Goal: Transaction & Acquisition: Purchase product/service

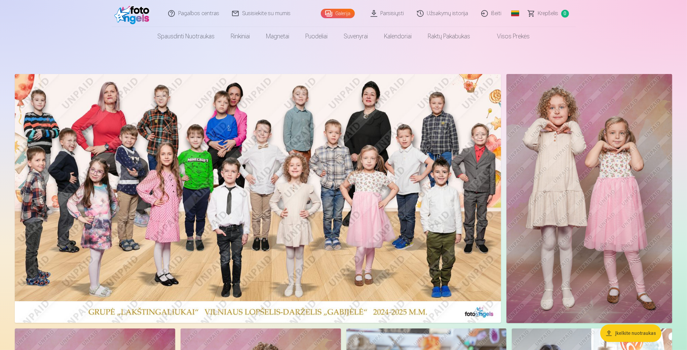
click at [335, 183] on img at bounding box center [258, 198] width 486 height 249
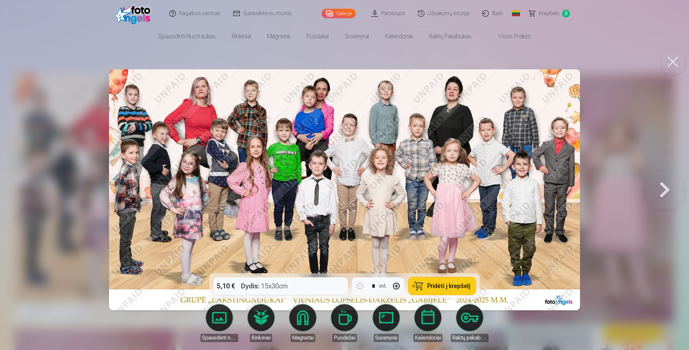
click at [287, 284] on div "5,10 € Dydis : 15x30cm * vnt. Pridėti į krepšelį" at bounding box center [344, 286] width 270 height 26
click at [261, 282] on div "5,10 € Dydis : 15x30cm * vnt. Pridėti į krepšelį" at bounding box center [344, 286] width 270 height 26
click at [278, 283] on div "5,10 € Dydis : 15x30cm * vnt. Pridėti į krepšelį" at bounding box center [344, 286] width 270 height 26
click at [671, 64] on button at bounding box center [672, 61] width 27 height 27
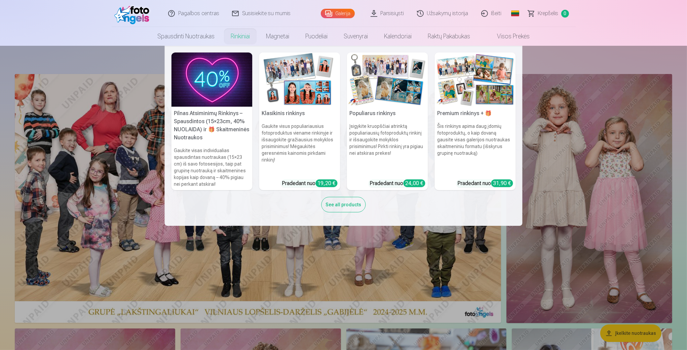
click at [223, 117] on h5 "Pilnas Atsiminimų Rinkinys – Spausdintos (15×23cm, 40% NUOLAIDA) ir 🎁 Skaitmeni…" at bounding box center [212, 126] width 81 height 38
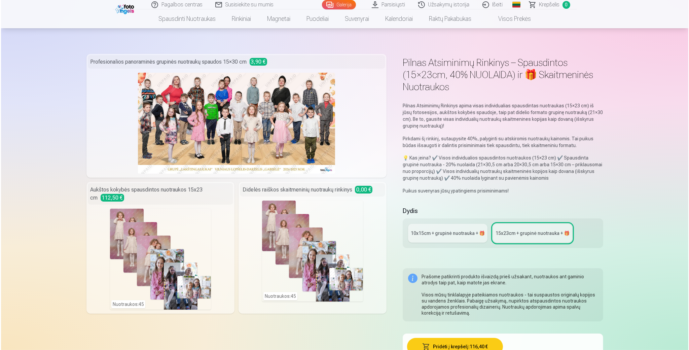
scroll to position [59, 0]
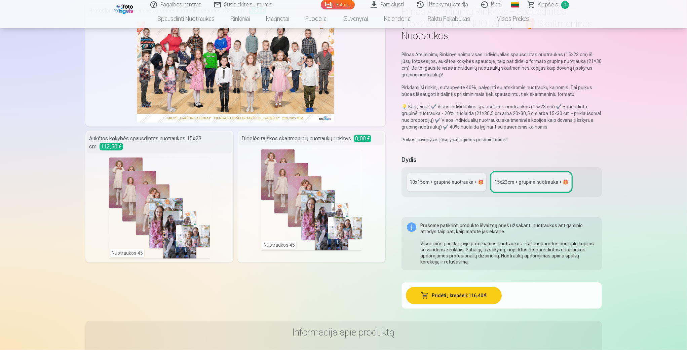
click at [302, 200] on div "Nuotraukos : 45" at bounding box center [311, 199] width 101 height 101
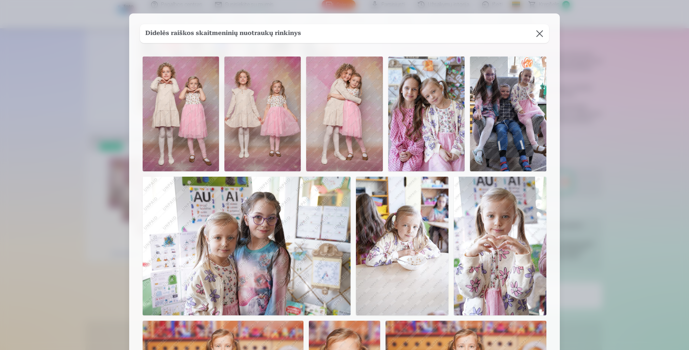
click at [198, 85] on img at bounding box center [181, 114] width 76 height 115
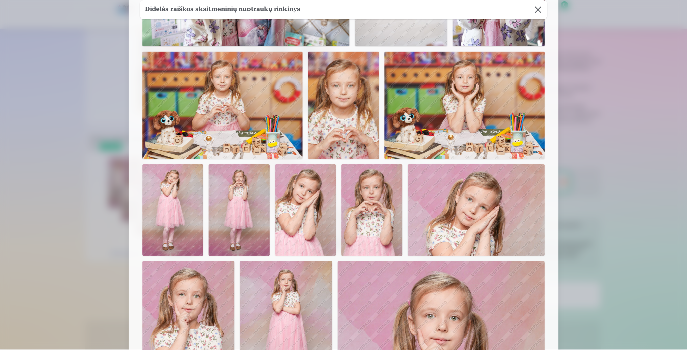
scroll to position [538, 0]
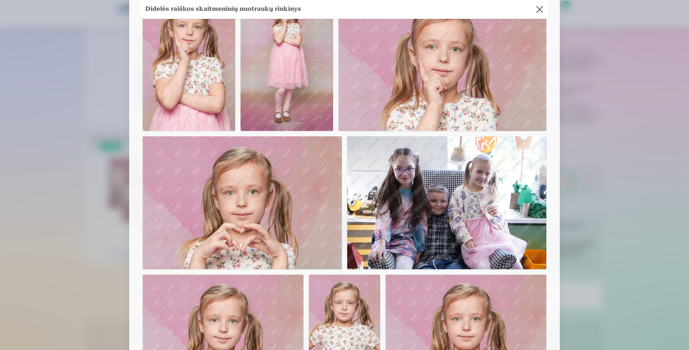
click at [541, 10] on button at bounding box center [539, 9] width 19 height 19
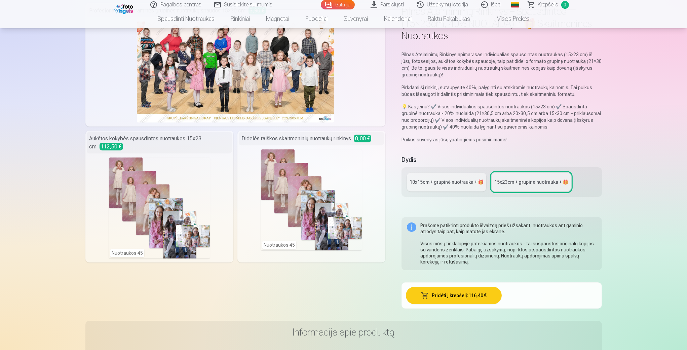
scroll to position [0, 0]
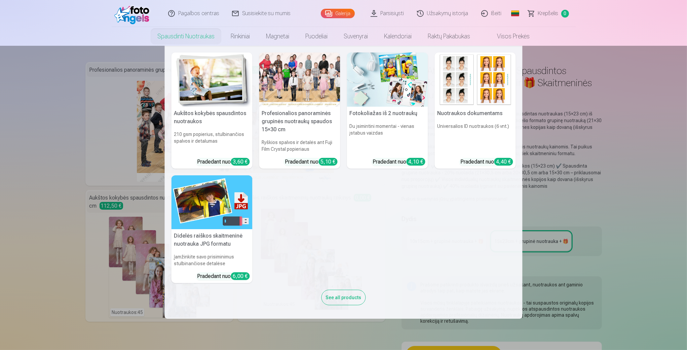
click at [205, 72] on img at bounding box center [212, 79] width 81 height 54
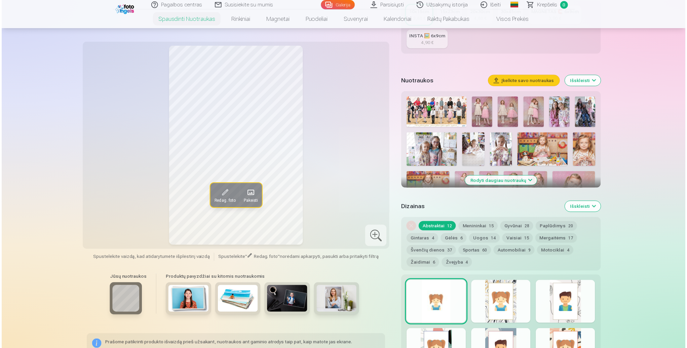
scroll to position [166, 0]
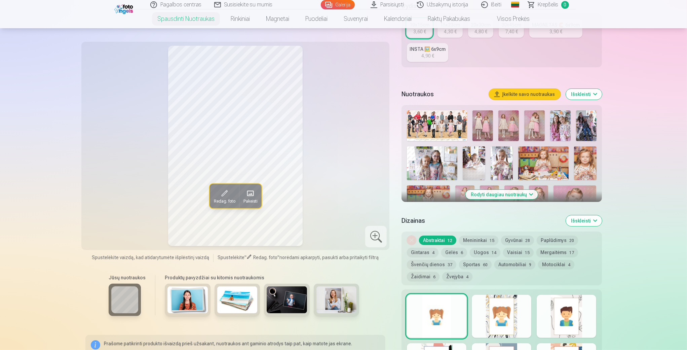
click at [454, 124] on img at bounding box center [437, 125] width 60 height 31
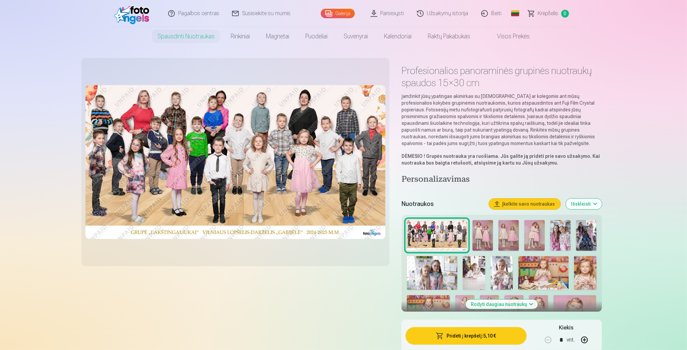
click at [487, 231] on img at bounding box center [483, 235] width 21 height 31
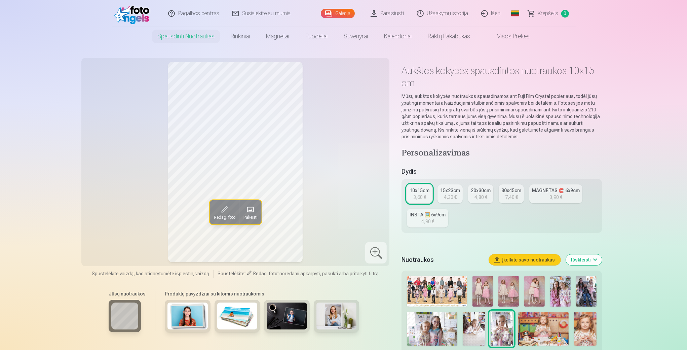
click at [547, 327] on img at bounding box center [543, 329] width 50 height 34
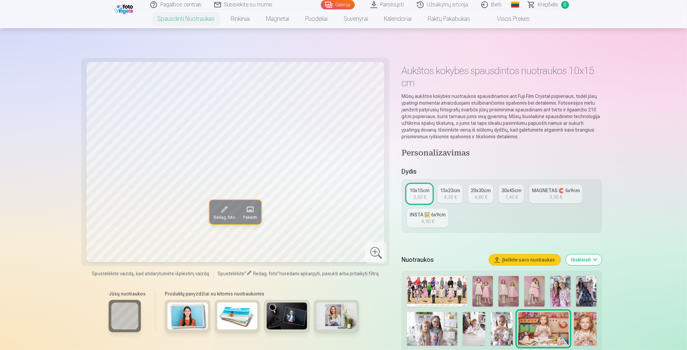
scroll to position [135, 0]
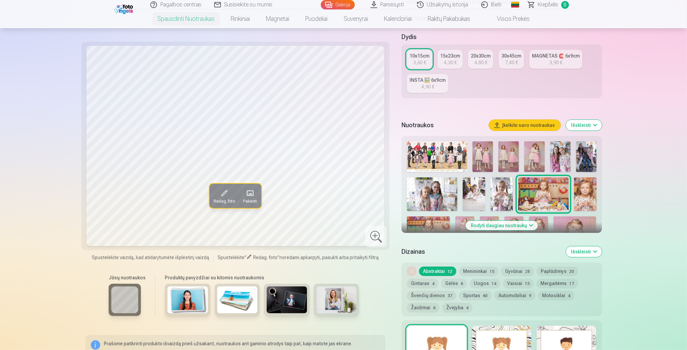
click at [506, 222] on button "Rodyti daugiau nuotraukų" at bounding box center [502, 225] width 72 height 9
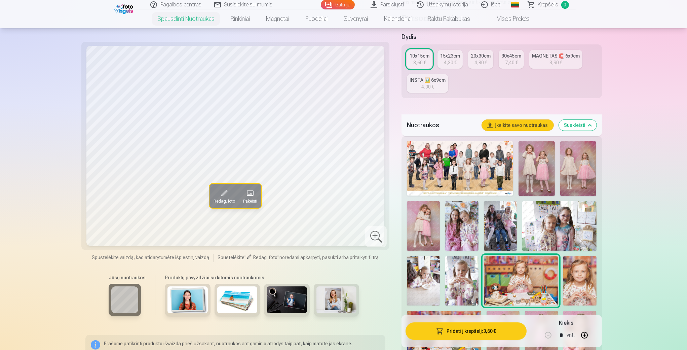
scroll to position [269, 0]
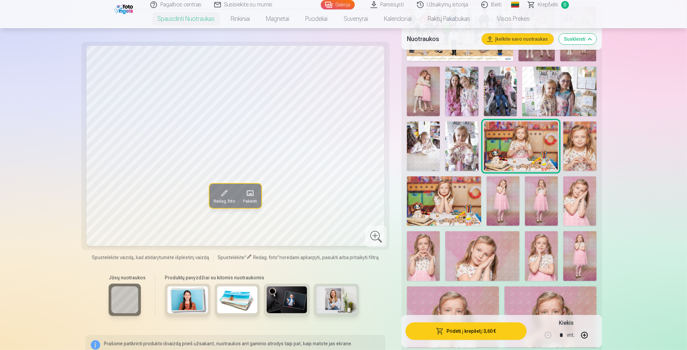
click at [544, 252] on img at bounding box center [541, 255] width 33 height 49
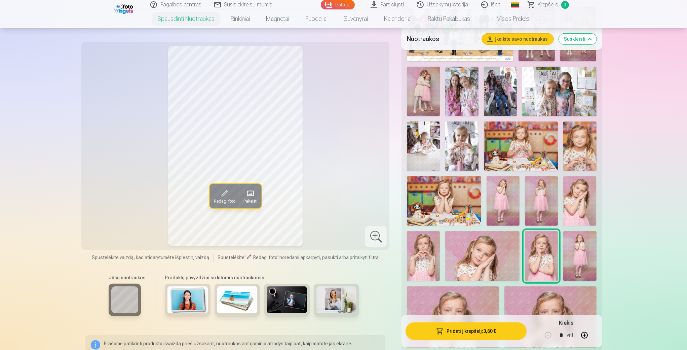
click at [426, 260] on img at bounding box center [423, 255] width 33 height 49
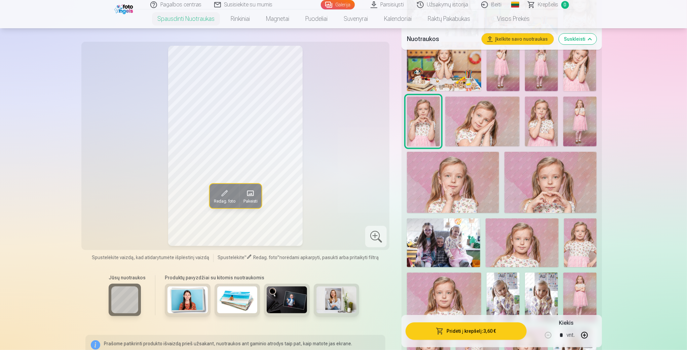
scroll to position [135, 0]
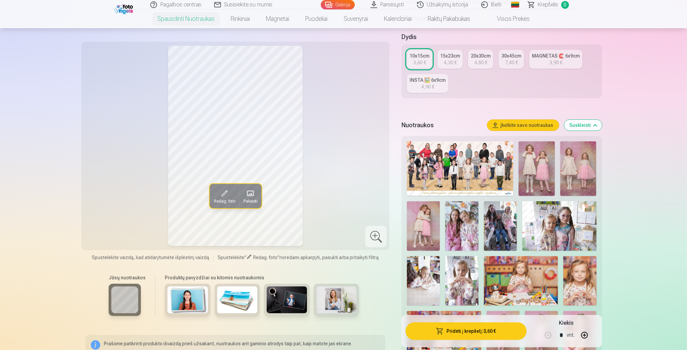
click at [472, 153] on img at bounding box center [460, 168] width 106 height 54
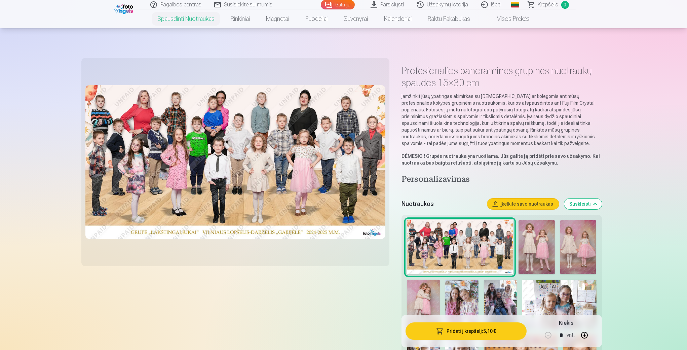
scroll to position [135, 0]
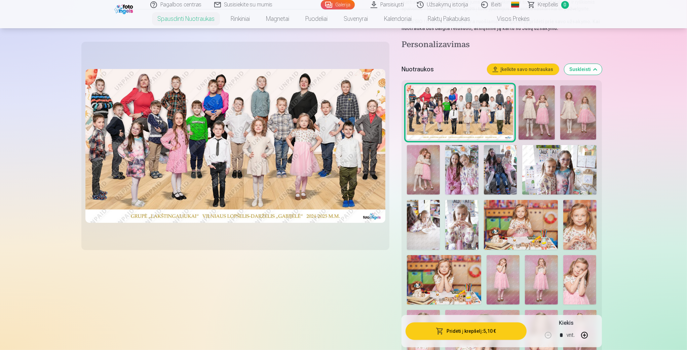
click at [474, 112] on img at bounding box center [460, 112] width 106 height 54
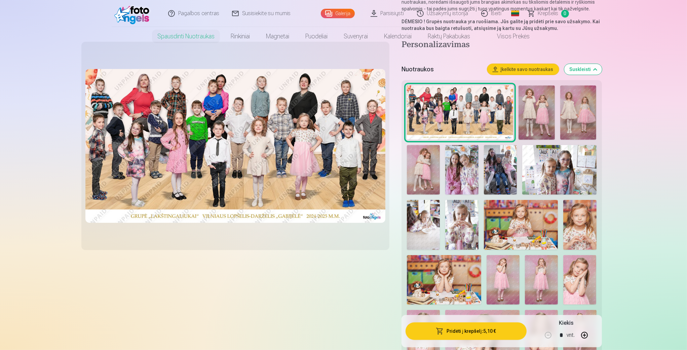
scroll to position [0, 0]
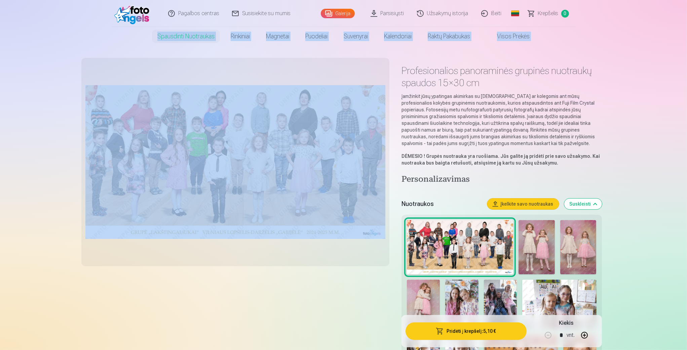
drag, startPoint x: 686, startPoint y: 21, endPoint x: 688, endPoint y: 25, distance: 4.4
click at [687, 25] on html "Pagalbos centras Susisiekite su mumis Galerija Parsisiųsti Užsakymų istorija Iš…" at bounding box center [343, 175] width 687 height 350
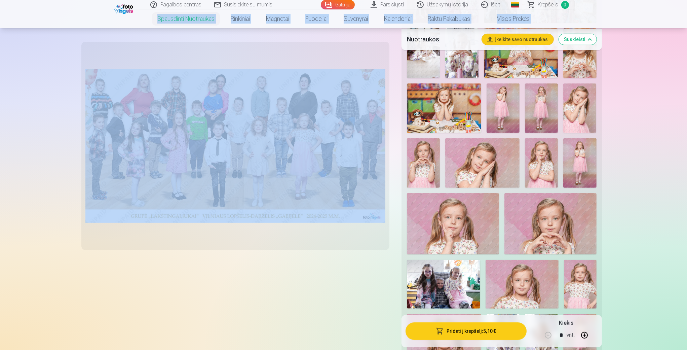
scroll to position [172, 0]
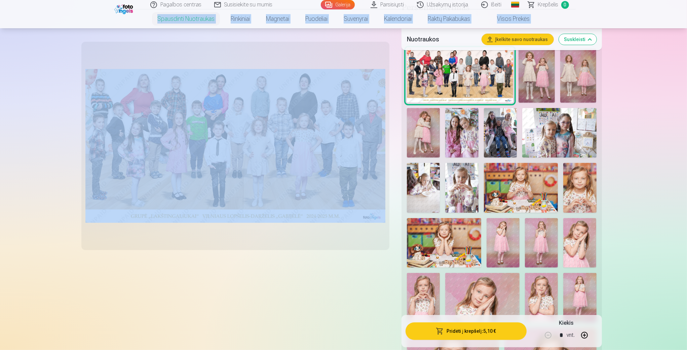
click at [479, 326] on button "Pridėti į krepšelį : 5,10 €" at bounding box center [466, 330] width 121 height 17
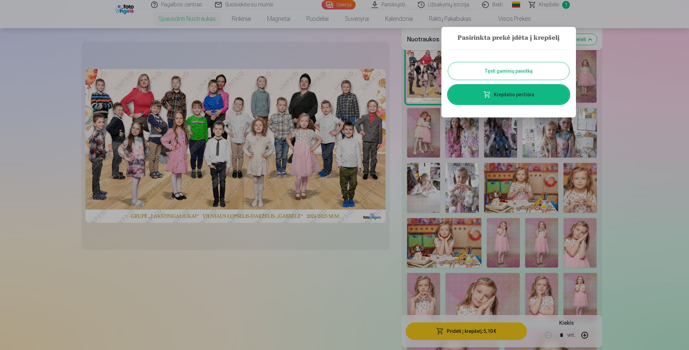
click at [640, 57] on div at bounding box center [344, 175] width 689 height 350
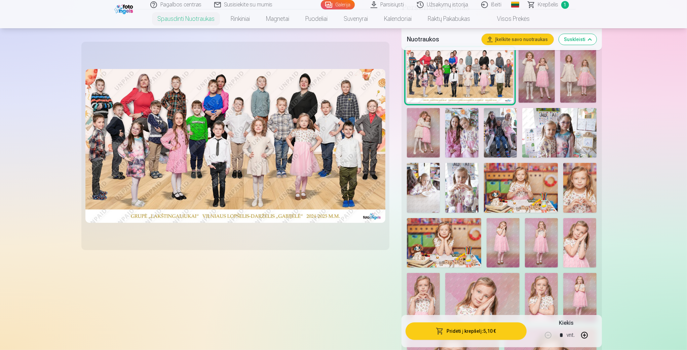
click at [532, 71] on img at bounding box center [537, 75] width 36 height 54
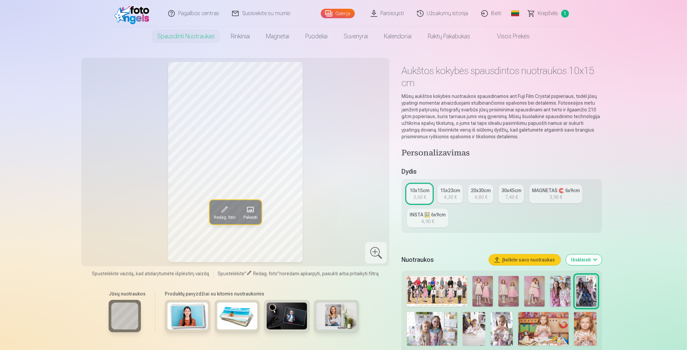
scroll to position [135, 0]
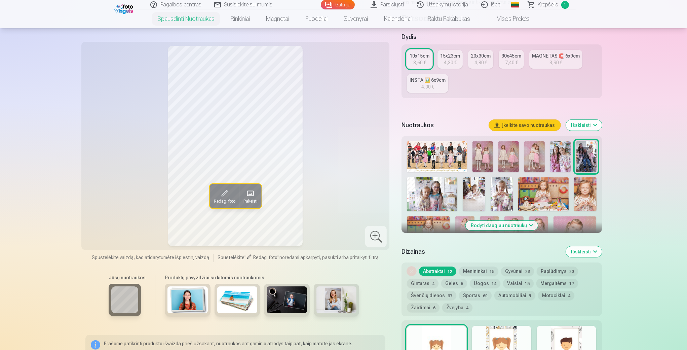
click at [486, 154] on img at bounding box center [483, 156] width 21 height 31
click at [517, 157] on img at bounding box center [509, 156] width 21 height 31
click at [534, 158] on img at bounding box center [534, 156] width 21 height 31
click at [564, 155] on img at bounding box center [560, 156] width 21 height 31
click at [579, 160] on img at bounding box center [586, 156] width 21 height 31
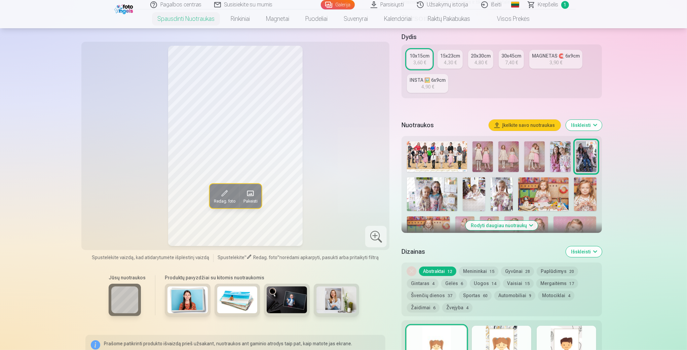
click at [447, 191] on img at bounding box center [432, 194] width 50 height 34
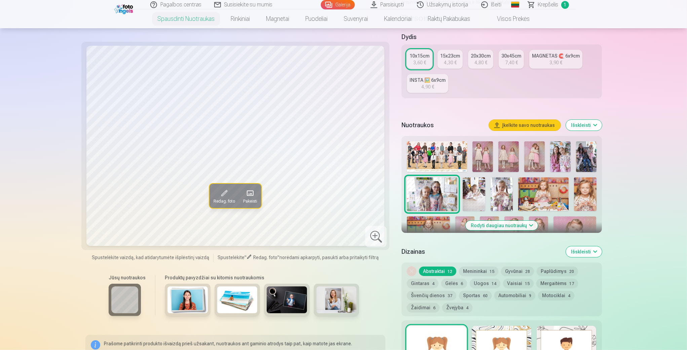
click at [476, 196] on img at bounding box center [474, 194] width 23 height 34
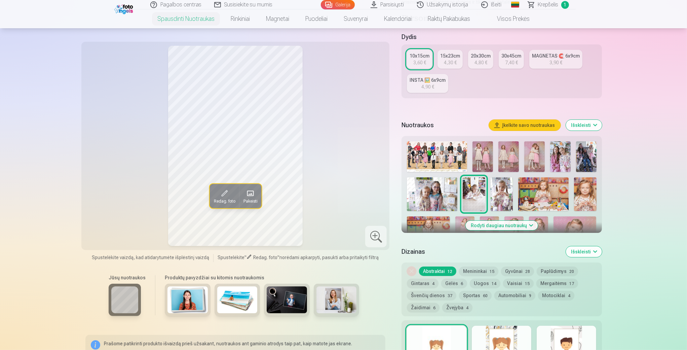
click at [434, 195] on img at bounding box center [432, 194] width 50 height 34
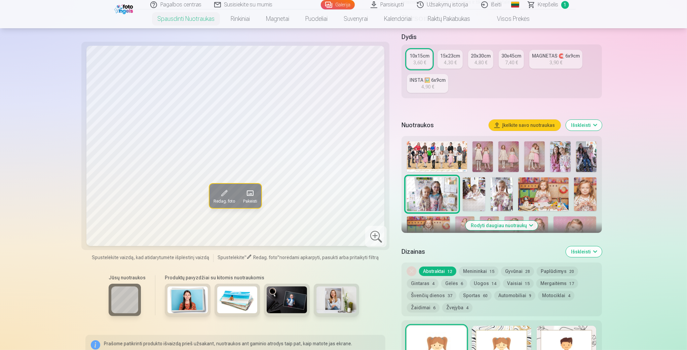
click at [503, 189] on img at bounding box center [502, 194] width 23 height 34
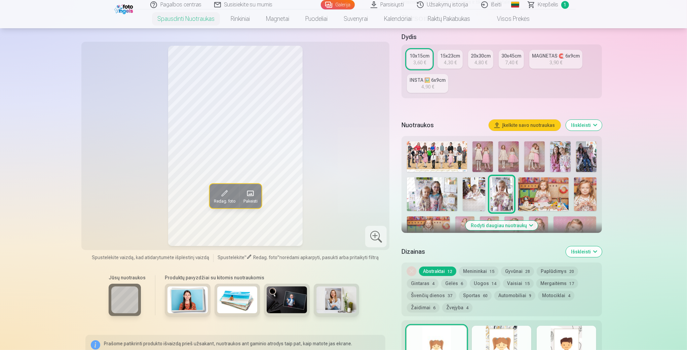
click at [533, 188] on img at bounding box center [543, 194] width 50 height 34
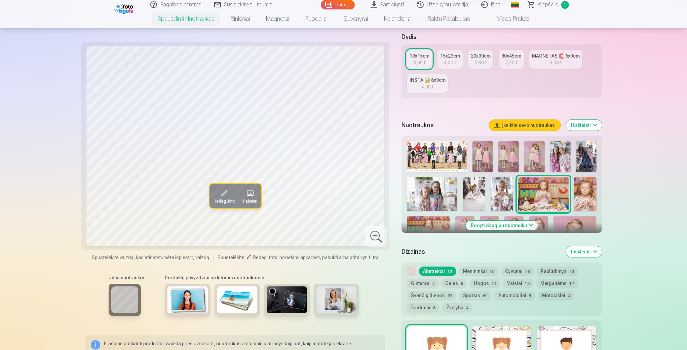
click at [590, 192] on img at bounding box center [585, 194] width 23 height 34
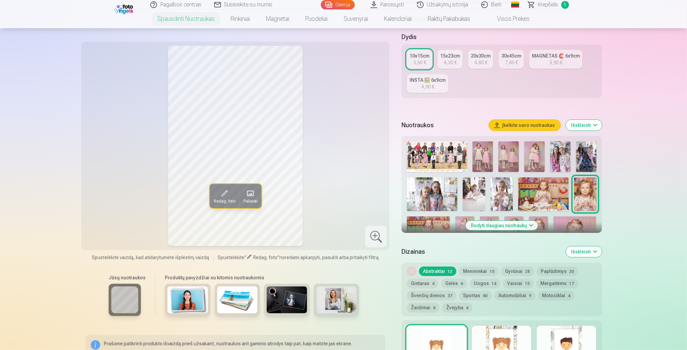
click at [566, 159] on img at bounding box center [560, 156] width 21 height 31
click at [585, 152] on img at bounding box center [586, 156] width 21 height 31
click at [530, 151] on img at bounding box center [534, 156] width 21 height 31
click at [480, 158] on img at bounding box center [483, 156] width 21 height 31
click at [516, 159] on img at bounding box center [509, 156] width 21 height 31
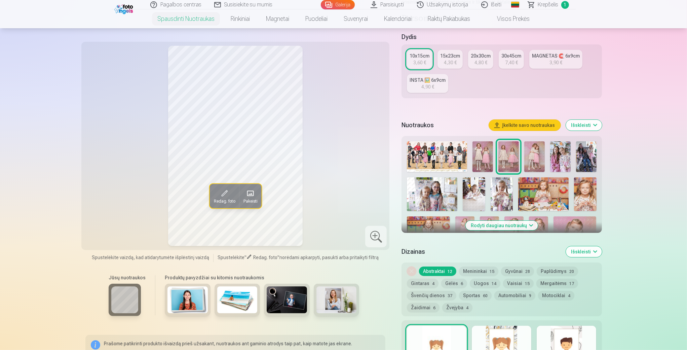
drag, startPoint x: 687, startPoint y: 45, endPoint x: 689, endPoint y: 62, distance: 16.9
click at [687, 62] on html "Pagalbos centras Susisiekite su mumis Galerija Parsisiųsti Užsakymų istorija Iš…" at bounding box center [343, 40] width 687 height 350
click at [520, 223] on button "Rodyti daugiau nuotraukų" at bounding box center [502, 225] width 72 height 9
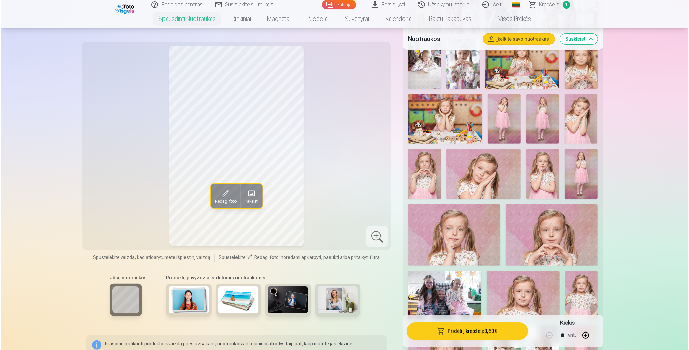
scroll to position [340, 0]
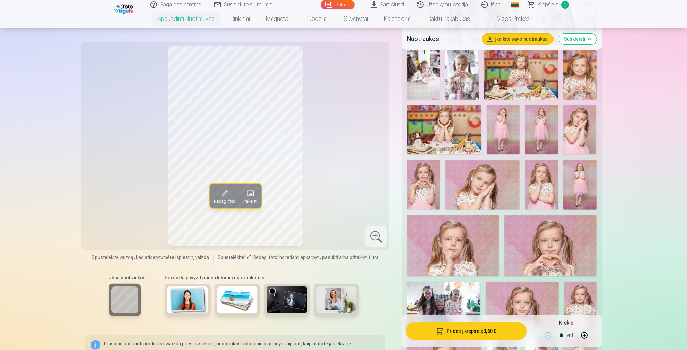
click at [442, 128] on img at bounding box center [444, 129] width 74 height 49
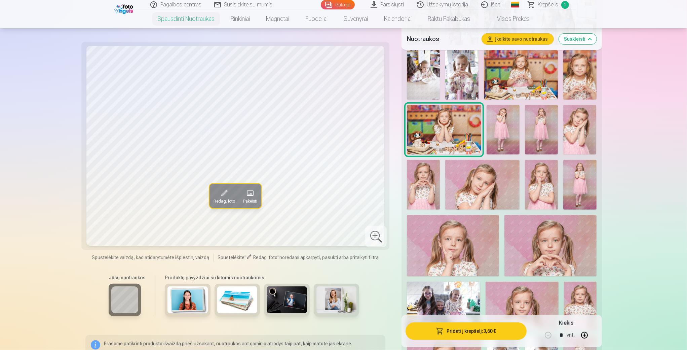
click at [461, 333] on button "Pridėti į krepšelį : 3,60 €" at bounding box center [466, 330] width 121 height 17
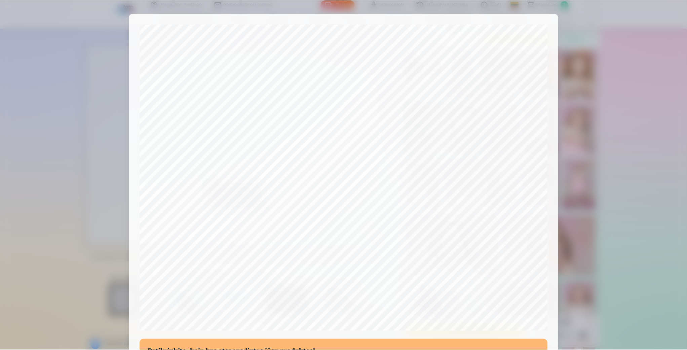
scroll to position [135, 0]
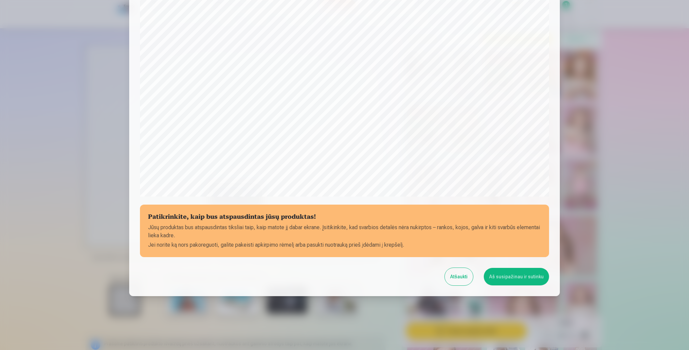
click at [514, 276] on button "Aš susipažinau ir sutinku" at bounding box center [516, 276] width 65 height 17
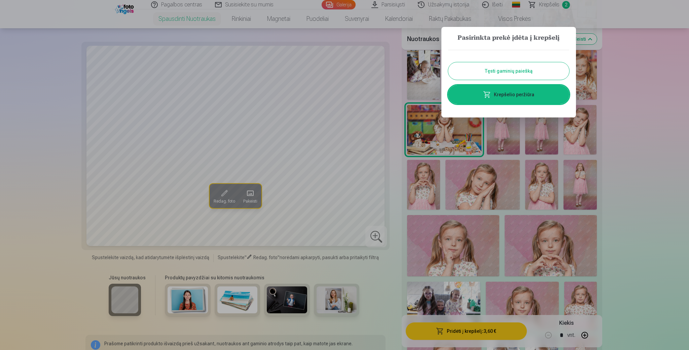
click at [627, 92] on div at bounding box center [344, 175] width 689 height 350
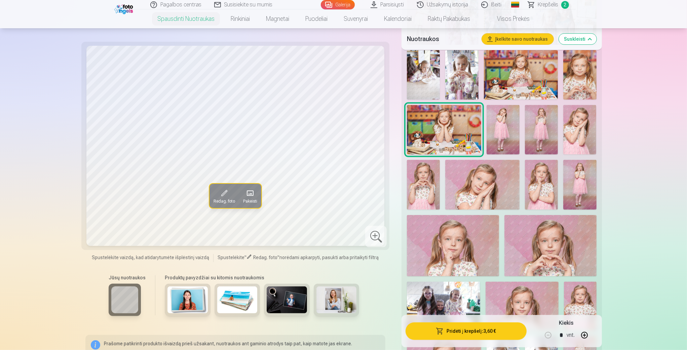
click at [501, 125] on img at bounding box center [503, 129] width 33 height 49
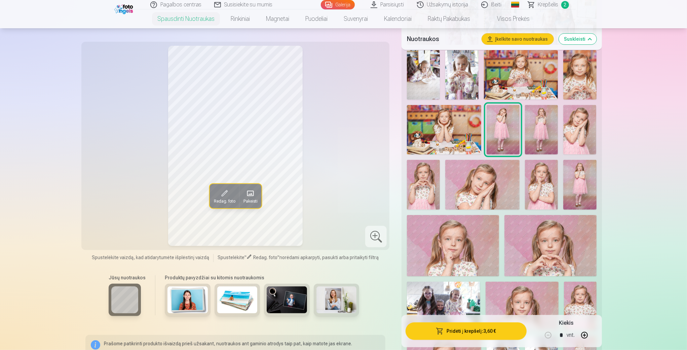
click at [382, 237] on div at bounding box center [376, 237] width 22 height 22
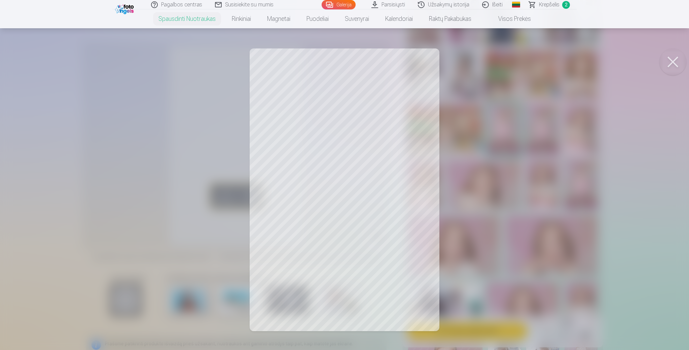
click at [675, 58] on button at bounding box center [672, 61] width 27 height 27
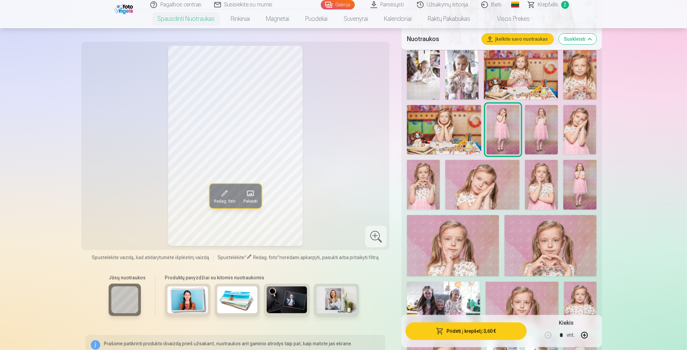
click at [551, 127] on img at bounding box center [541, 129] width 33 height 49
click at [593, 121] on img at bounding box center [579, 129] width 33 height 49
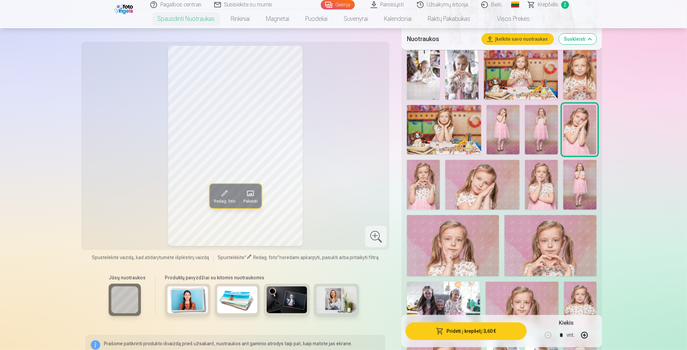
click at [420, 178] on img at bounding box center [423, 184] width 33 height 49
click at [375, 237] on div at bounding box center [376, 237] width 22 height 22
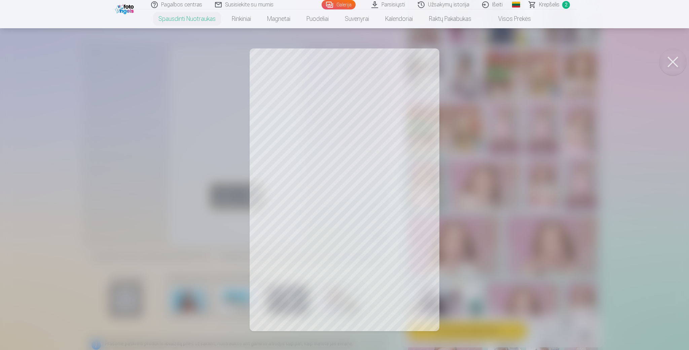
click at [677, 58] on button at bounding box center [672, 61] width 27 height 27
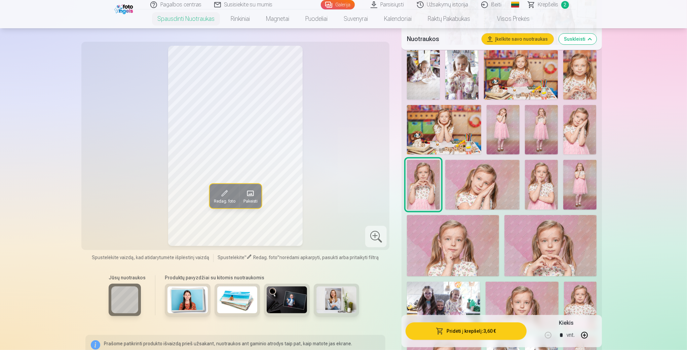
click at [483, 182] on img at bounding box center [482, 184] width 74 height 49
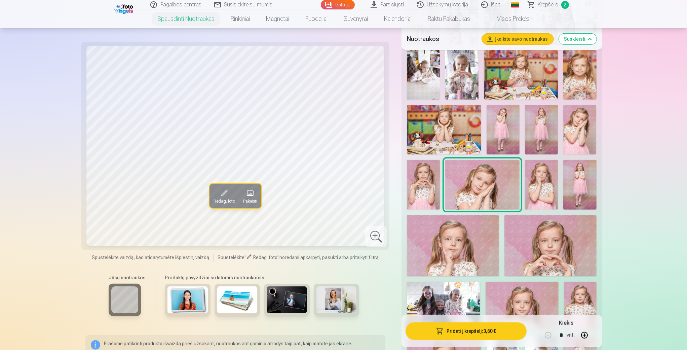
click at [559, 179] on div at bounding box center [501, 312] width 195 height 758
click at [548, 182] on img at bounding box center [541, 184] width 33 height 49
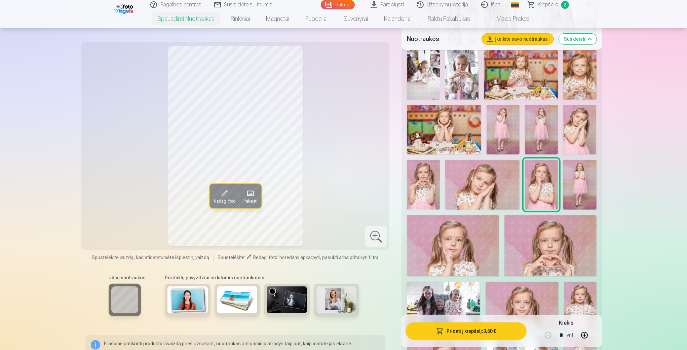
click at [583, 175] on img at bounding box center [579, 184] width 33 height 49
click at [465, 245] on img at bounding box center [453, 245] width 92 height 61
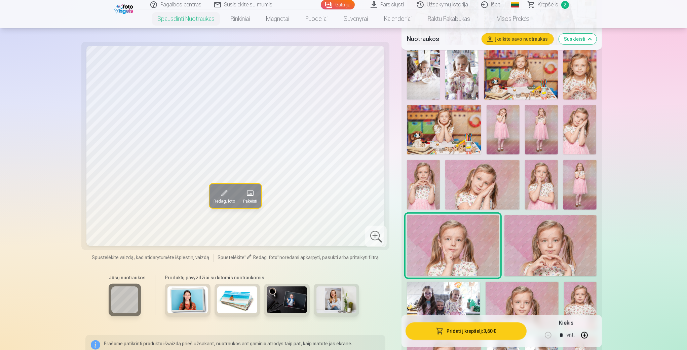
click at [562, 238] on img at bounding box center [551, 245] width 92 height 61
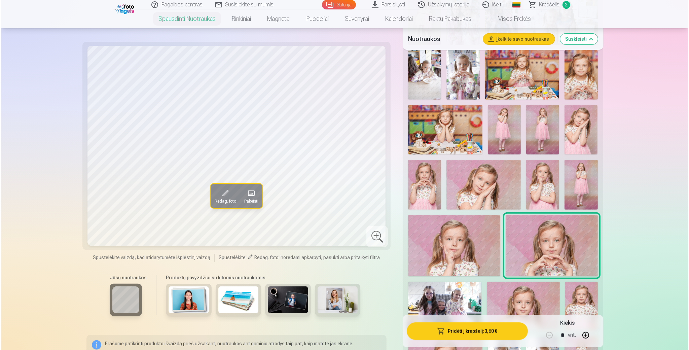
scroll to position [709, 0]
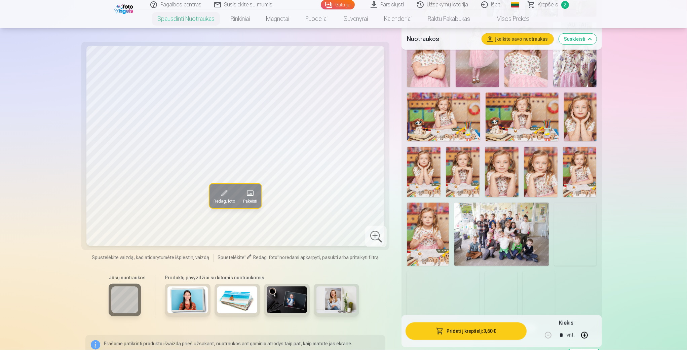
click at [450, 111] on img at bounding box center [443, 117] width 73 height 49
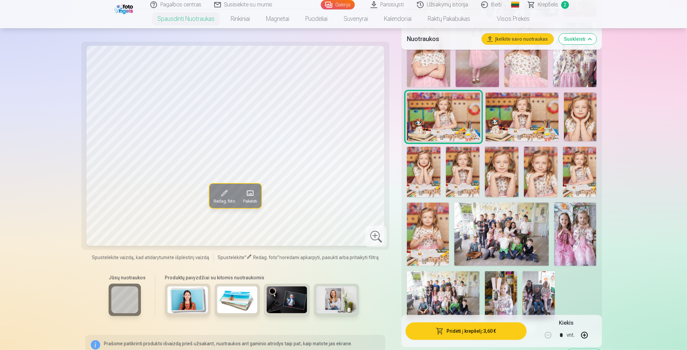
click at [510, 110] on img at bounding box center [522, 117] width 73 height 49
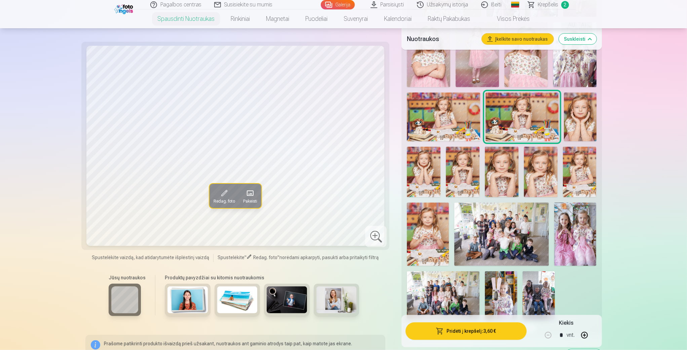
click at [466, 169] on img at bounding box center [463, 172] width 34 height 50
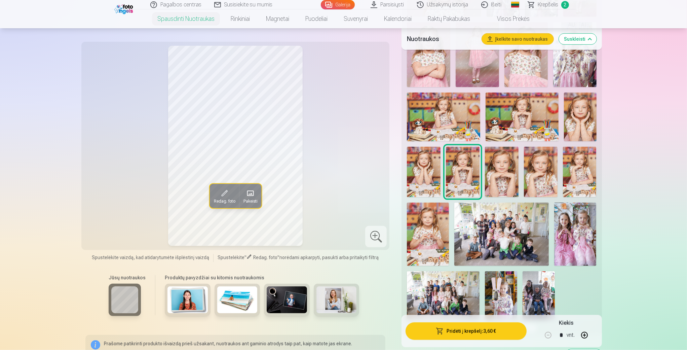
click at [574, 243] on img at bounding box center [575, 234] width 42 height 63
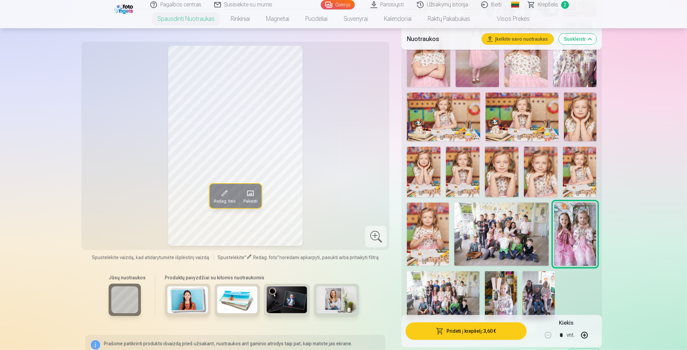
click at [428, 235] on img at bounding box center [428, 234] width 42 height 63
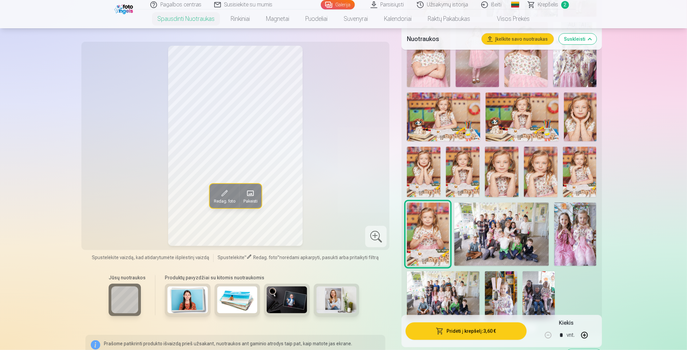
click at [491, 237] on img at bounding box center [501, 234] width 95 height 63
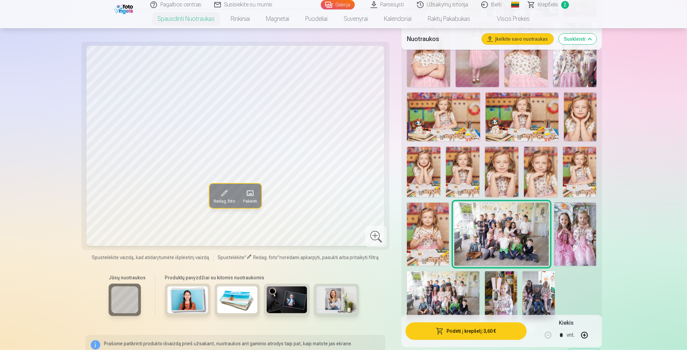
click at [498, 286] on img at bounding box center [501, 295] width 32 height 48
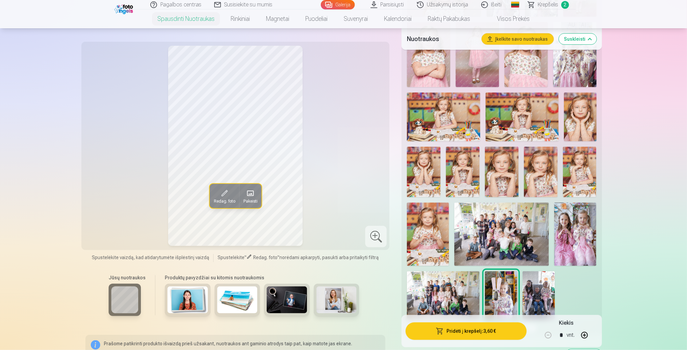
click at [538, 292] on img at bounding box center [539, 295] width 32 height 48
click at [435, 291] on img at bounding box center [443, 295] width 73 height 48
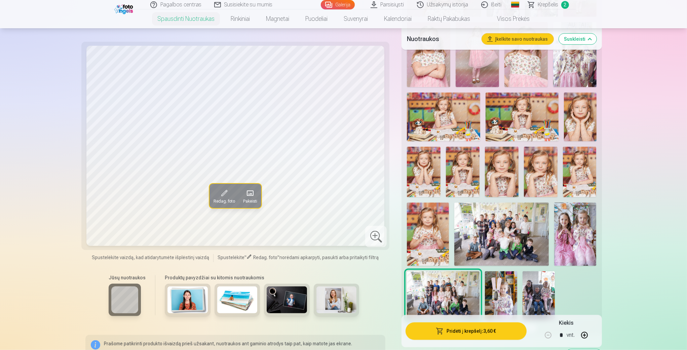
click at [453, 331] on button "Pridėti į krepšelį : 3,60 €" at bounding box center [466, 330] width 121 height 17
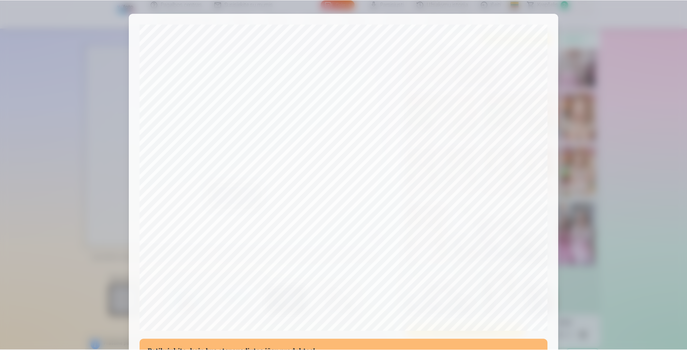
scroll to position [135, 0]
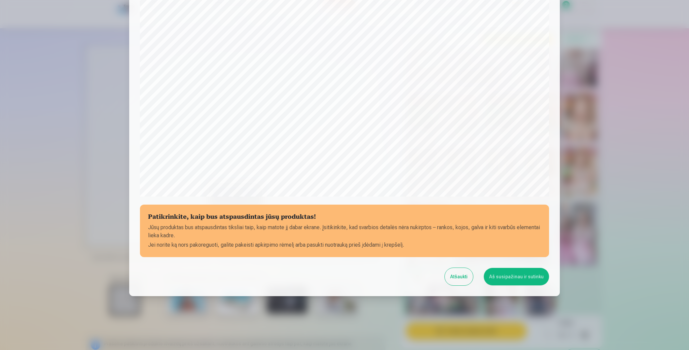
click at [514, 278] on button "Aš susipažinau ir sutinku" at bounding box center [516, 276] width 65 height 17
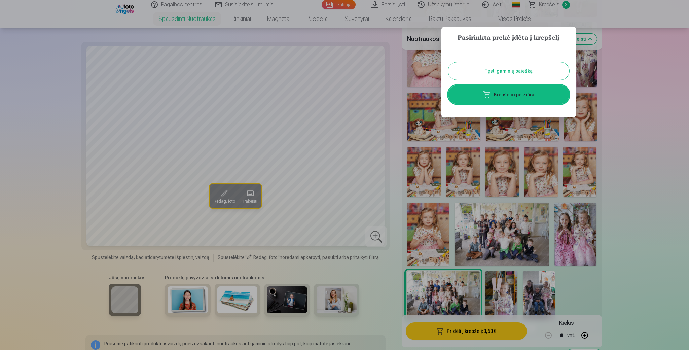
click at [541, 68] on button "Tęsti gaminių paiešką" at bounding box center [508, 70] width 121 height 17
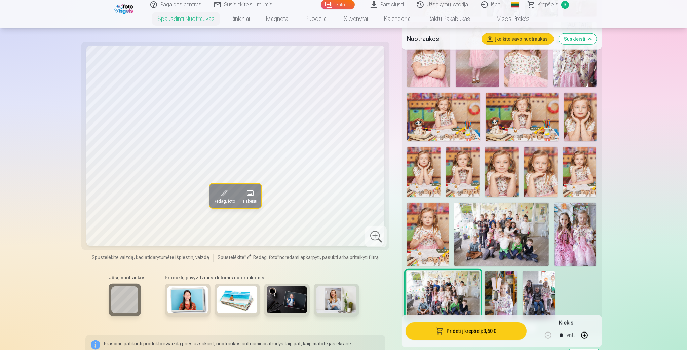
click at [567, 233] on img at bounding box center [575, 234] width 42 height 63
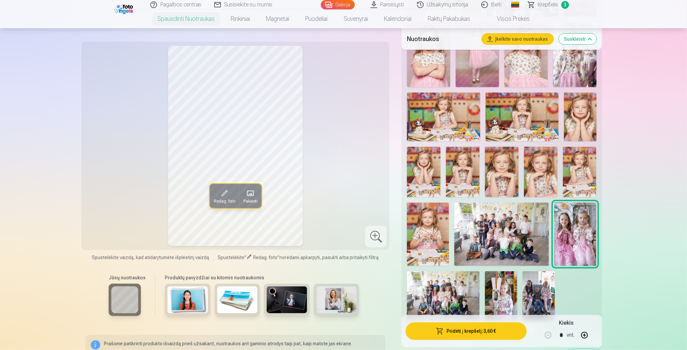
click at [489, 220] on img at bounding box center [501, 234] width 95 height 63
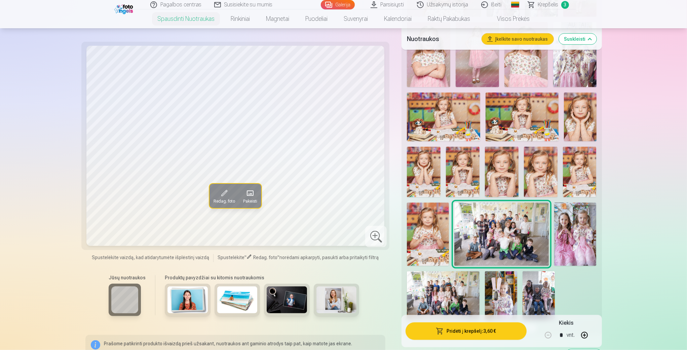
click at [491, 291] on img at bounding box center [501, 295] width 32 height 48
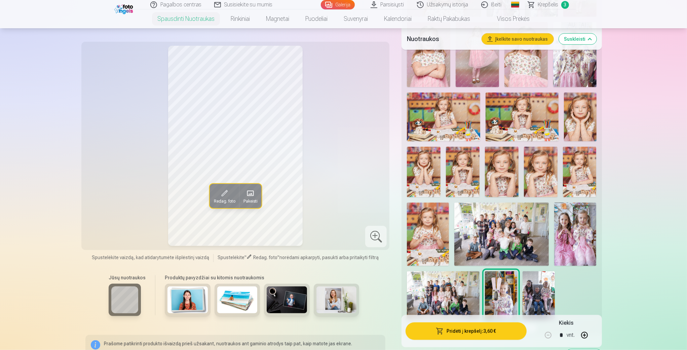
click at [582, 162] on img at bounding box center [580, 172] width 34 height 50
click at [541, 170] on img at bounding box center [541, 172] width 34 height 50
click at [577, 175] on img at bounding box center [580, 172] width 34 height 50
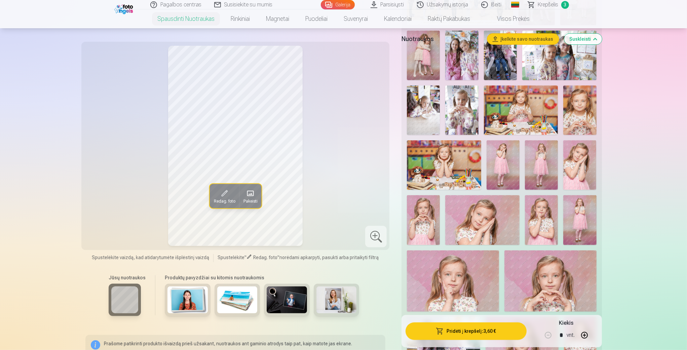
scroll to position [171, 0]
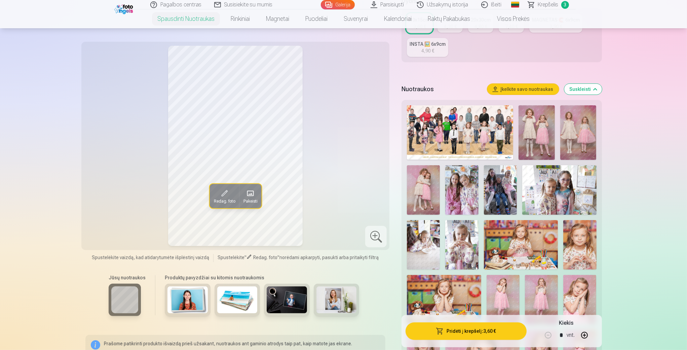
drag, startPoint x: 462, startPoint y: 185, endPoint x: 461, endPoint y: 188, distance: 3.5
click at [461, 186] on img at bounding box center [461, 189] width 33 height 49
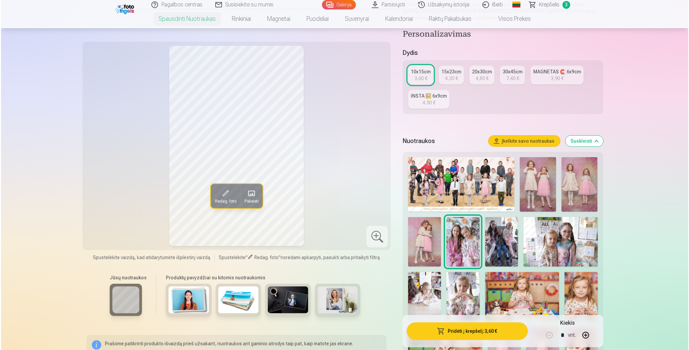
scroll to position [155, 0]
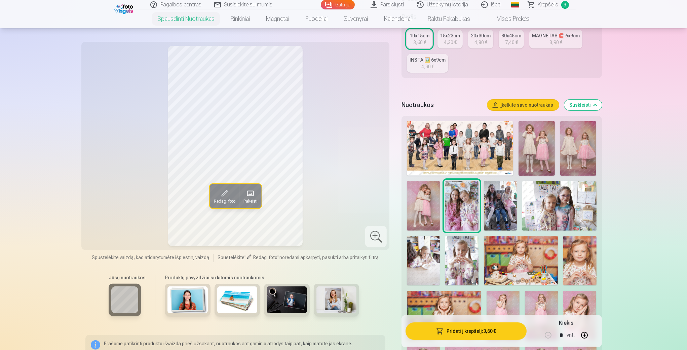
click at [532, 135] on img at bounding box center [537, 148] width 36 height 54
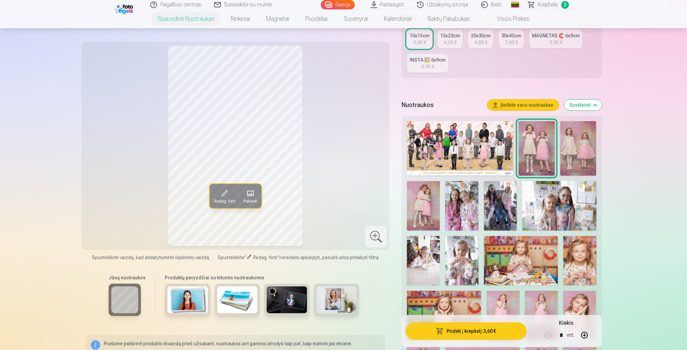
click at [578, 142] on img at bounding box center [578, 148] width 36 height 54
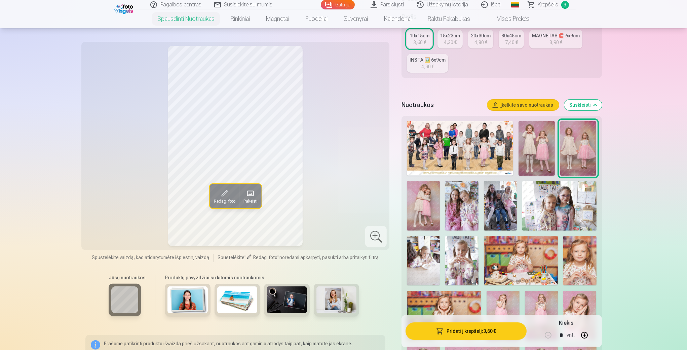
click at [421, 200] on img at bounding box center [423, 205] width 33 height 49
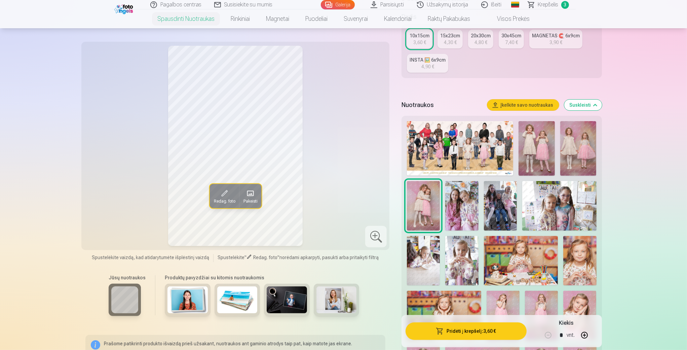
click at [545, 140] on img at bounding box center [537, 148] width 36 height 54
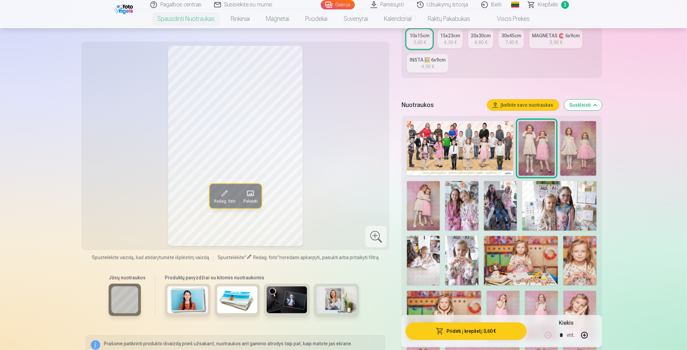
click at [578, 145] on img at bounding box center [578, 148] width 36 height 54
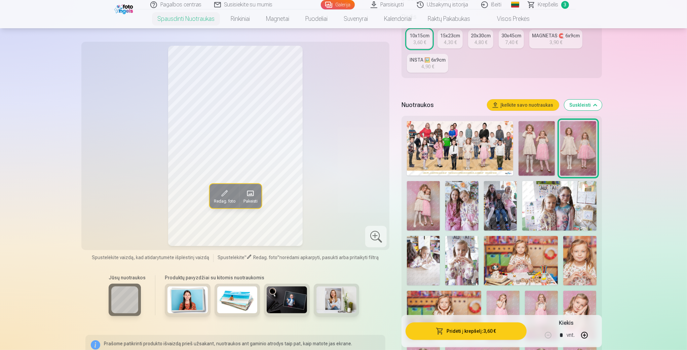
click at [424, 195] on img at bounding box center [423, 205] width 33 height 49
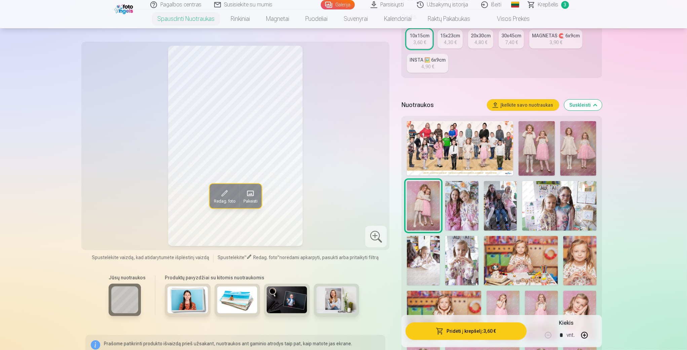
click at [579, 144] on img at bounding box center [578, 148] width 36 height 54
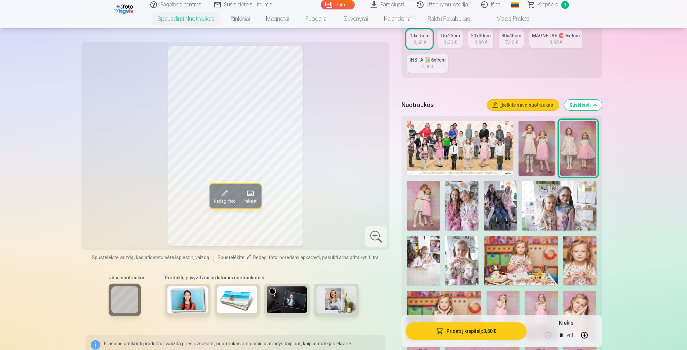
click at [422, 205] on img at bounding box center [423, 205] width 33 height 49
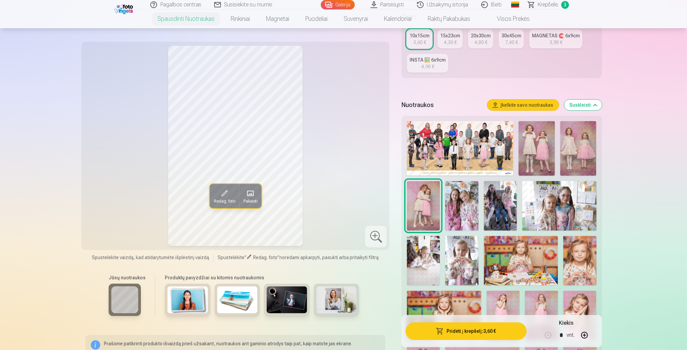
click at [494, 335] on button "Pridėti į krepšelį : 3,60 €" at bounding box center [466, 330] width 121 height 17
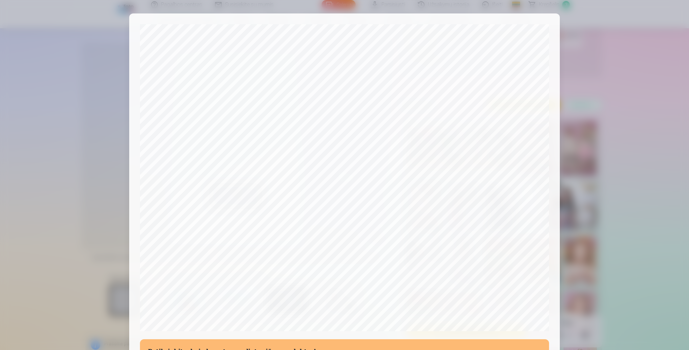
scroll to position [135, 0]
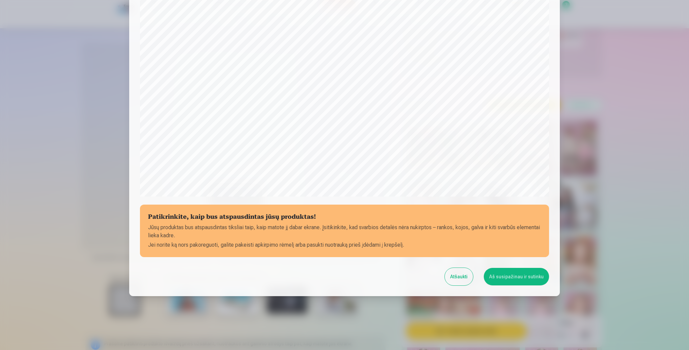
click at [523, 278] on button "Aš susipažinau ir sutinku" at bounding box center [516, 276] width 65 height 17
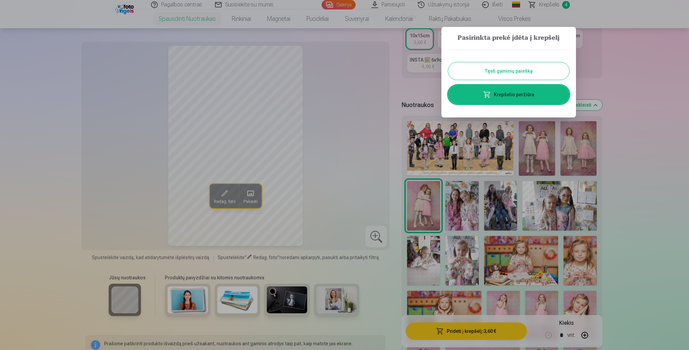
click at [463, 203] on div at bounding box center [344, 175] width 689 height 350
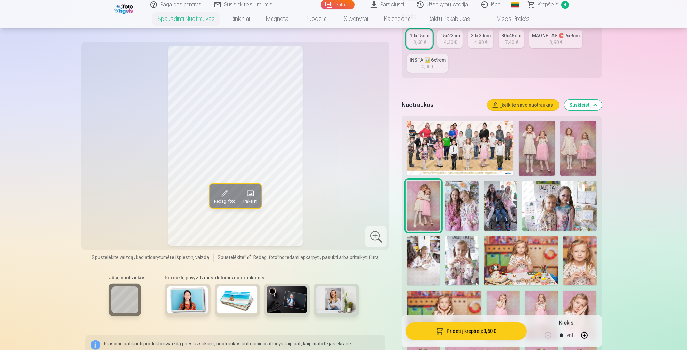
click at [463, 207] on img at bounding box center [461, 205] width 33 height 49
click at [452, 331] on button "Pridėti į krepšelį : 3,60 €" at bounding box center [466, 330] width 121 height 17
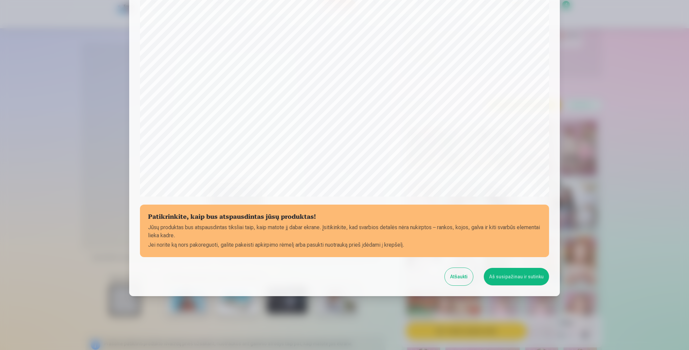
click at [518, 275] on button "Aš susipažinau ir sutinku" at bounding box center [516, 276] width 65 height 17
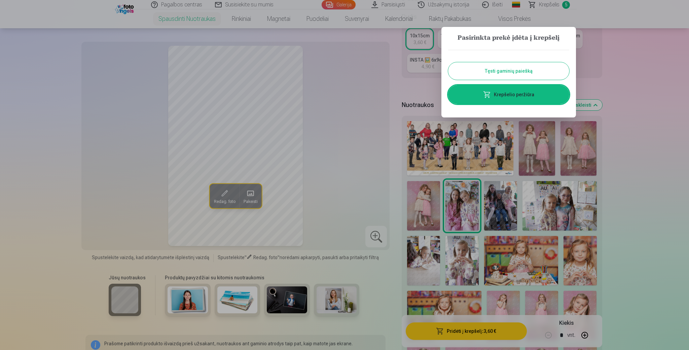
click at [522, 70] on button "Tęsti gaminių paiešką" at bounding box center [508, 70] width 121 height 17
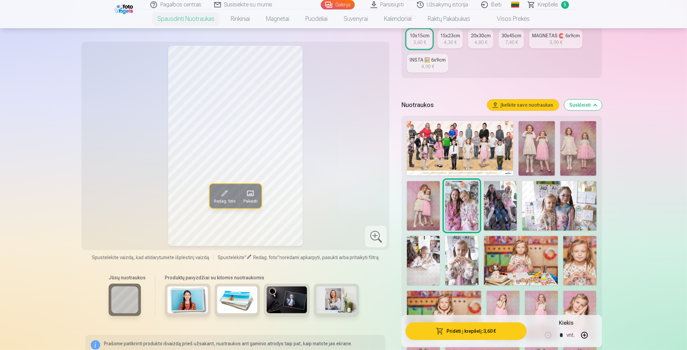
click at [562, 206] on img at bounding box center [559, 205] width 74 height 49
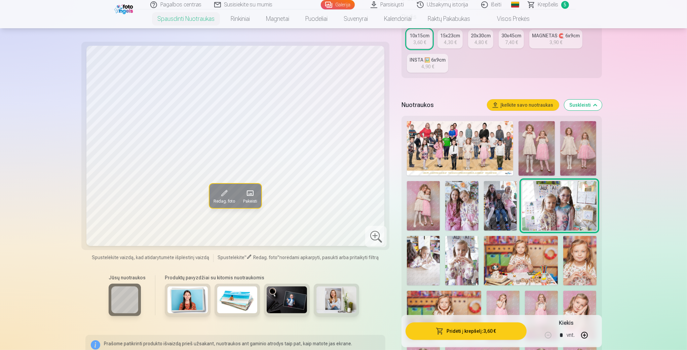
click at [492, 201] on img at bounding box center [500, 205] width 33 height 49
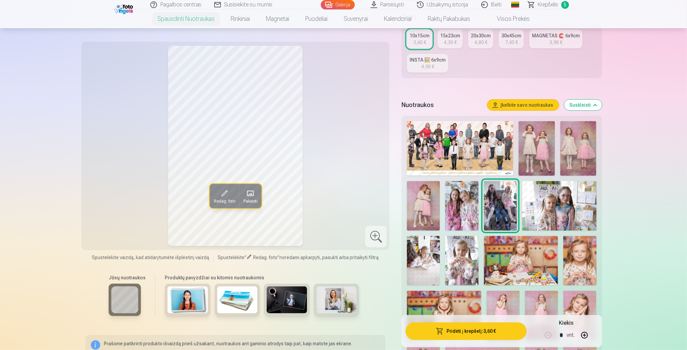
click at [571, 195] on img at bounding box center [559, 205] width 74 height 49
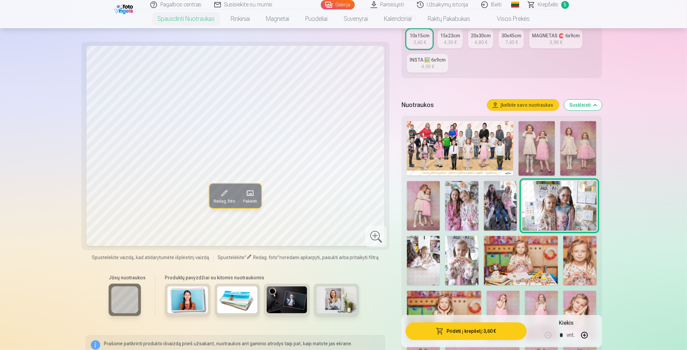
click at [424, 249] on img at bounding box center [423, 260] width 33 height 49
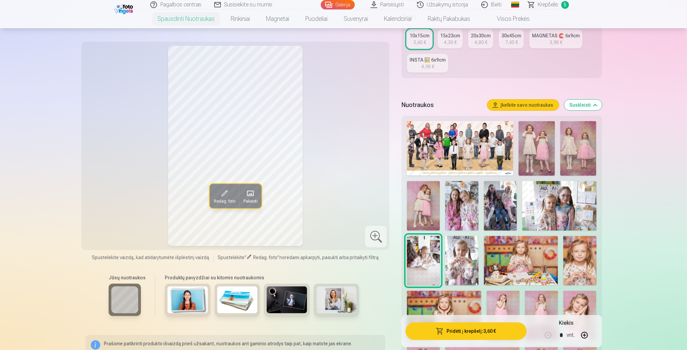
click at [458, 254] on img at bounding box center [461, 260] width 33 height 49
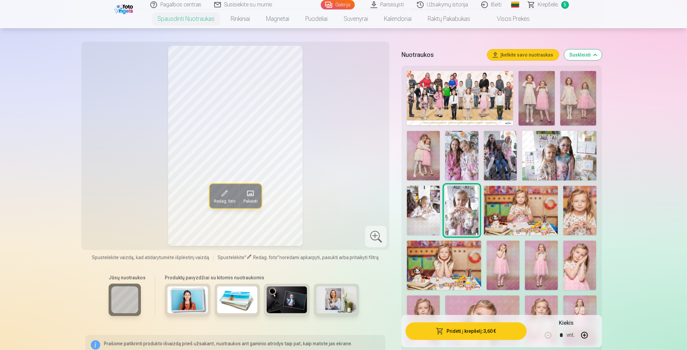
scroll to position [207, 0]
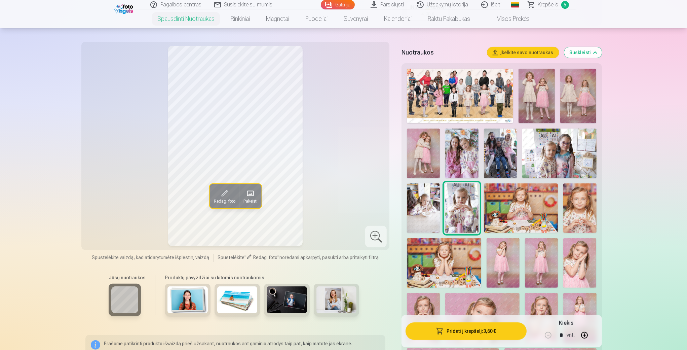
click at [521, 215] on img at bounding box center [521, 207] width 74 height 49
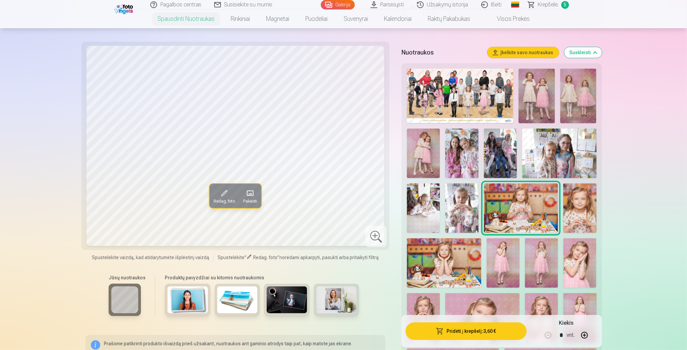
click at [575, 204] on img at bounding box center [579, 207] width 33 height 49
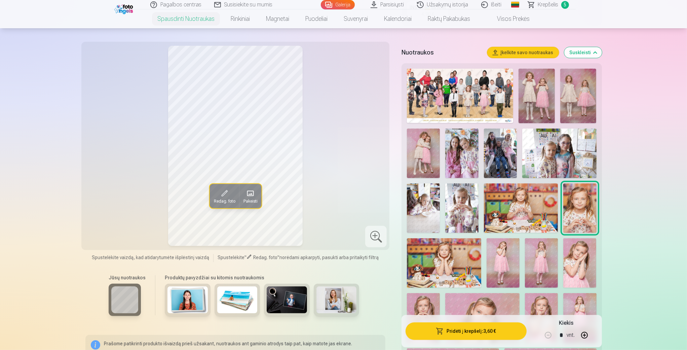
click at [452, 261] on img at bounding box center [444, 262] width 74 height 49
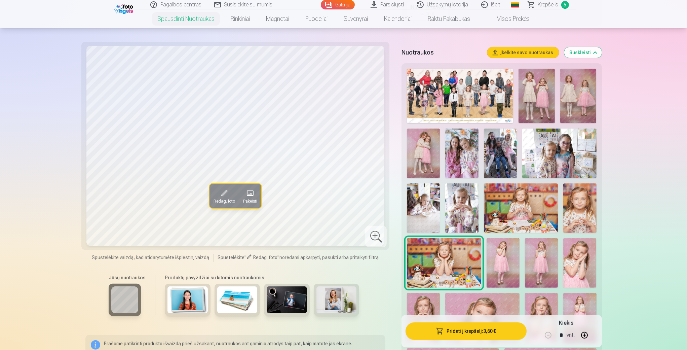
drag, startPoint x: 687, startPoint y: 41, endPoint x: 685, endPoint y: 46, distance: 6.0
click at [494, 250] on img at bounding box center [503, 262] width 33 height 49
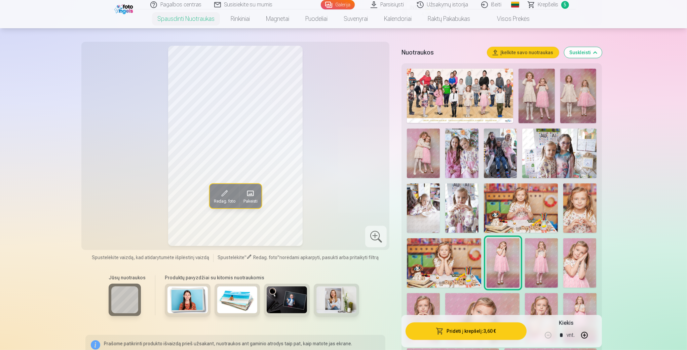
click at [579, 251] on img at bounding box center [579, 262] width 33 height 49
click at [506, 257] on img at bounding box center [503, 262] width 33 height 49
click at [588, 264] on img at bounding box center [579, 262] width 33 height 49
click at [547, 261] on img at bounding box center [541, 262] width 33 height 49
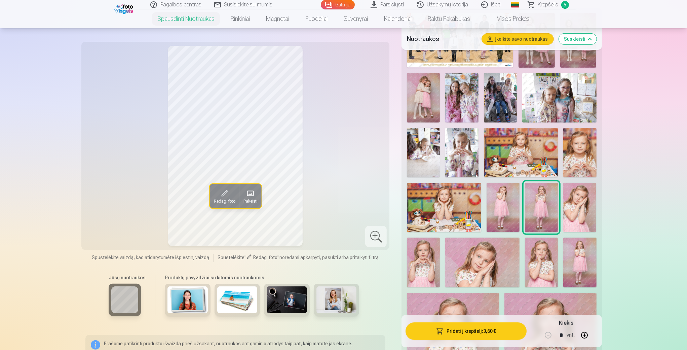
scroll to position [288, 0]
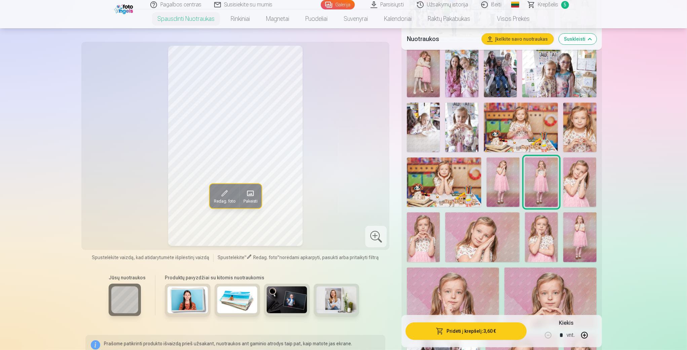
click at [476, 234] on img at bounding box center [482, 236] width 74 height 49
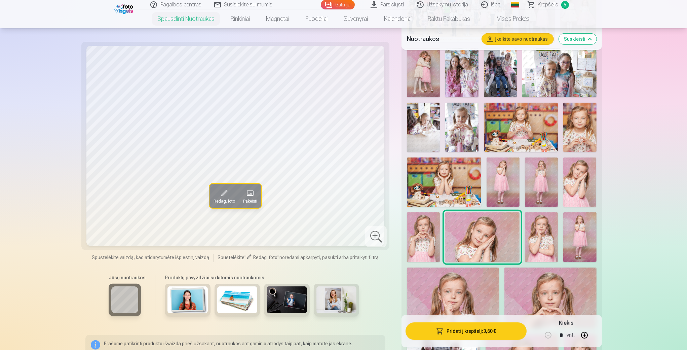
click at [540, 232] on img at bounding box center [541, 236] width 33 height 49
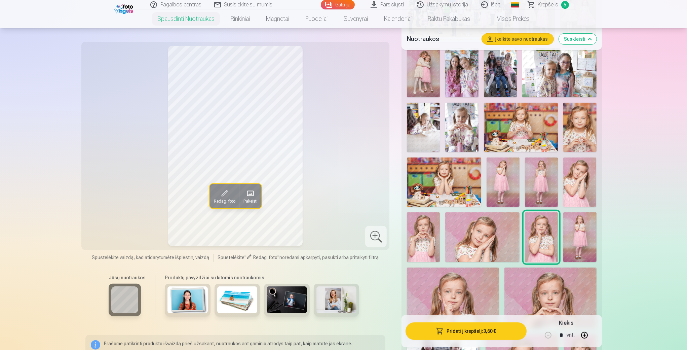
click at [578, 229] on img at bounding box center [579, 236] width 33 height 49
click at [478, 230] on img at bounding box center [482, 236] width 74 height 49
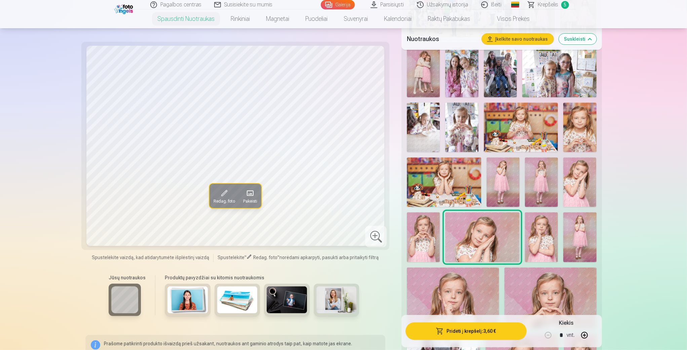
click at [505, 174] on img at bounding box center [503, 181] width 33 height 49
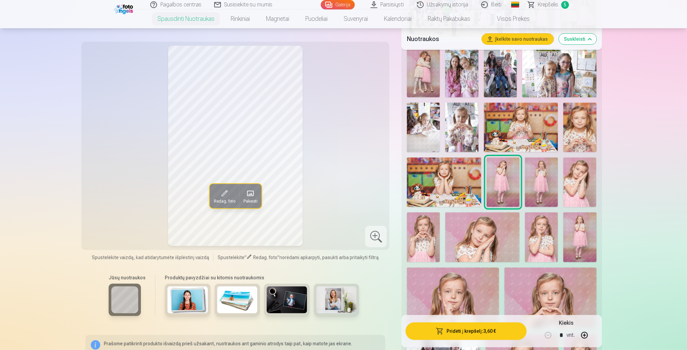
click at [502, 240] on img at bounding box center [482, 236] width 74 height 49
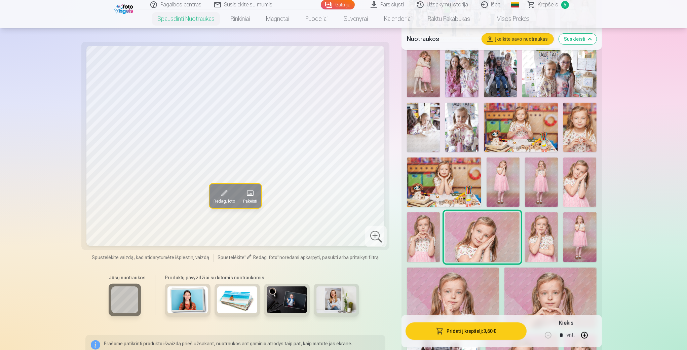
click at [496, 165] on img at bounding box center [503, 181] width 33 height 49
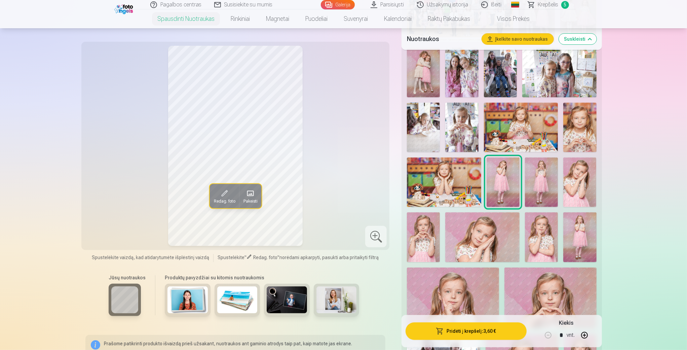
click at [454, 167] on img at bounding box center [444, 181] width 74 height 49
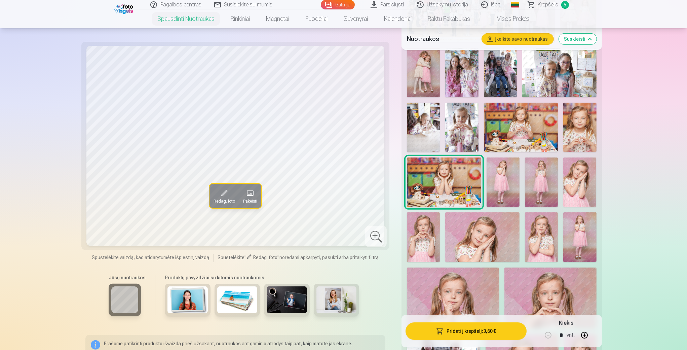
click at [487, 234] on img at bounding box center [482, 236] width 74 height 49
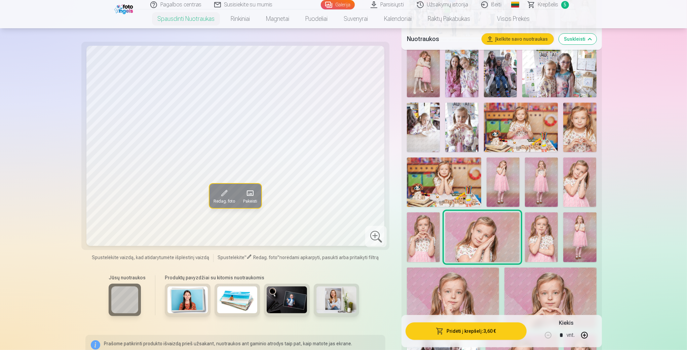
click at [572, 180] on img at bounding box center [579, 181] width 33 height 49
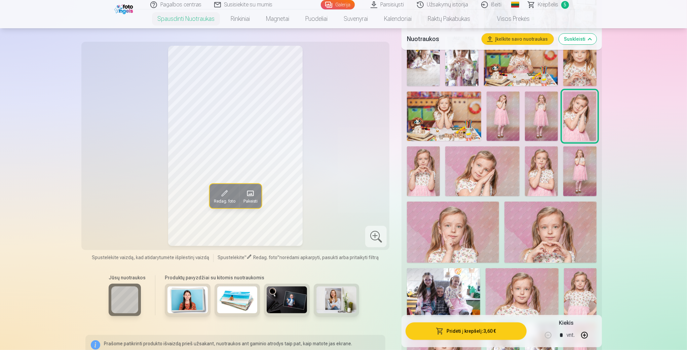
scroll to position [362, 0]
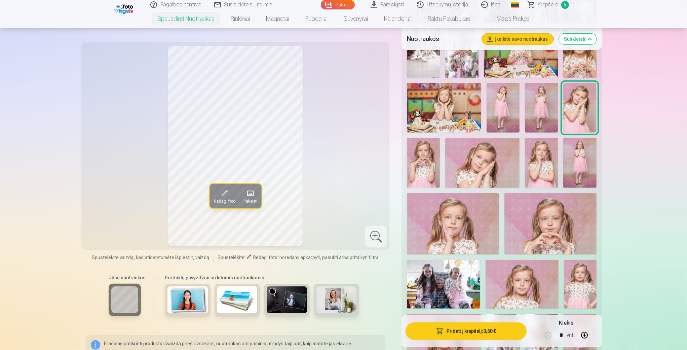
click at [487, 160] on img at bounding box center [482, 162] width 74 height 49
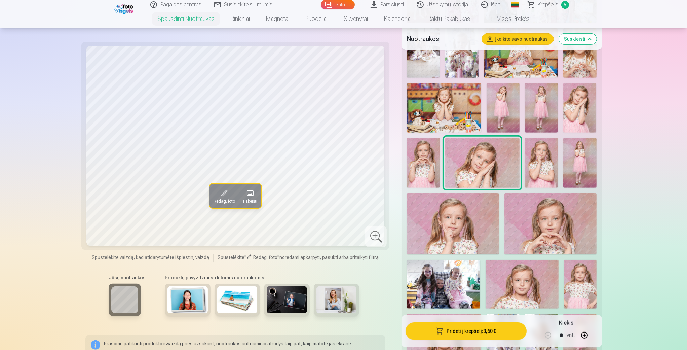
click at [513, 112] on img at bounding box center [503, 107] width 33 height 49
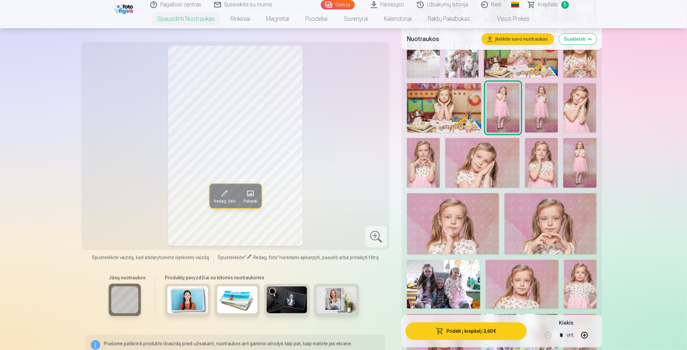
click at [492, 153] on img at bounding box center [482, 162] width 74 height 49
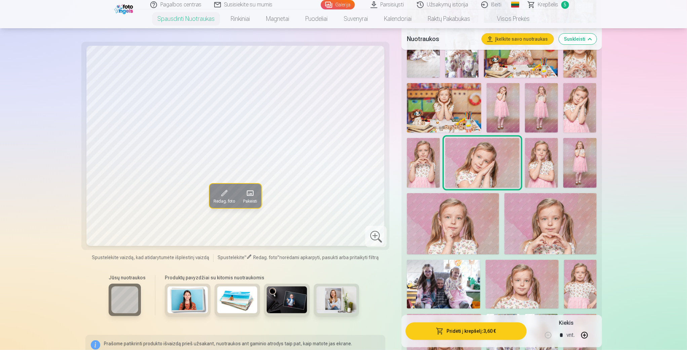
click at [510, 104] on img at bounding box center [503, 107] width 33 height 49
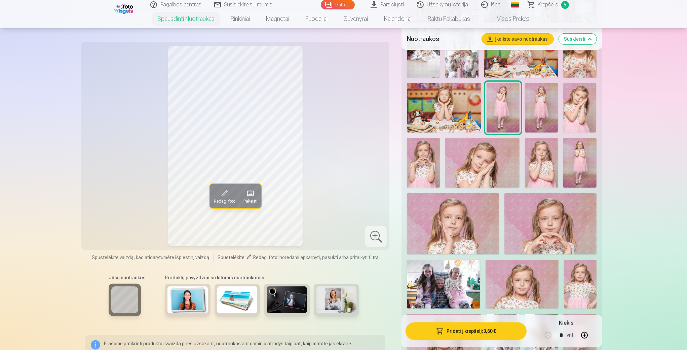
click at [499, 156] on img at bounding box center [482, 162] width 74 height 49
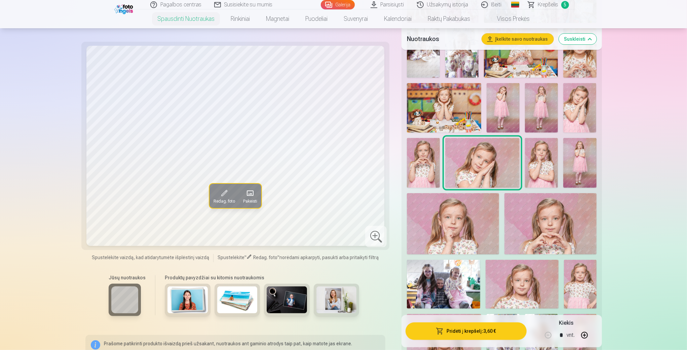
click at [574, 231] on img at bounding box center [551, 223] width 92 height 61
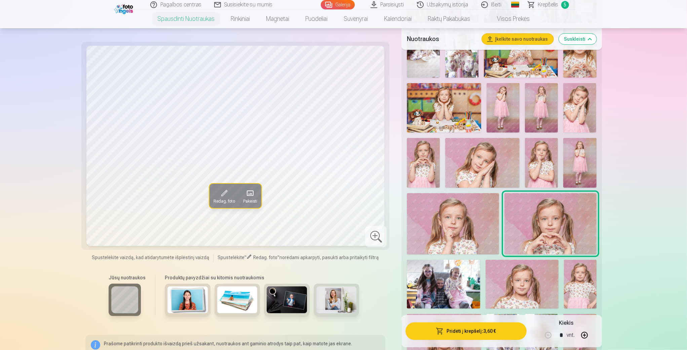
click at [580, 287] on img at bounding box center [580, 284] width 33 height 49
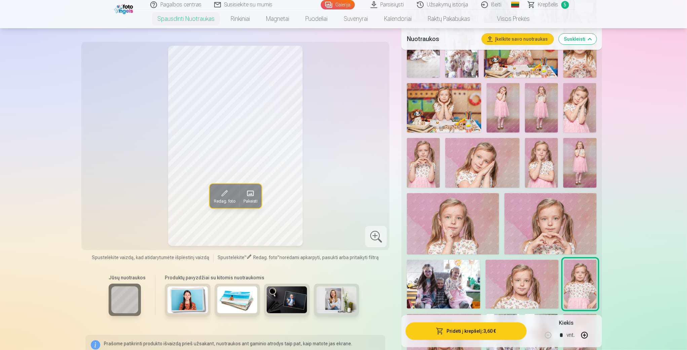
click at [536, 285] on img at bounding box center [522, 284] width 73 height 49
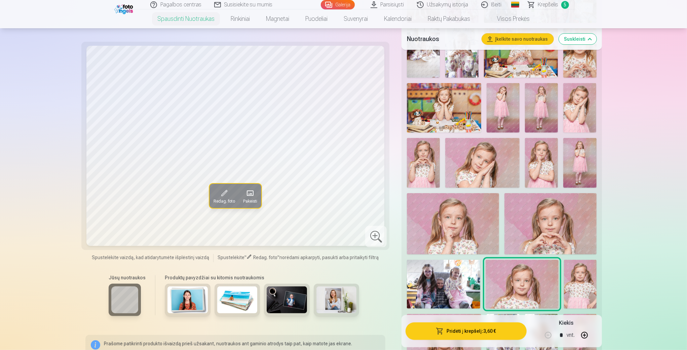
click at [579, 279] on img at bounding box center [580, 284] width 33 height 49
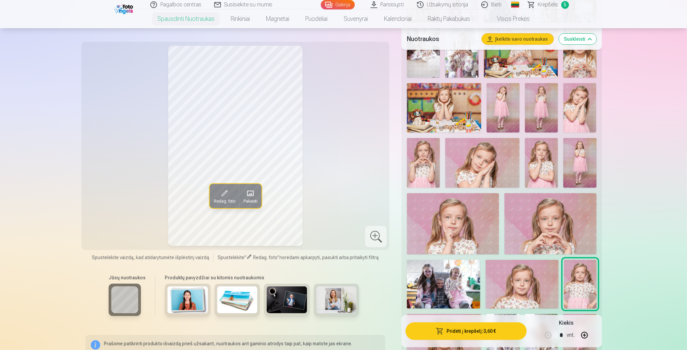
click at [433, 214] on img at bounding box center [453, 223] width 92 height 61
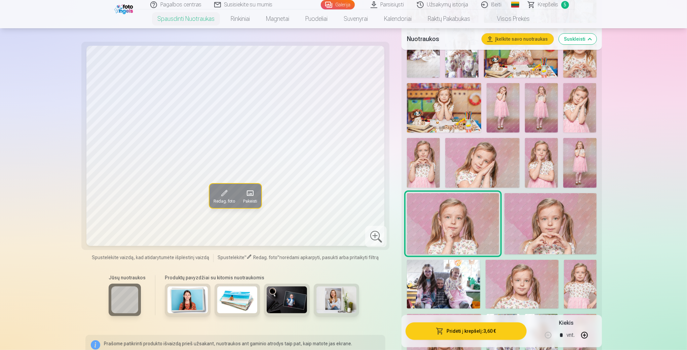
click at [592, 162] on img at bounding box center [579, 162] width 33 height 49
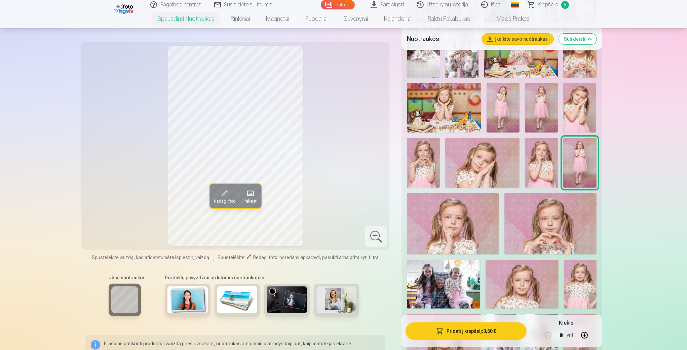
click at [473, 164] on img at bounding box center [482, 162] width 74 height 49
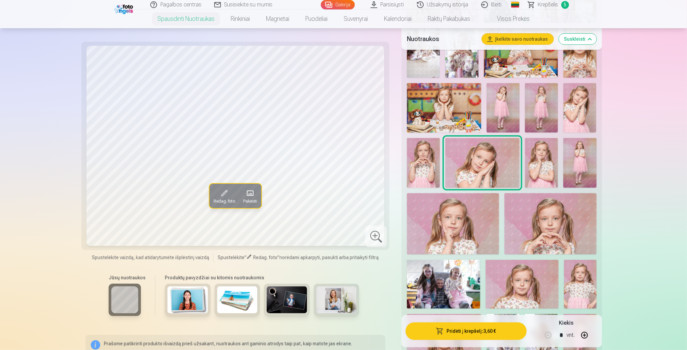
scroll to position [584, 0]
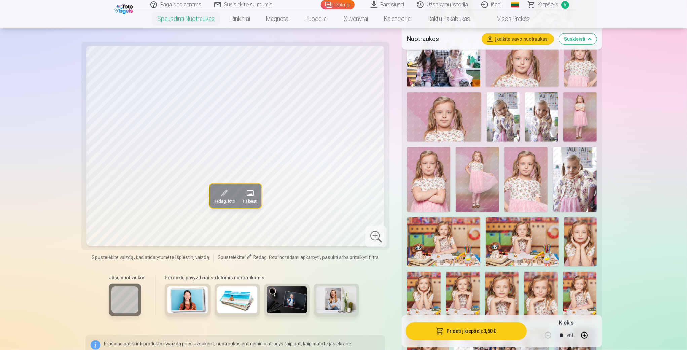
click at [502, 117] on img at bounding box center [503, 116] width 33 height 49
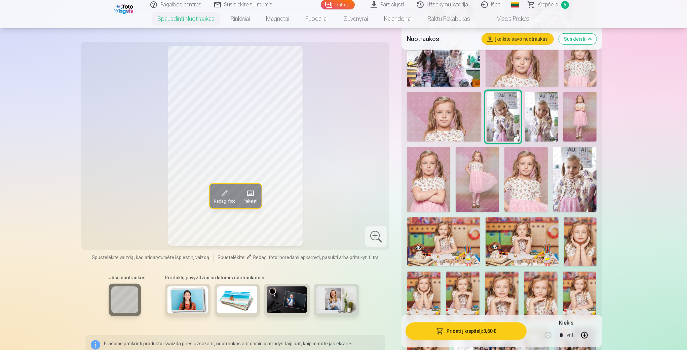
click at [548, 120] on img at bounding box center [541, 116] width 33 height 49
click at [572, 114] on img at bounding box center [579, 116] width 33 height 49
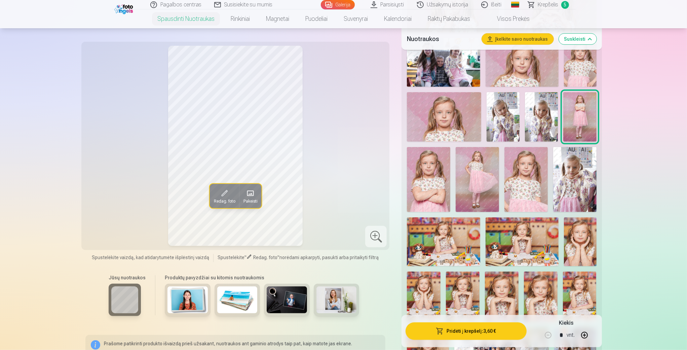
click at [412, 174] on img at bounding box center [428, 179] width 43 height 65
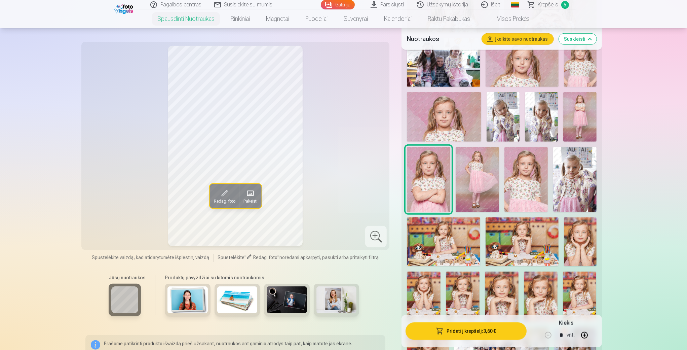
click at [495, 172] on img at bounding box center [477, 179] width 43 height 65
click at [529, 175] on img at bounding box center [526, 179] width 43 height 65
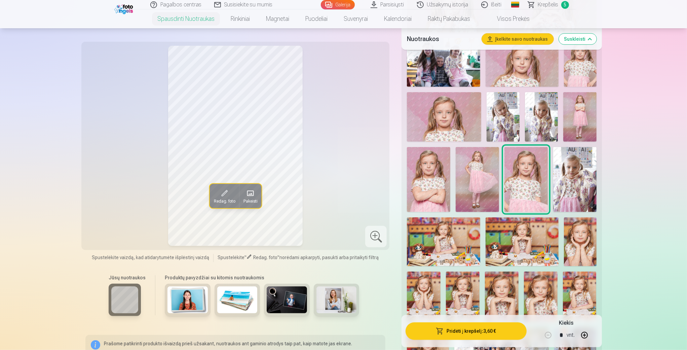
click at [427, 174] on img at bounding box center [428, 179] width 43 height 65
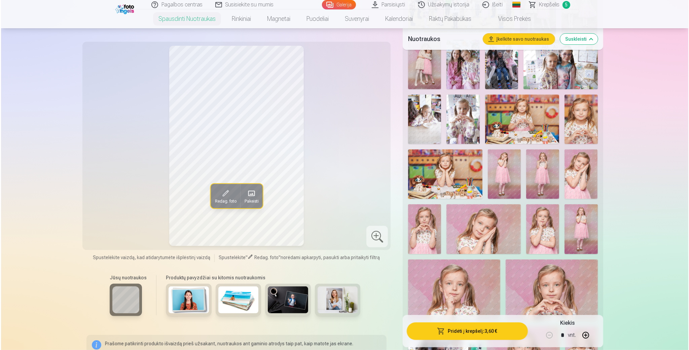
scroll to position [330, 0]
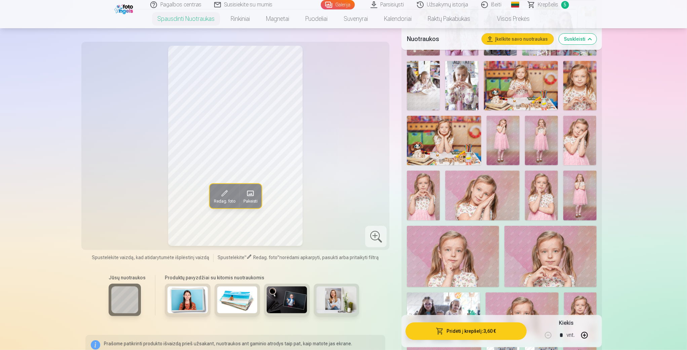
click at [466, 194] on img at bounding box center [482, 195] width 74 height 49
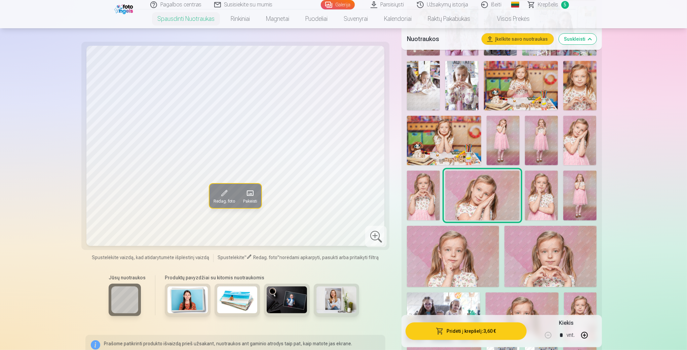
click at [470, 332] on button "Pridėti į krepšelį : 3,60 €" at bounding box center [466, 330] width 121 height 17
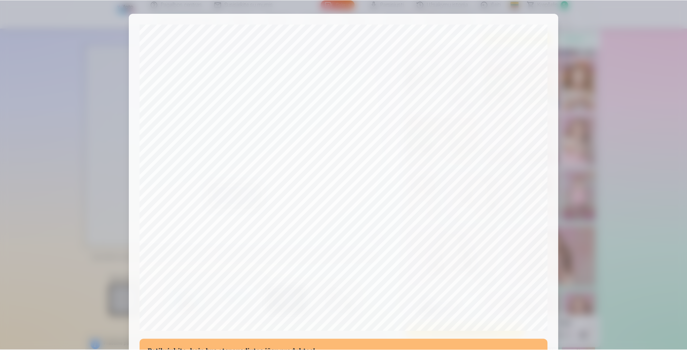
scroll to position [135, 0]
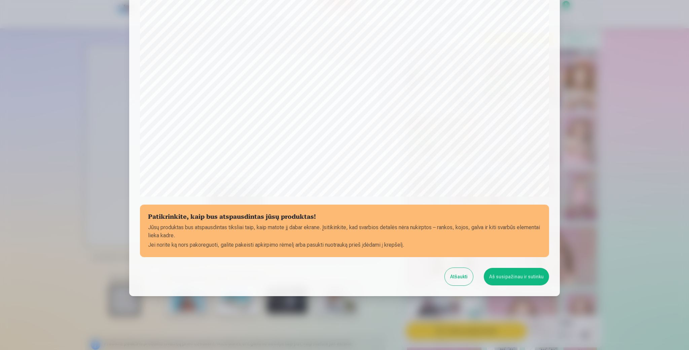
click at [527, 275] on button "Aš susipažinau ir sutinku" at bounding box center [516, 276] width 65 height 17
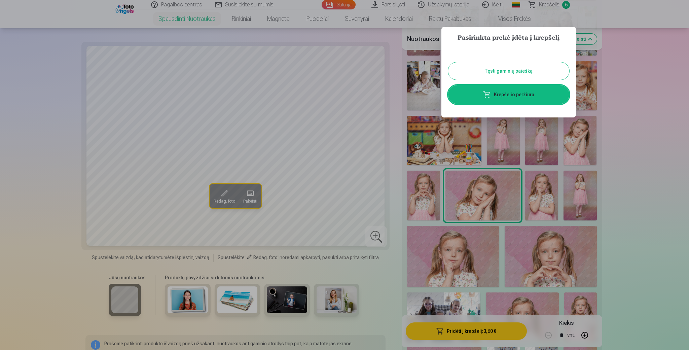
click at [619, 84] on div at bounding box center [344, 175] width 689 height 350
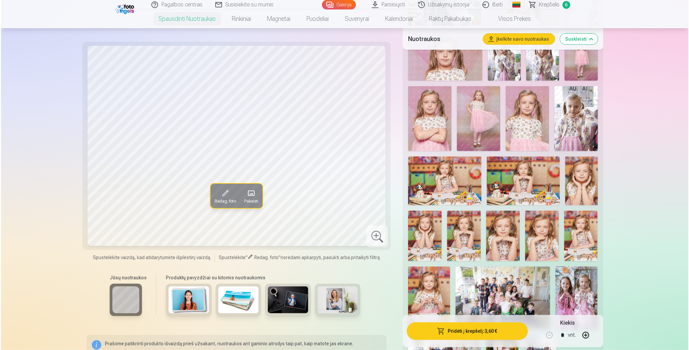
scroll to position [648, 0]
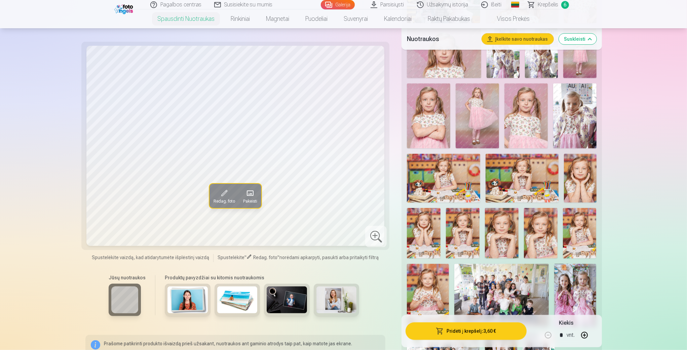
click at [431, 126] on img at bounding box center [428, 115] width 43 height 65
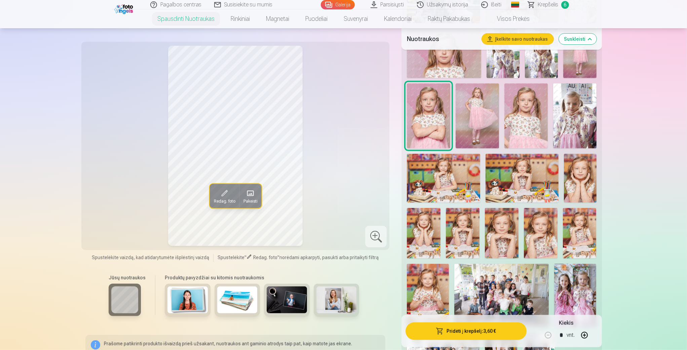
click at [455, 188] on img at bounding box center [443, 178] width 73 height 49
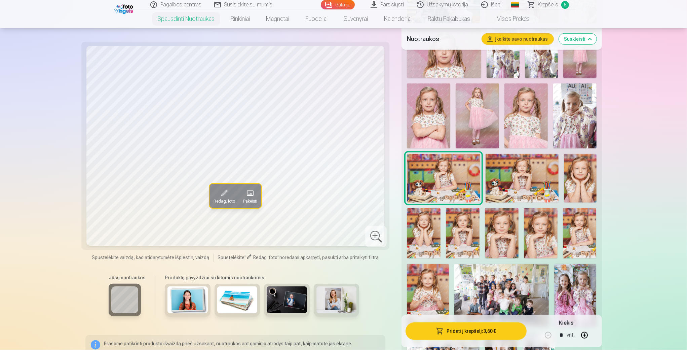
click at [529, 179] on img at bounding box center [522, 178] width 73 height 49
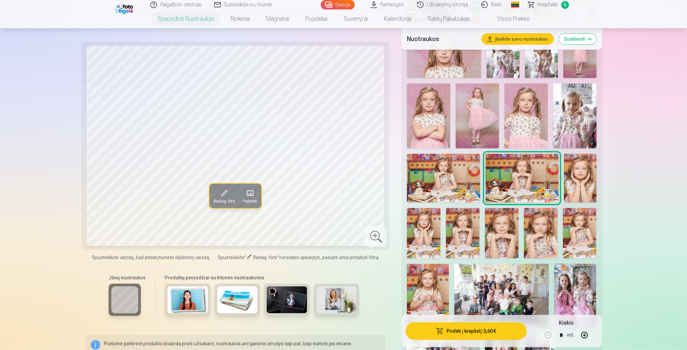
click at [449, 174] on img at bounding box center [443, 178] width 73 height 49
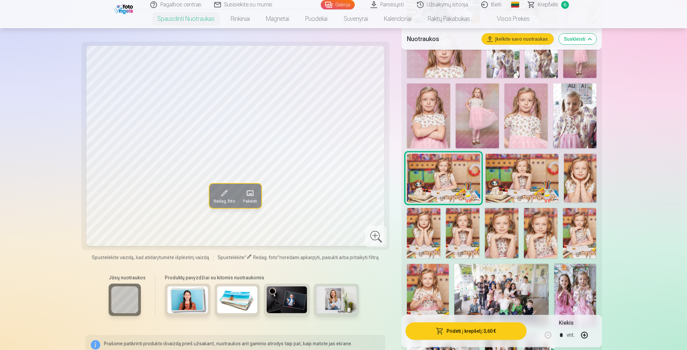
click at [517, 179] on img at bounding box center [522, 178] width 73 height 49
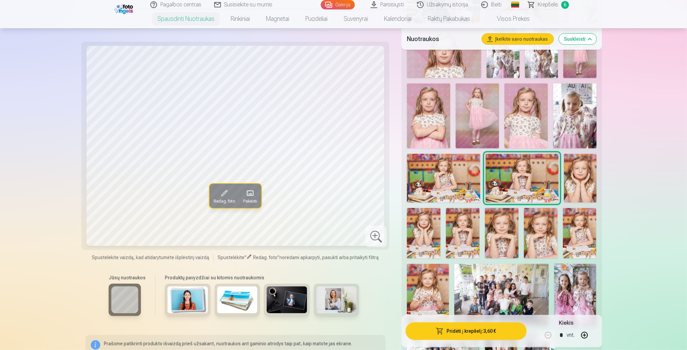
click at [478, 329] on button "Pridėti į krepšelį : 3,60 €" at bounding box center [466, 330] width 121 height 17
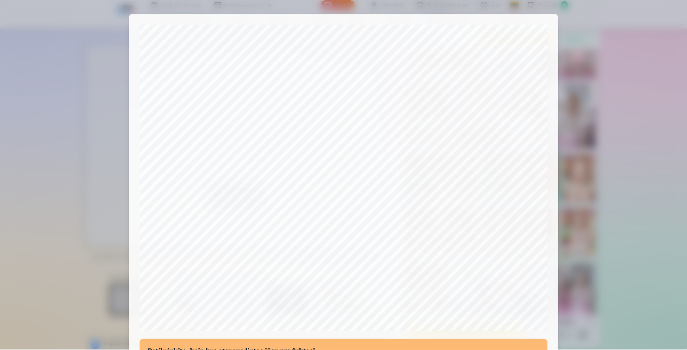
scroll to position [135, 0]
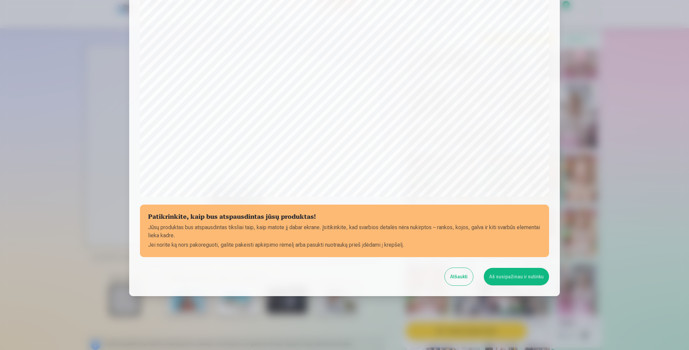
click at [525, 272] on button "Aš susipažinau ir sutinku" at bounding box center [516, 276] width 65 height 17
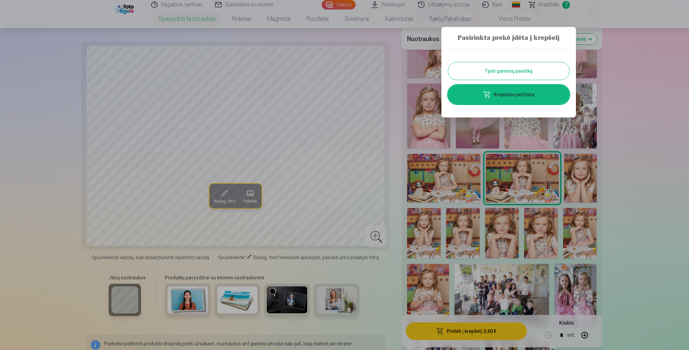
click at [527, 66] on button "Tęsti gaminių paiešką" at bounding box center [508, 70] width 121 height 17
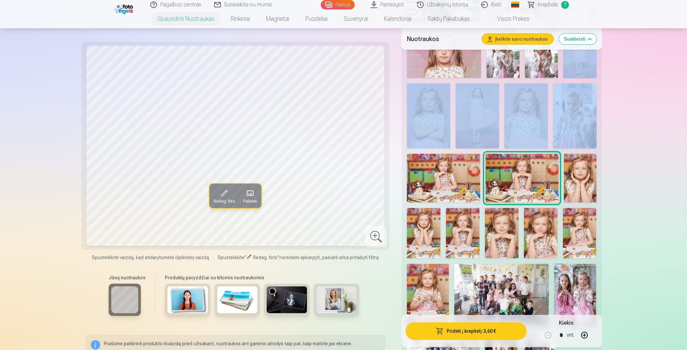
drag, startPoint x: 687, startPoint y: 76, endPoint x: 689, endPoint y: 89, distance: 13.3
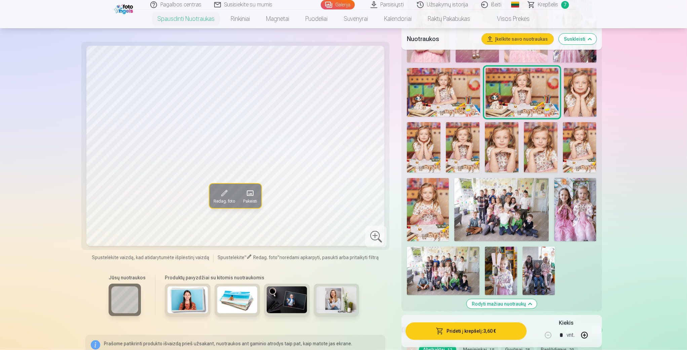
scroll to position [689, 0]
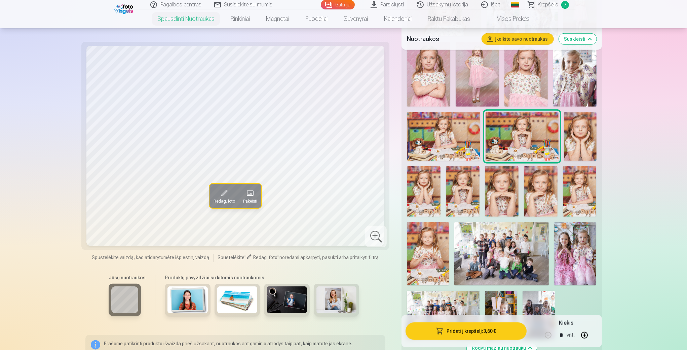
click at [582, 189] on img at bounding box center [580, 191] width 34 height 50
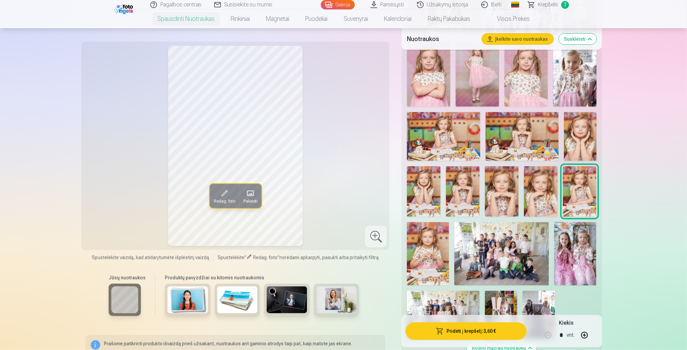
click at [458, 128] on img at bounding box center [443, 136] width 73 height 49
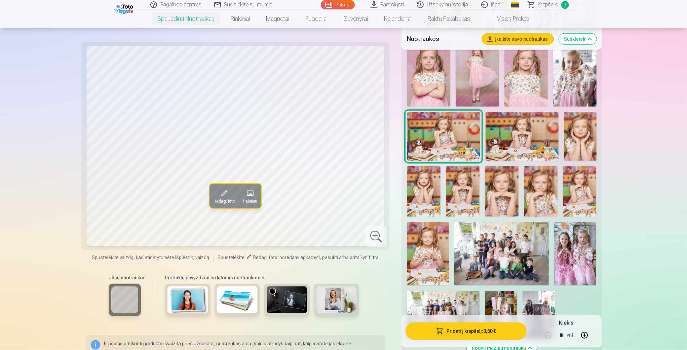
click at [577, 187] on img at bounding box center [580, 191] width 34 height 50
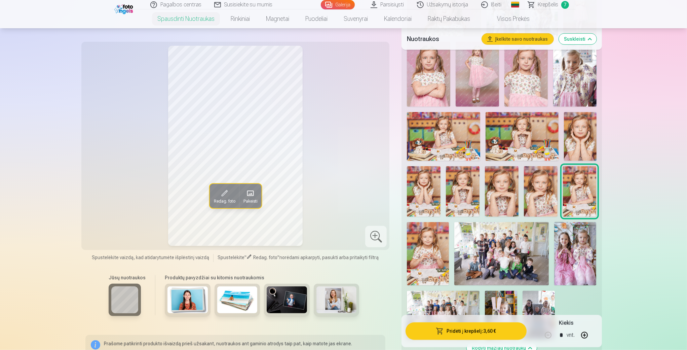
click at [465, 189] on img at bounding box center [463, 191] width 34 height 50
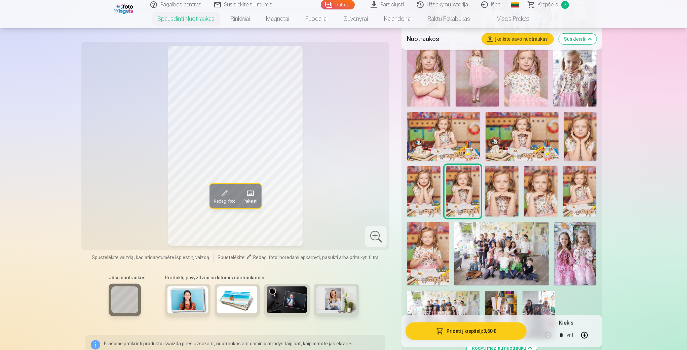
click at [511, 138] on img at bounding box center [522, 136] width 73 height 49
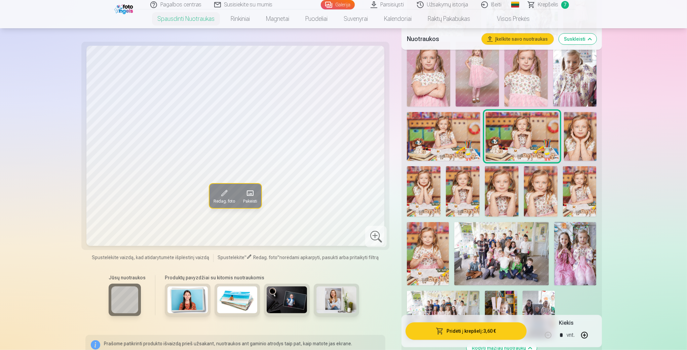
click at [585, 129] on img at bounding box center [580, 136] width 33 height 49
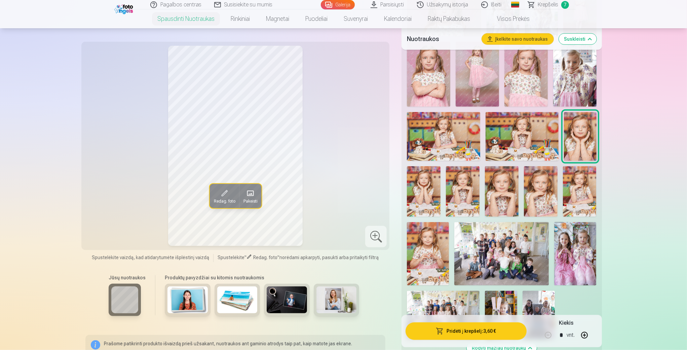
click at [425, 176] on img at bounding box center [424, 191] width 34 height 50
click at [578, 139] on img at bounding box center [580, 136] width 33 height 49
click at [464, 189] on img at bounding box center [463, 191] width 34 height 50
click at [514, 132] on img at bounding box center [522, 136] width 73 height 49
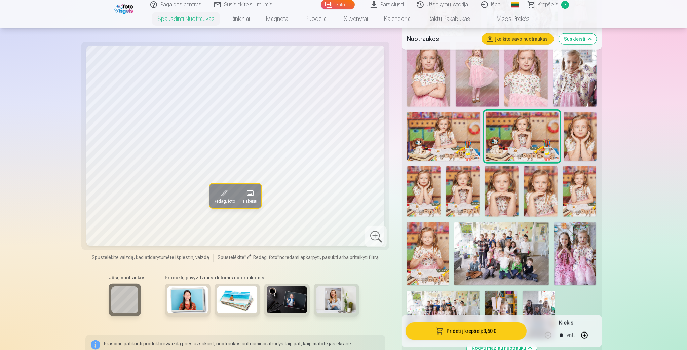
click at [418, 186] on img at bounding box center [424, 191] width 34 height 50
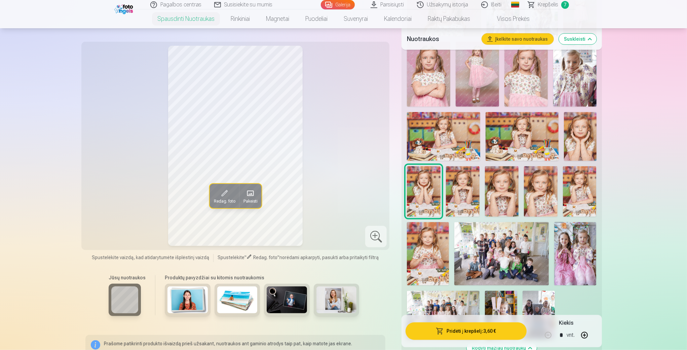
click at [581, 142] on img at bounding box center [580, 136] width 33 height 49
click at [499, 191] on img at bounding box center [502, 191] width 34 height 50
click at [377, 226] on div at bounding box center [376, 237] width 22 height 22
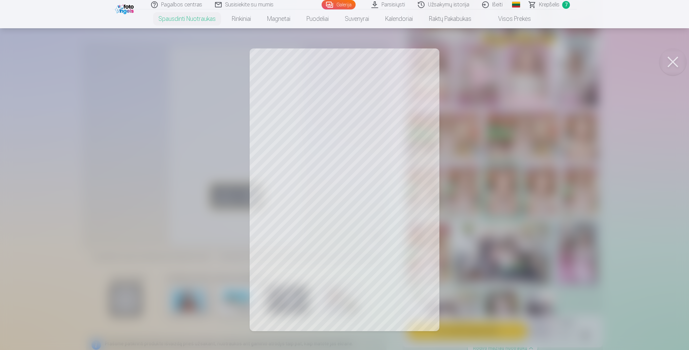
click at [677, 61] on button at bounding box center [672, 61] width 27 height 27
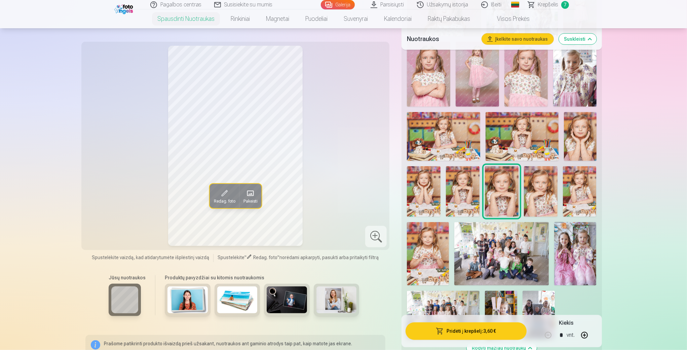
click at [222, 195] on span at bounding box center [224, 193] width 11 height 11
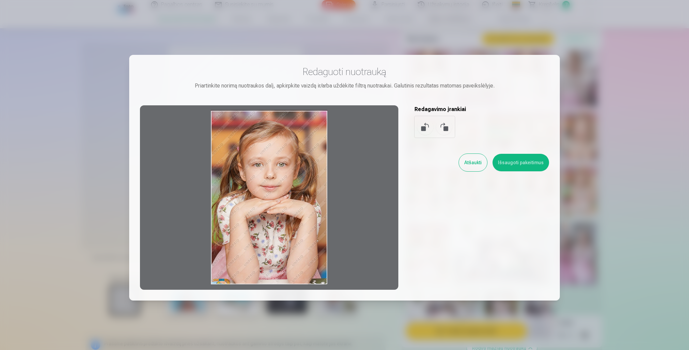
click at [269, 190] on div at bounding box center [269, 197] width 258 height 184
drag, startPoint x: 270, startPoint y: 192, endPoint x: 283, endPoint y: 156, distance: 37.8
click at [283, 156] on div at bounding box center [269, 197] width 258 height 184
click at [521, 163] on button "Išsaugoti pakeitimus" at bounding box center [520, 162] width 57 height 17
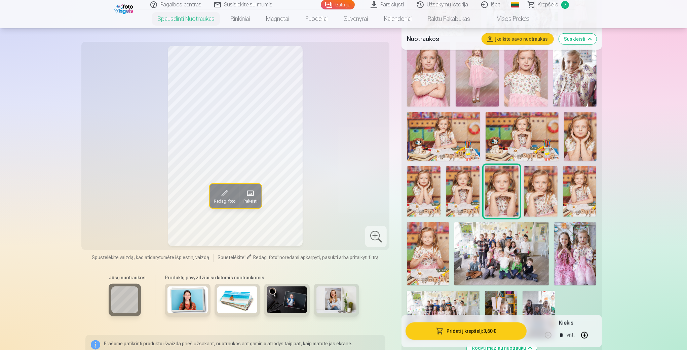
click at [514, 245] on img at bounding box center [501, 253] width 95 height 63
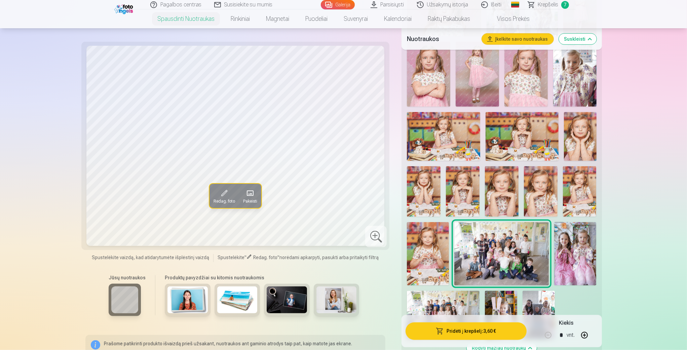
click at [427, 252] on img at bounding box center [428, 253] width 42 height 63
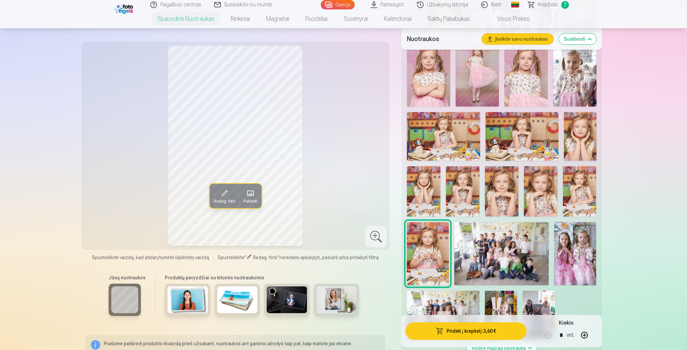
click at [499, 197] on img at bounding box center [502, 191] width 34 height 50
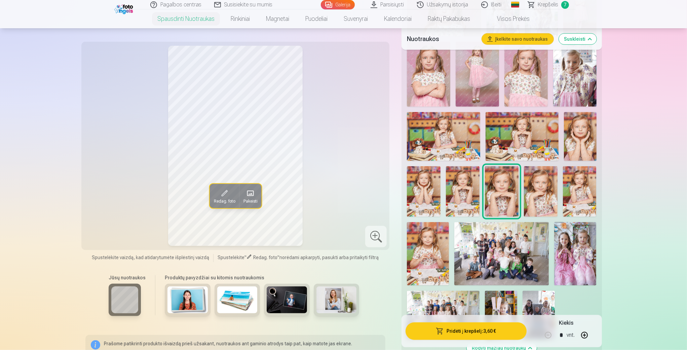
click at [478, 183] on img at bounding box center [463, 191] width 34 height 50
click at [548, 134] on img at bounding box center [522, 136] width 73 height 49
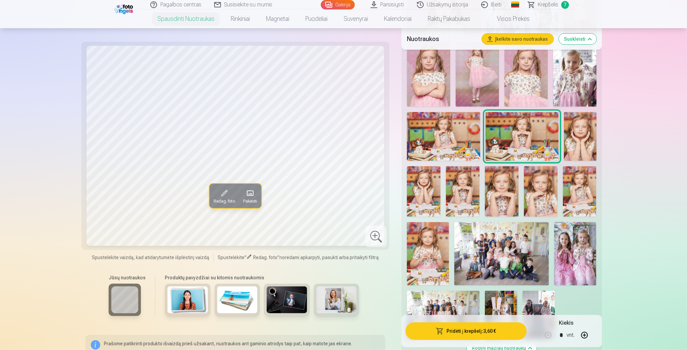
click at [432, 260] on img at bounding box center [428, 253] width 42 height 63
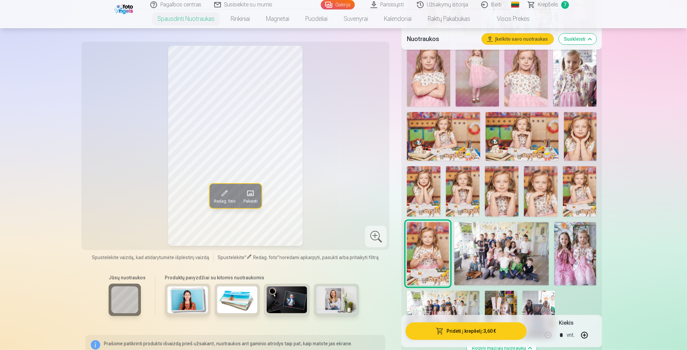
click at [578, 191] on img at bounding box center [580, 191] width 34 height 50
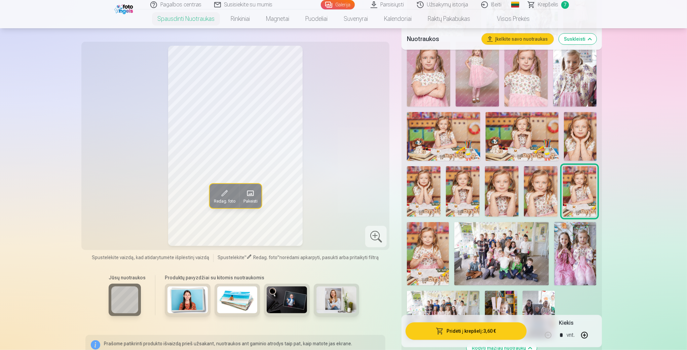
click at [547, 3] on span "Krepšelis" at bounding box center [548, 5] width 21 height 8
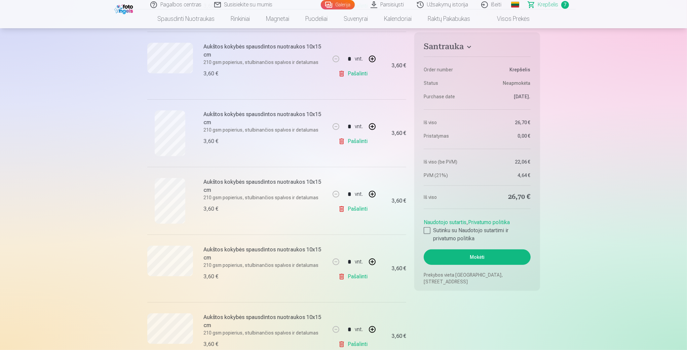
scroll to position [404, 0]
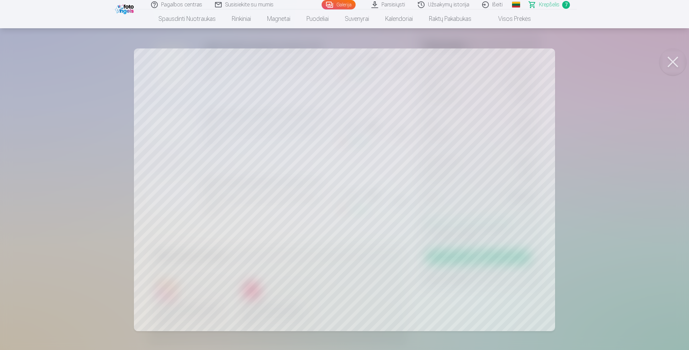
click at [678, 60] on button at bounding box center [672, 61] width 27 height 27
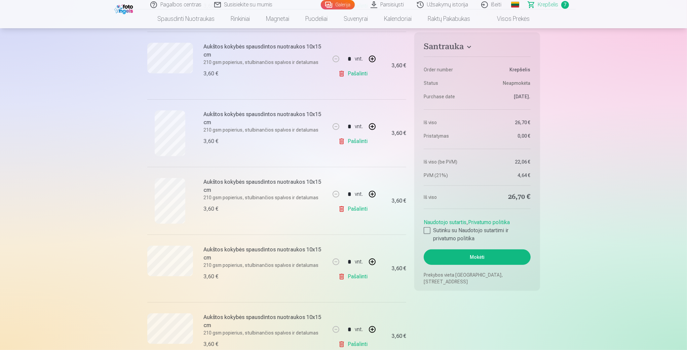
scroll to position [135, 0]
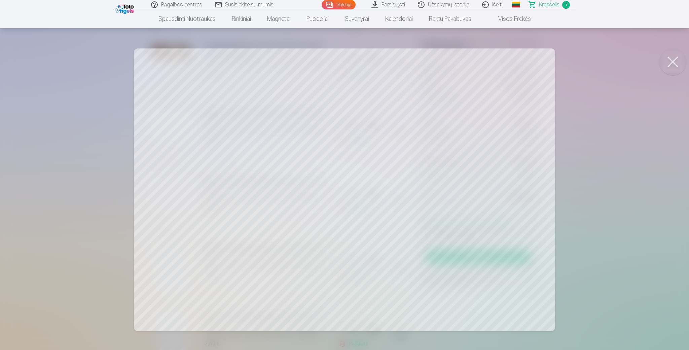
click at [671, 60] on button at bounding box center [672, 61] width 27 height 27
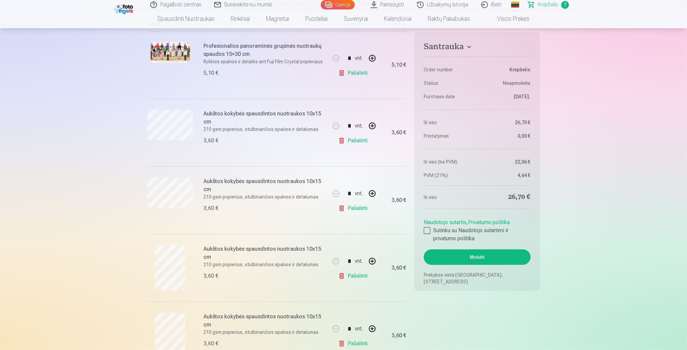
scroll to position [0, 0]
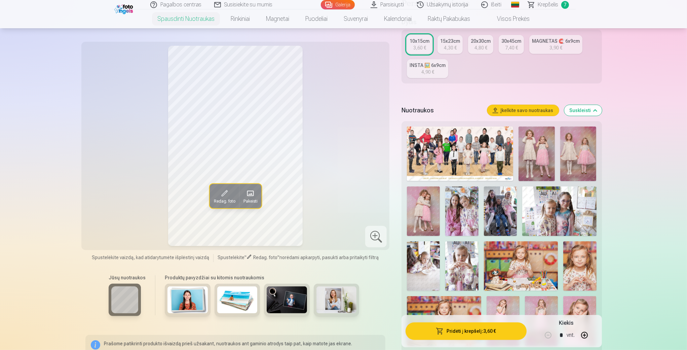
scroll to position [155, 0]
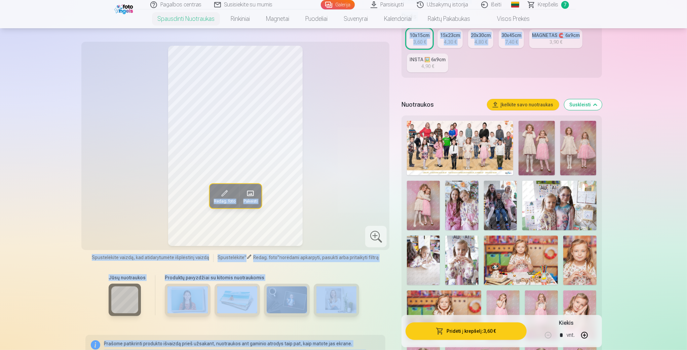
drag, startPoint x: 687, startPoint y: 23, endPoint x: 688, endPoint y: 27, distance: 3.4
click at [687, 27] on html "Pagalbos centras Susisiekite su mumis Galerija Parsisiųsti Užsakymų istorija Iš…" at bounding box center [343, 20] width 687 height 350
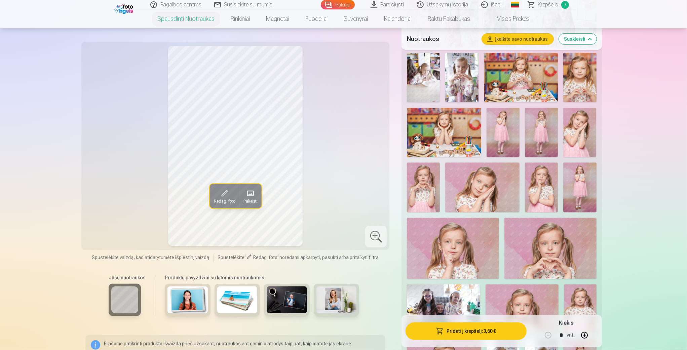
scroll to position [354, 0]
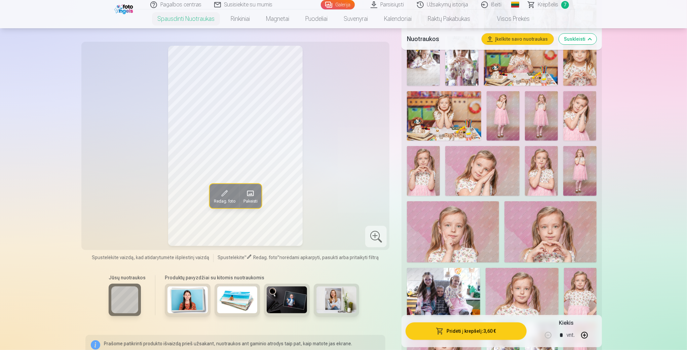
click at [431, 158] on img at bounding box center [423, 170] width 33 height 49
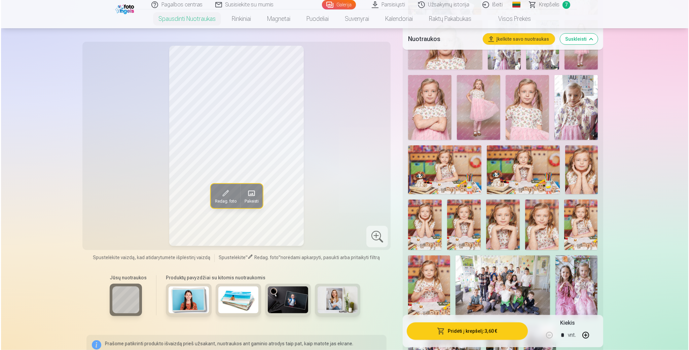
scroll to position [692, 0]
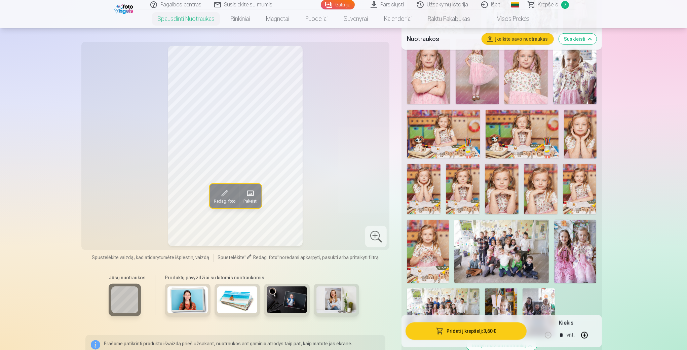
click at [575, 241] on img at bounding box center [575, 251] width 42 height 63
click at [481, 329] on button "Pridėti į krepšelį : 3,60 €" at bounding box center [466, 330] width 121 height 17
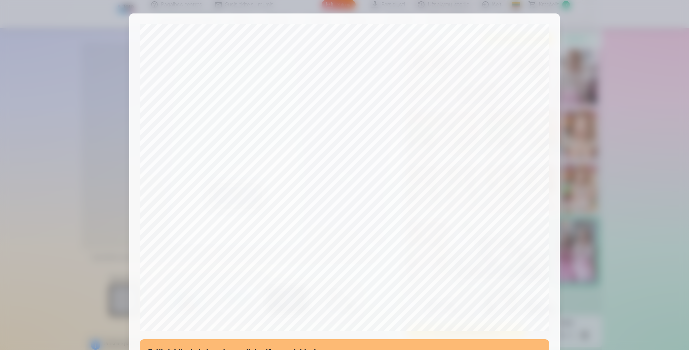
scroll to position [135, 0]
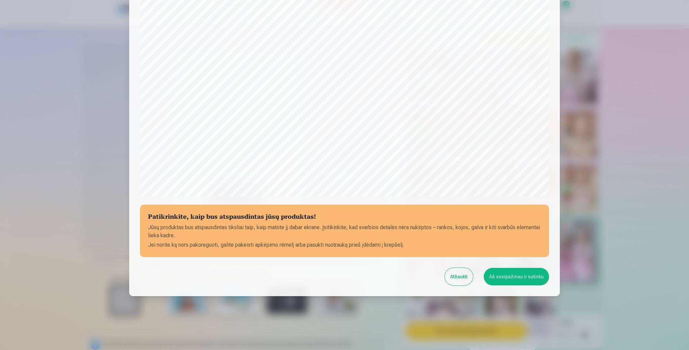
click at [527, 276] on button "Aš susipažinau ir sutinku" at bounding box center [516, 276] width 65 height 17
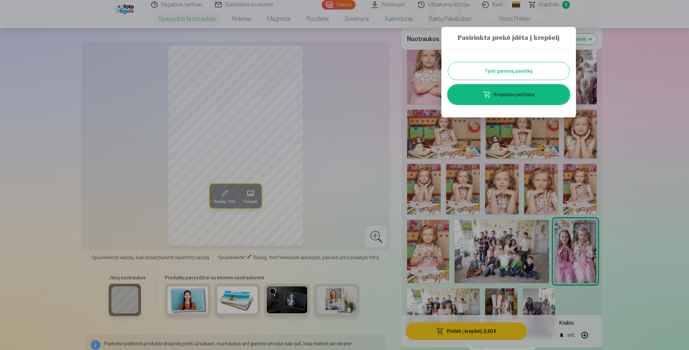
click at [501, 67] on button "Tęsti gaminių paiešką" at bounding box center [508, 70] width 121 height 17
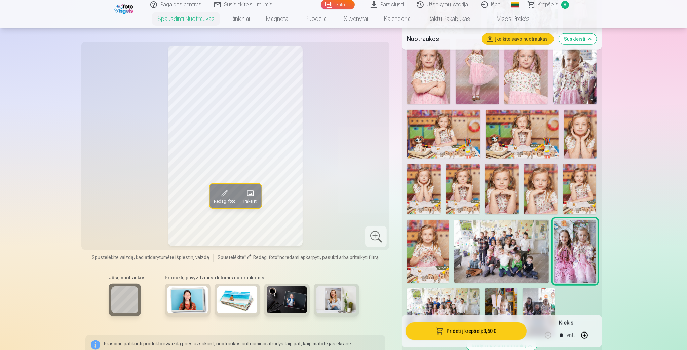
click at [540, 193] on img at bounding box center [541, 189] width 34 height 50
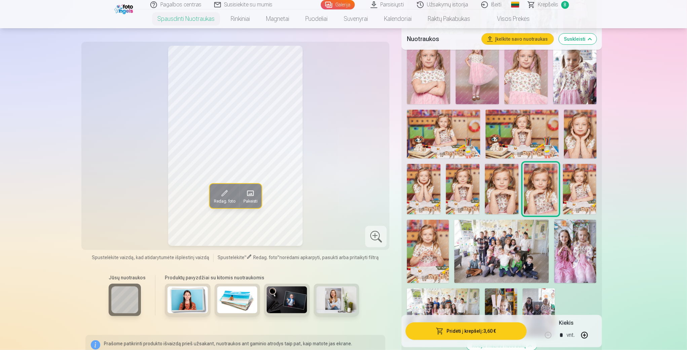
click at [484, 328] on button "Pridėti į krepšelį : 3,60 €" at bounding box center [466, 330] width 121 height 17
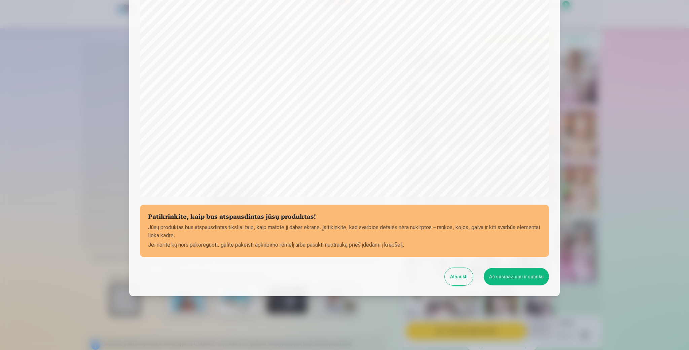
click at [461, 274] on button "Atšaukti" at bounding box center [459, 276] width 28 height 17
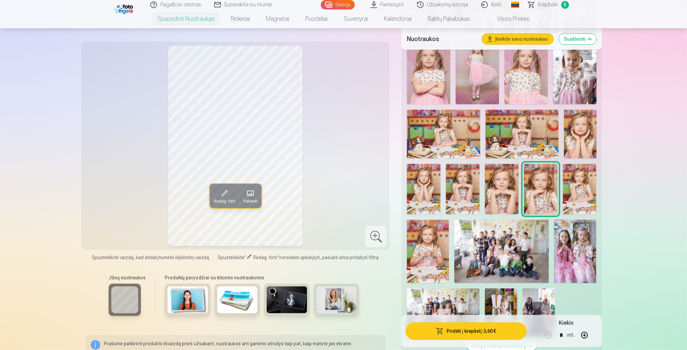
click at [574, 185] on img at bounding box center [580, 189] width 34 height 50
click at [467, 327] on button "Pridėti į krepšelį : 3,60 €" at bounding box center [466, 330] width 121 height 17
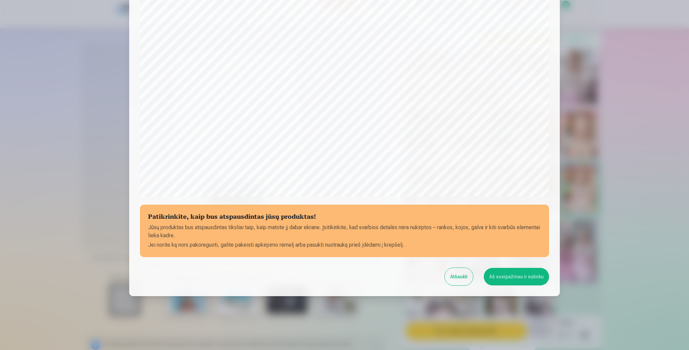
click at [502, 276] on button "Aš susipažinau ir sutinku" at bounding box center [516, 276] width 65 height 17
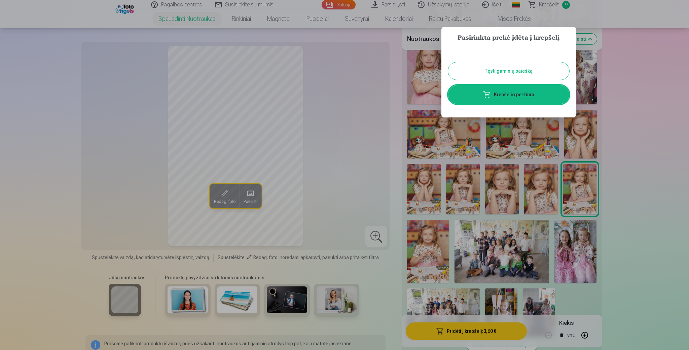
click at [536, 66] on button "Tęsti gaminių paiešką" at bounding box center [508, 70] width 121 height 17
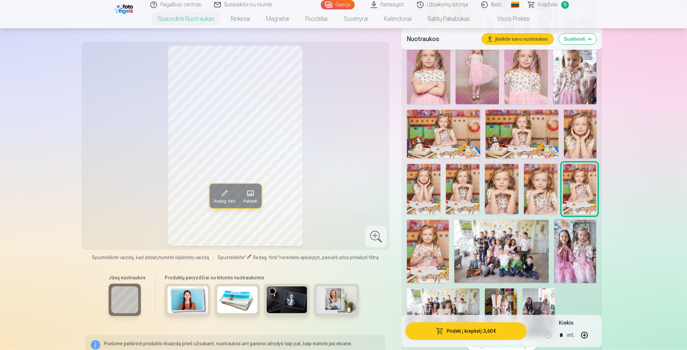
click at [518, 123] on img at bounding box center [522, 134] width 73 height 49
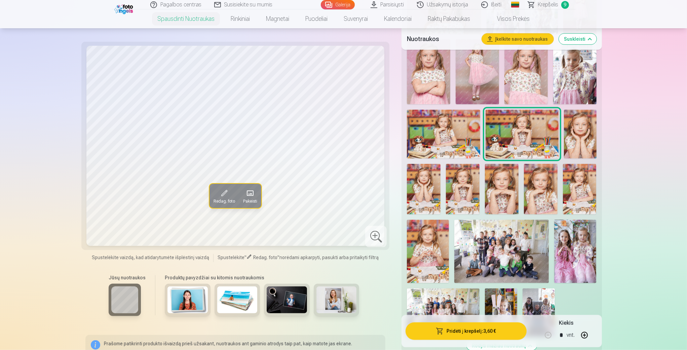
click at [511, 181] on img at bounding box center [502, 189] width 34 height 50
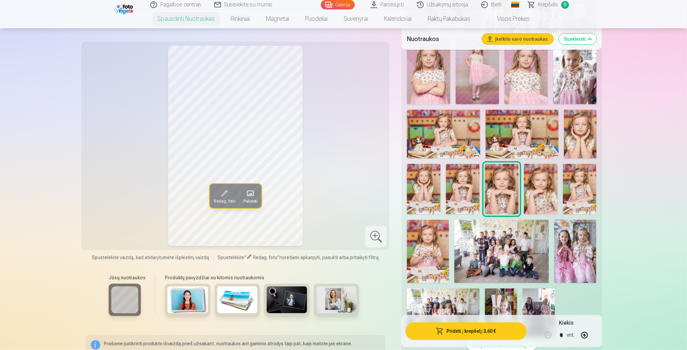
click at [569, 171] on img at bounding box center [580, 189] width 34 height 50
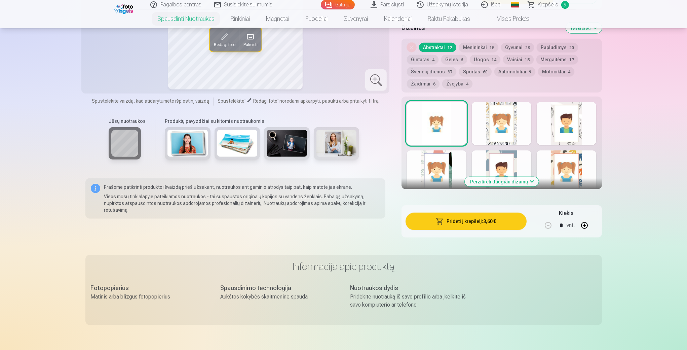
scroll to position [766, 0]
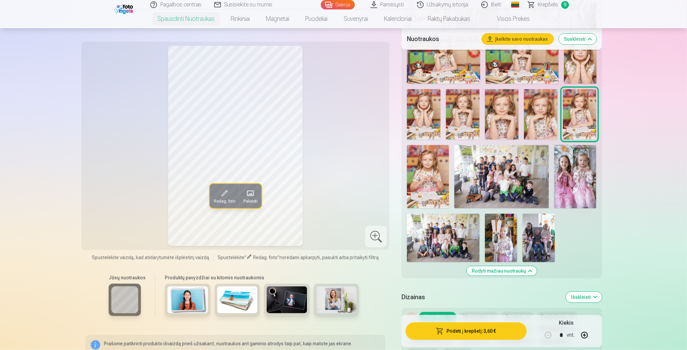
click at [462, 236] on img at bounding box center [443, 238] width 73 height 48
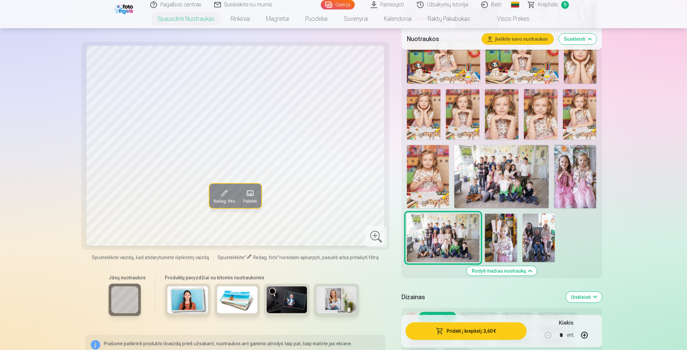
click at [515, 182] on img at bounding box center [501, 176] width 95 height 63
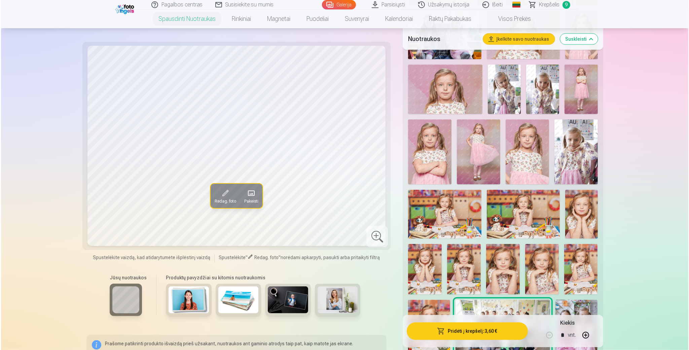
scroll to position [589, 0]
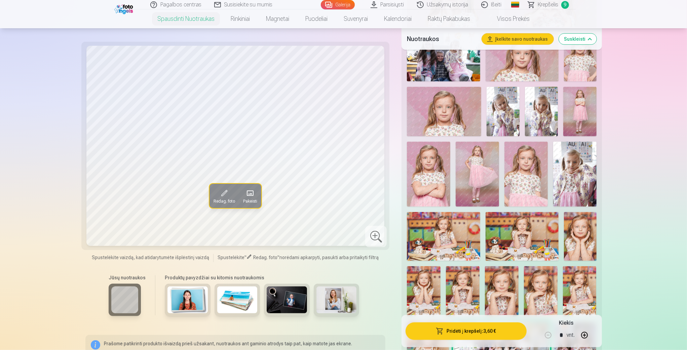
click at [481, 171] on img at bounding box center [477, 174] width 43 height 65
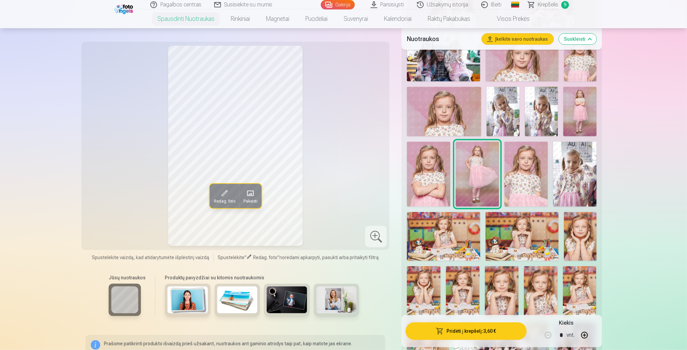
click at [533, 178] on img at bounding box center [526, 174] width 43 height 65
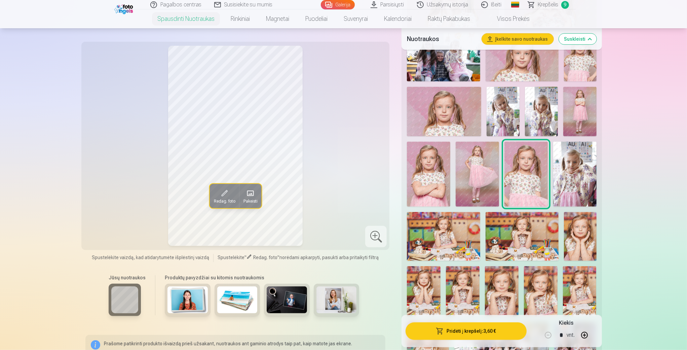
click at [483, 179] on img at bounding box center [477, 174] width 43 height 65
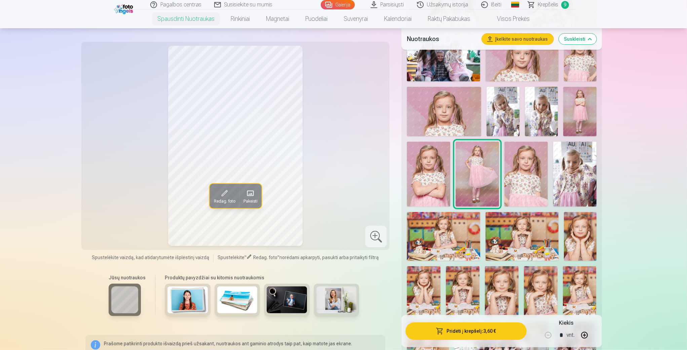
click at [477, 332] on button "Pridėti į krepšelį : 3,60 €" at bounding box center [466, 330] width 121 height 17
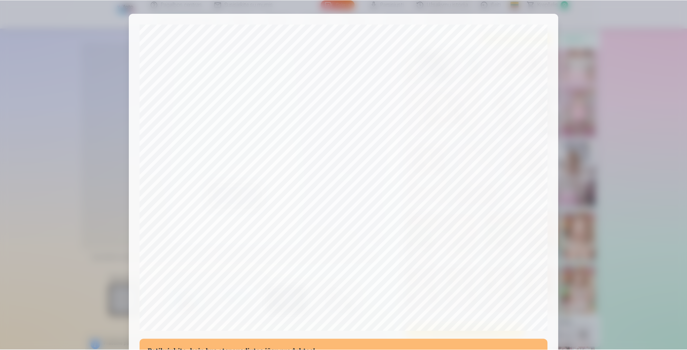
scroll to position [135, 0]
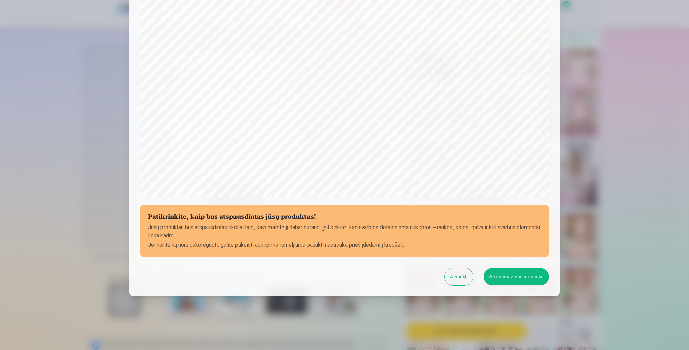
click at [541, 280] on button "Aš susipažinau ir sutinku" at bounding box center [516, 276] width 65 height 17
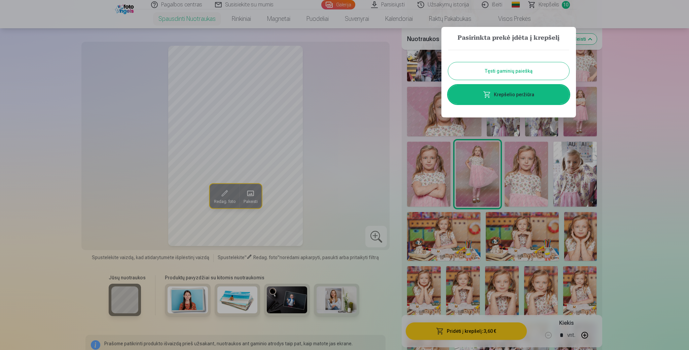
click at [531, 72] on button "Tęsti gaminių paiešką" at bounding box center [508, 70] width 121 height 17
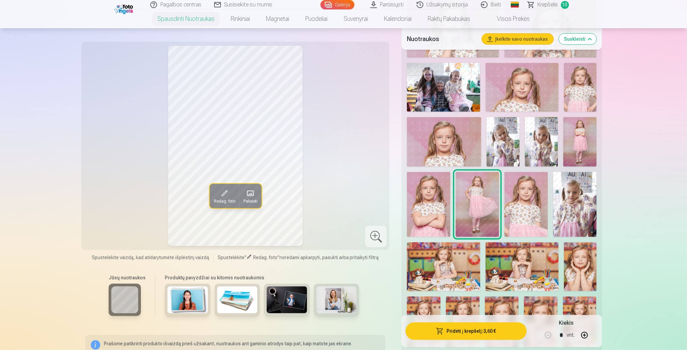
scroll to position [473, 0]
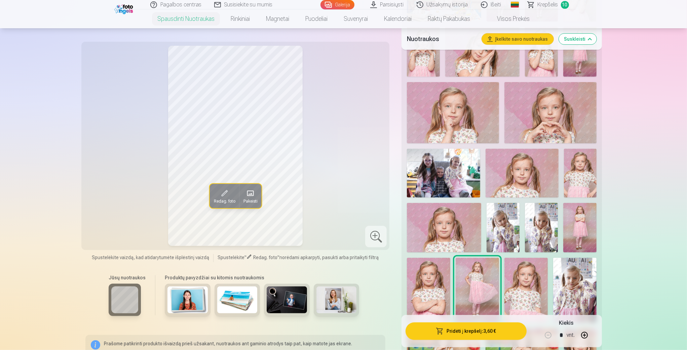
click at [436, 174] on img at bounding box center [443, 173] width 73 height 49
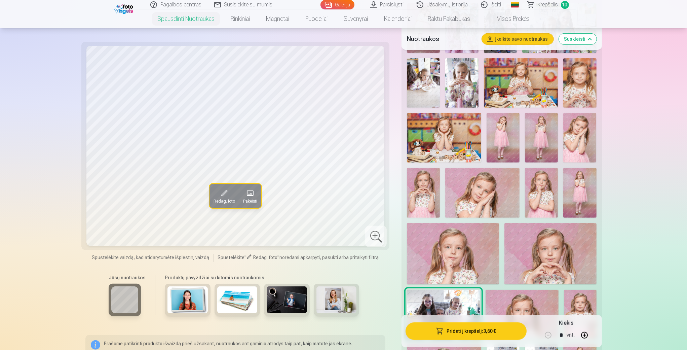
scroll to position [335, 0]
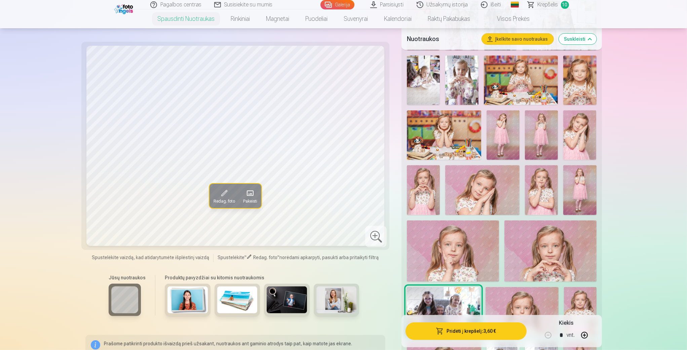
click at [543, 191] on img at bounding box center [541, 189] width 33 height 49
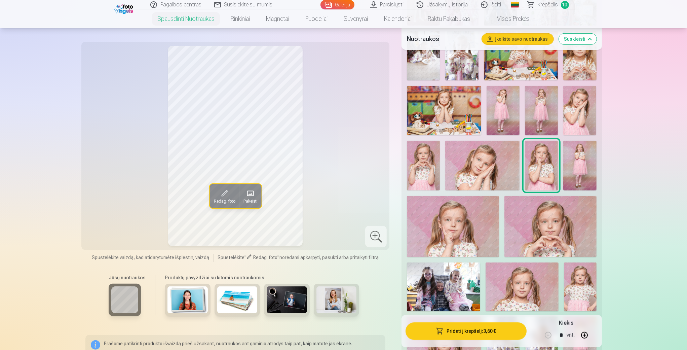
scroll to position [362, 0]
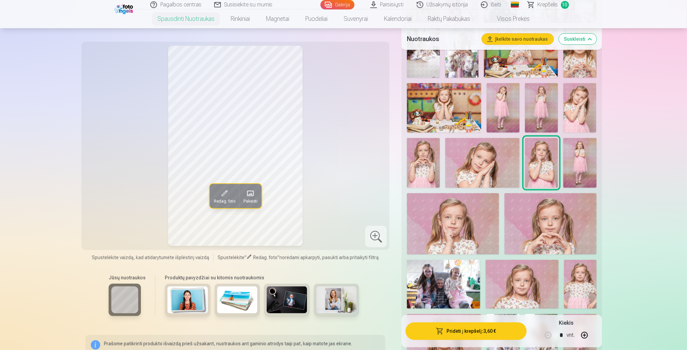
click at [542, 158] on img at bounding box center [541, 162] width 33 height 49
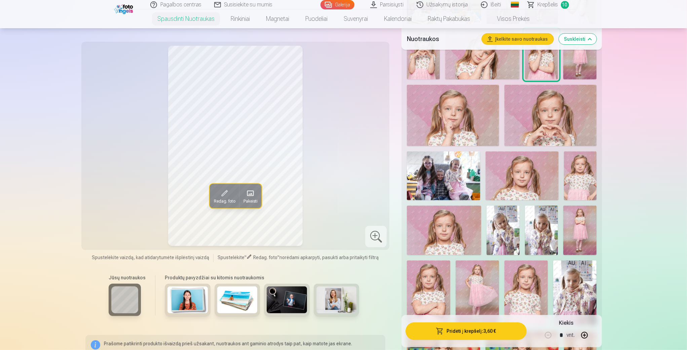
scroll to position [476, 0]
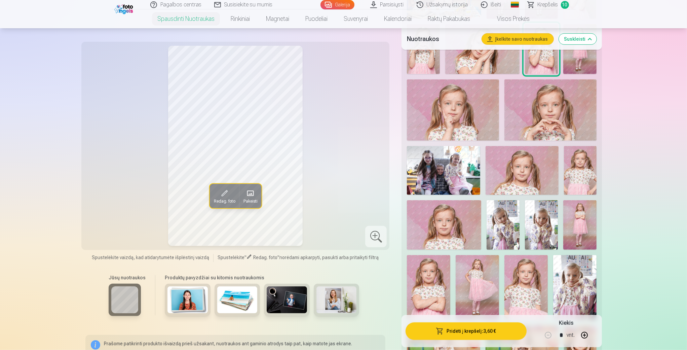
click at [524, 170] on img at bounding box center [522, 170] width 73 height 49
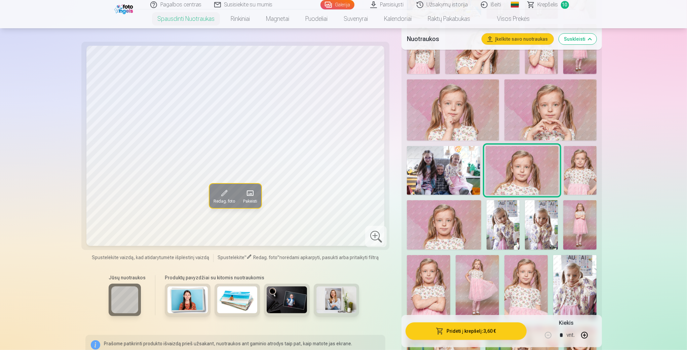
click at [472, 279] on img at bounding box center [477, 287] width 43 height 65
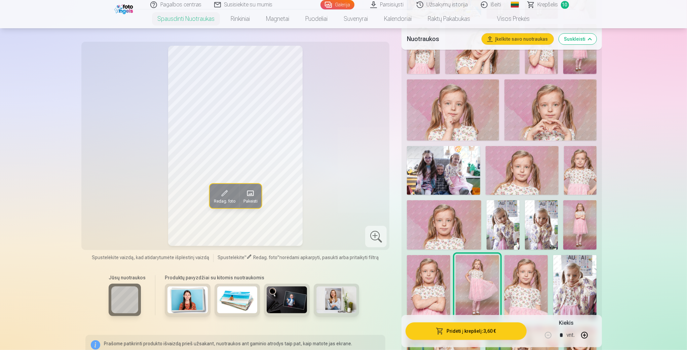
click at [552, 5] on span "Krepšelis" at bounding box center [548, 5] width 21 height 8
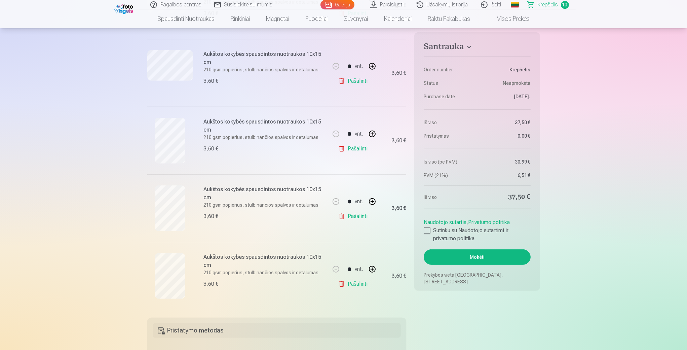
scroll to position [460, 0]
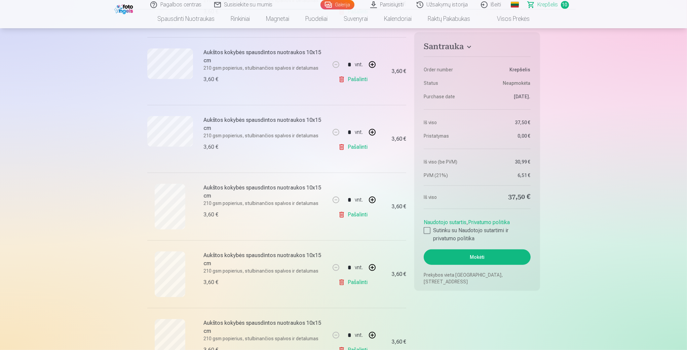
drag, startPoint x: 686, startPoint y: 72, endPoint x: 689, endPoint y: 60, distance: 12.0
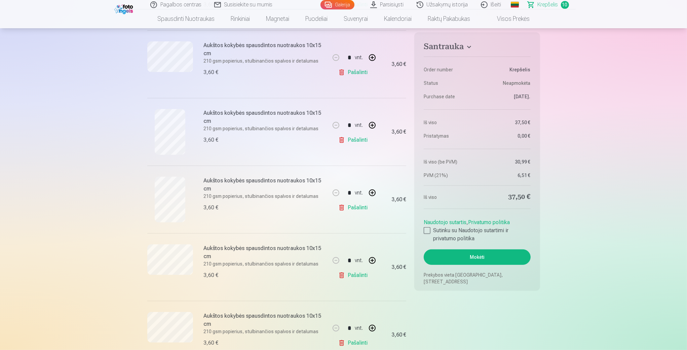
scroll to position [244, 0]
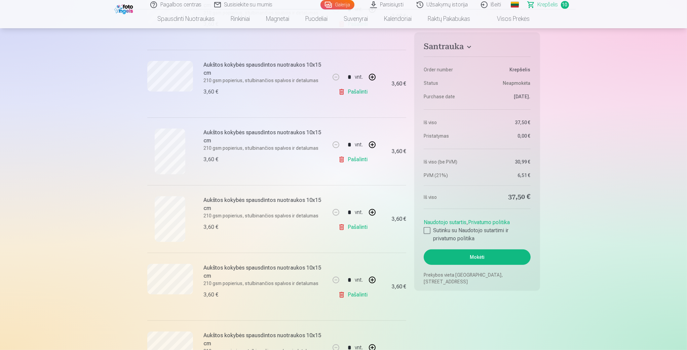
click at [351, 160] on link "Pašalinti" at bounding box center [354, 159] width 32 height 13
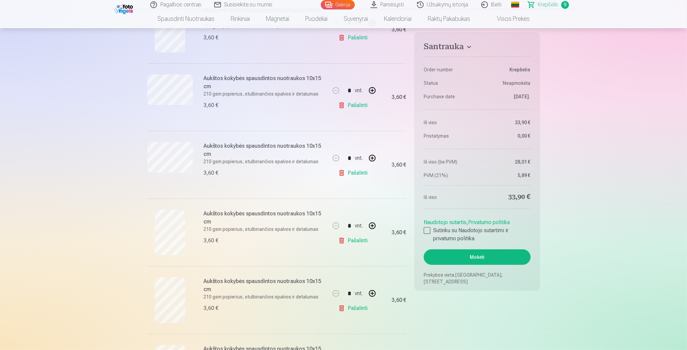
scroll to position [363, 0]
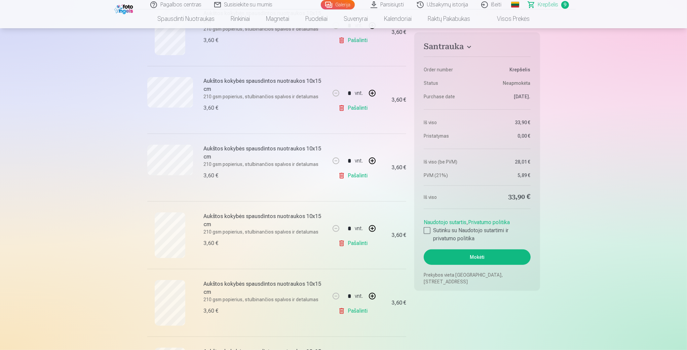
click at [377, 160] on button "button" at bounding box center [372, 161] width 16 height 16
type input "*"
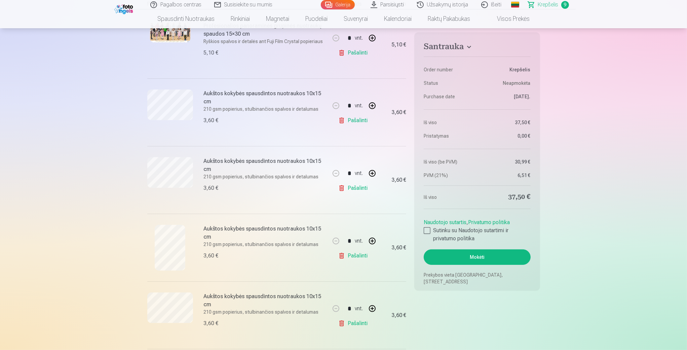
scroll to position [162, 0]
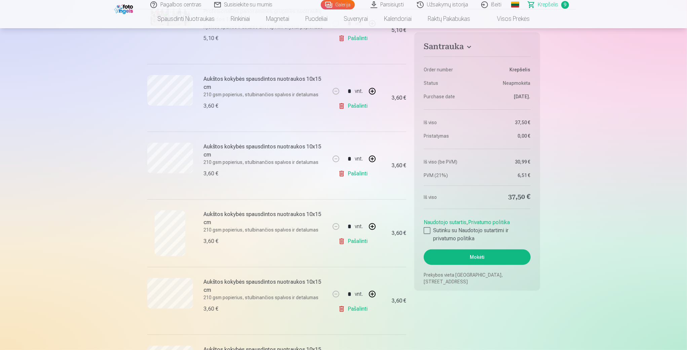
click at [359, 171] on link "Pašalinti" at bounding box center [354, 173] width 32 height 13
type input "*"
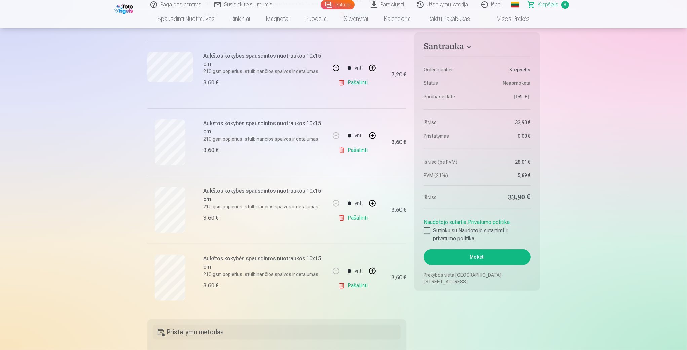
scroll to position [391, 0]
click at [373, 267] on button "button" at bounding box center [372, 269] width 16 height 16
type input "*"
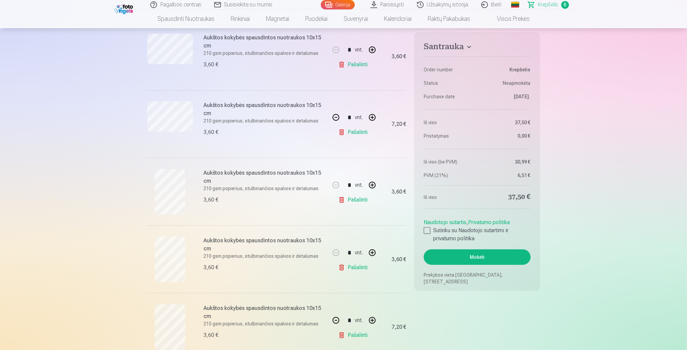
scroll to position [327, 0]
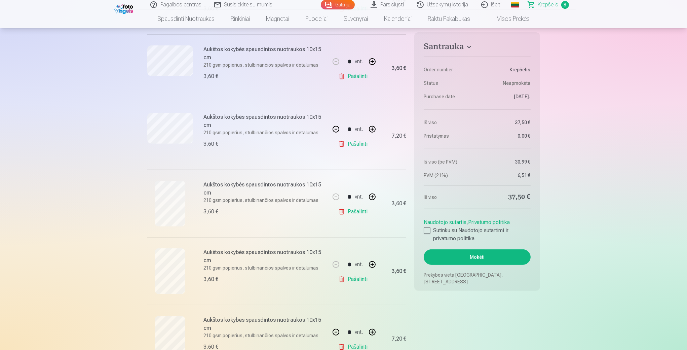
click at [362, 212] on link "Pašalinti" at bounding box center [354, 211] width 32 height 13
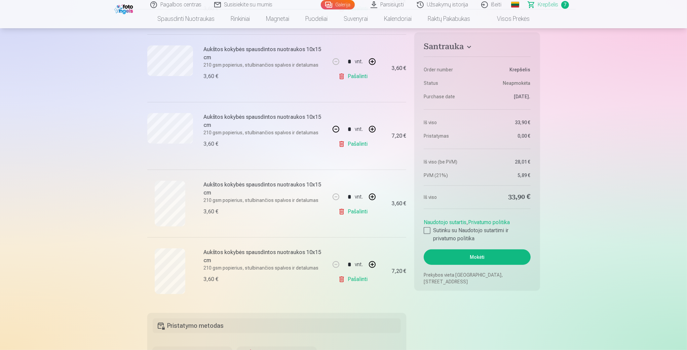
type input "*"
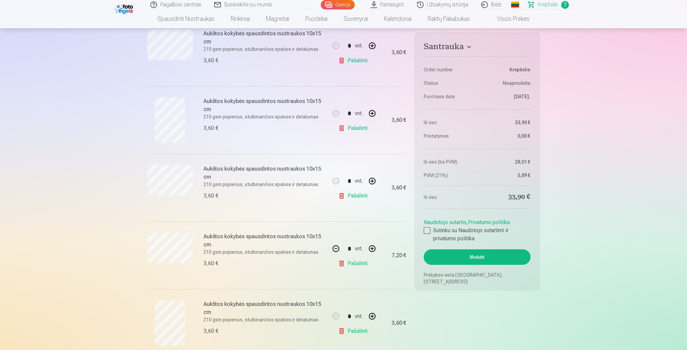
scroll to position [185, 0]
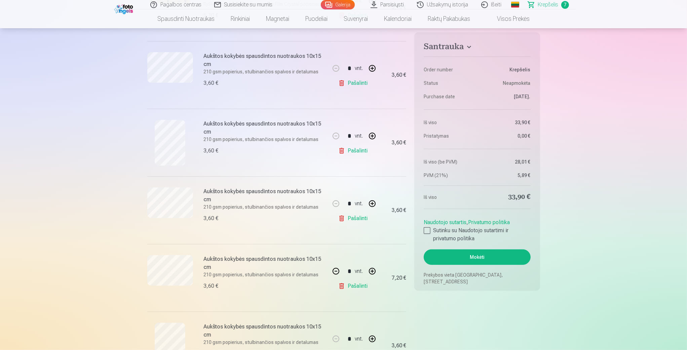
click at [359, 151] on link "Pašalinti" at bounding box center [354, 150] width 32 height 13
type input "*"
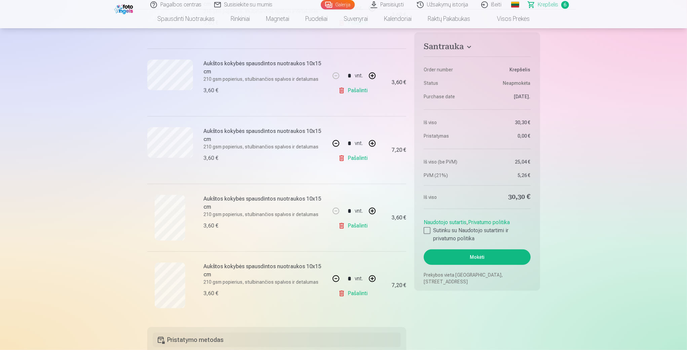
scroll to position [259, 0]
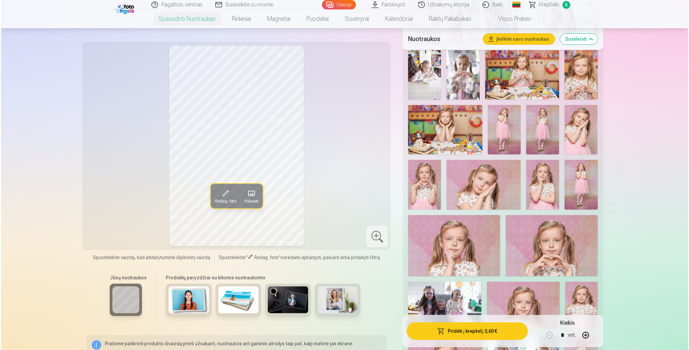
scroll to position [343, 0]
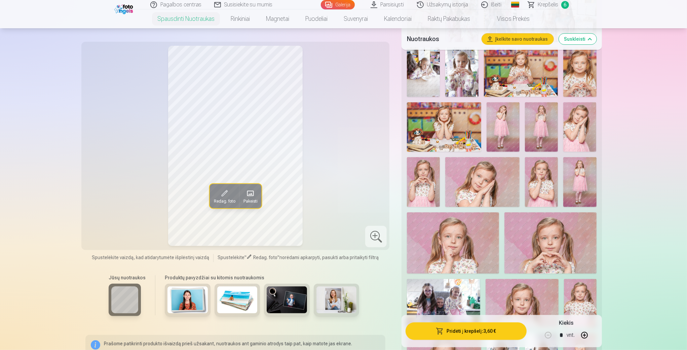
click at [582, 169] on img at bounding box center [579, 181] width 33 height 49
click at [500, 127] on img at bounding box center [503, 126] width 33 height 49
click at [478, 333] on button "Pridėti į krepšelį : 3,60 €" at bounding box center [466, 330] width 121 height 17
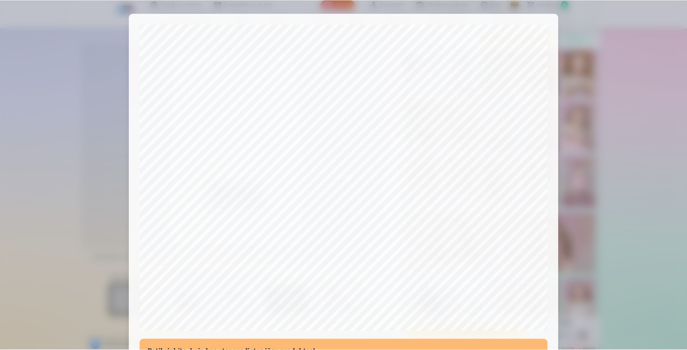
scroll to position [135, 0]
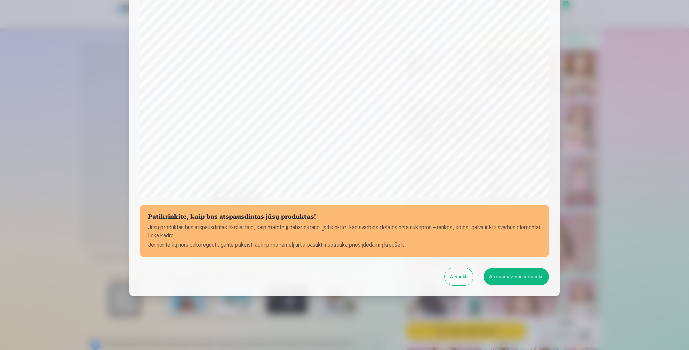
click at [510, 274] on button "Aš susipažinau ir sutinku" at bounding box center [516, 276] width 65 height 17
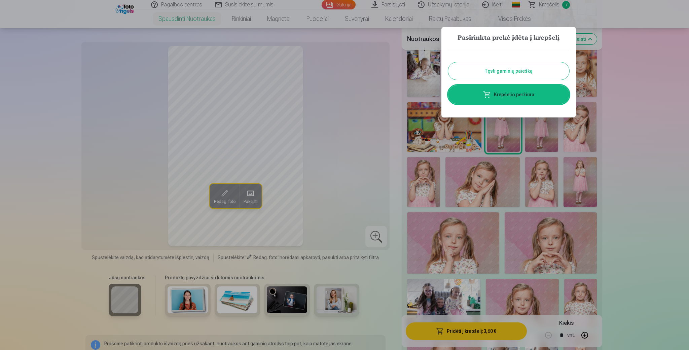
click at [520, 69] on button "Tęsti gaminių paiešką" at bounding box center [508, 70] width 121 height 17
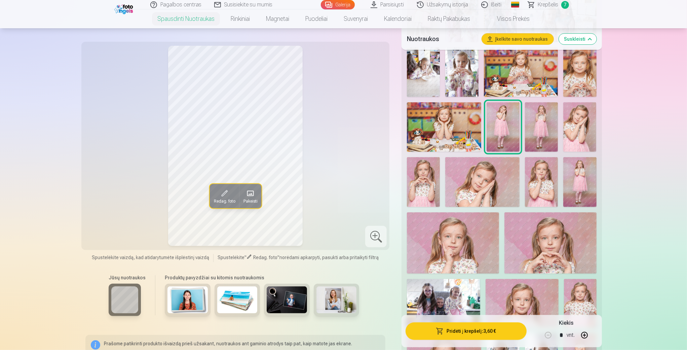
click at [551, 6] on span "Krepšelis" at bounding box center [548, 5] width 21 height 8
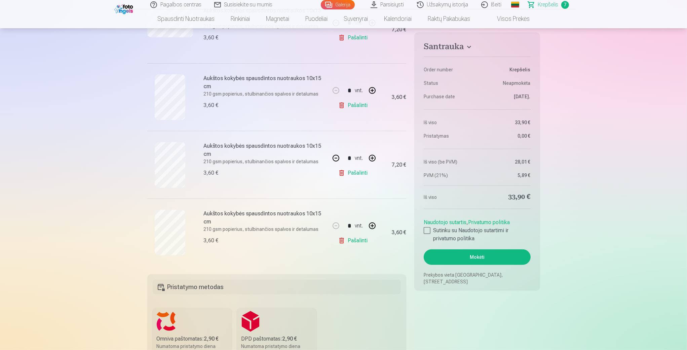
scroll to position [373, 0]
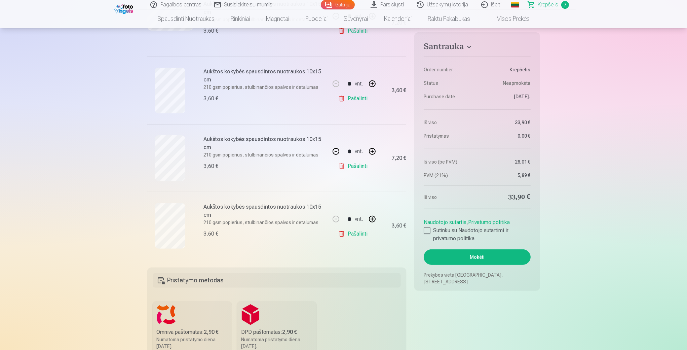
click at [337, 150] on button "button" at bounding box center [336, 151] width 16 height 16
type input "*"
click at [373, 218] on button "button" at bounding box center [372, 219] width 16 height 16
type input "*"
drag, startPoint x: 687, startPoint y: 62, endPoint x: 689, endPoint y: 53, distance: 9.6
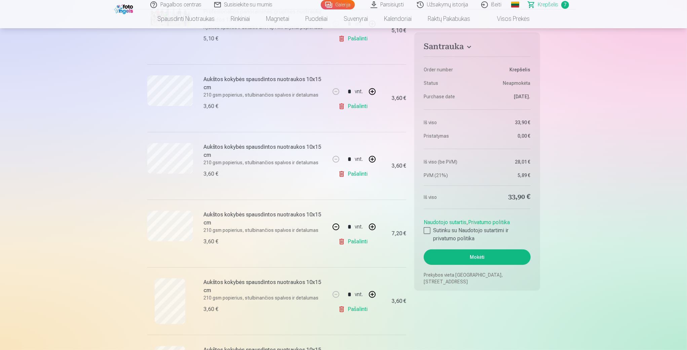
scroll to position [309, 0]
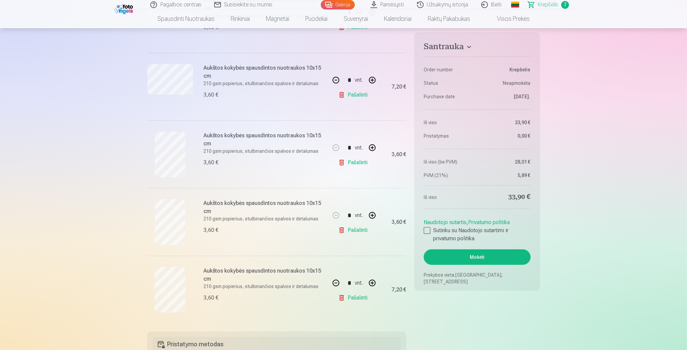
click at [374, 215] on button "button" at bounding box center [372, 215] width 16 height 16
type input "*"
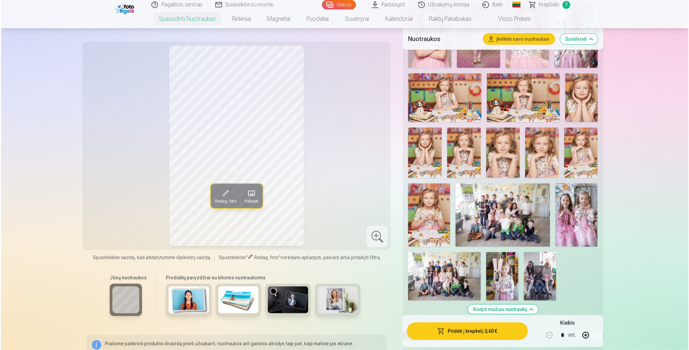
scroll to position [723, 0]
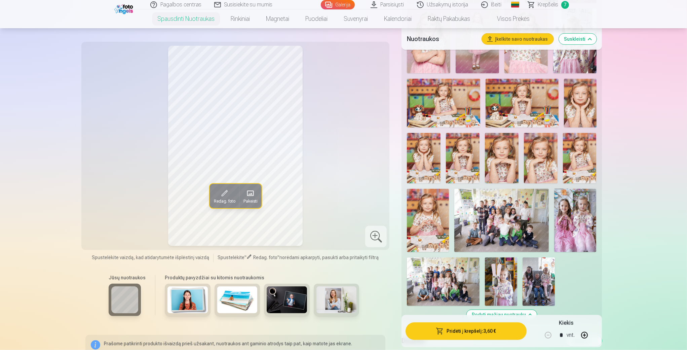
click at [585, 104] on img at bounding box center [580, 103] width 33 height 49
click at [504, 152] on img at bounding box center [502, 158] width 34 height 50
click at [544, 167] on img at bounding box center [541, 158] width 34 height 50
click at [473, 164] on img at bounding box center [463, 158] width 34 height 50
click at [499, 152] on img at bounding box center [502, 158] width 34 height 50
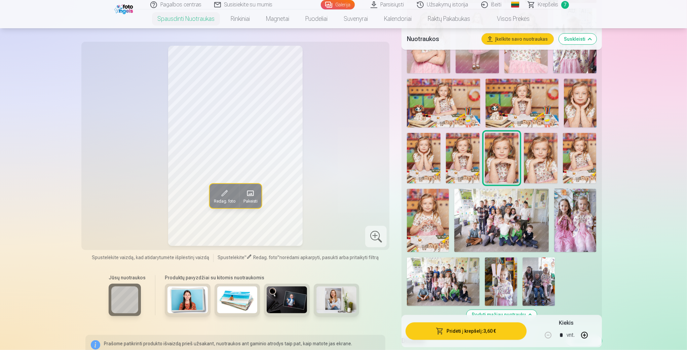
click at [464, 155] on img at bounding box center [463, 158] width 34 height 50
click at [426, 156] on img at bounding box center [424, 158] width 34 height 50
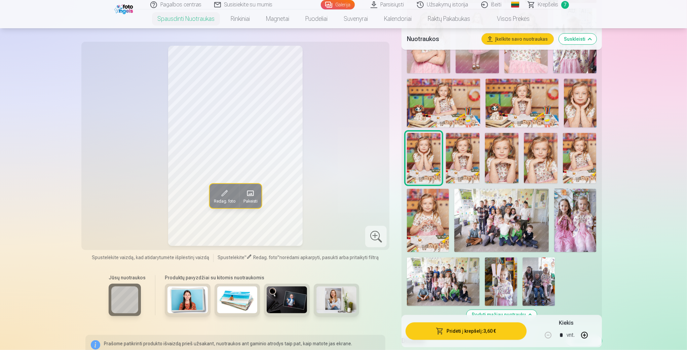
click at [457, 156] on img at bounding box center [463, 158] width 34 height 50
click at [473, 333] on button "Pridėti į krepšelį : 3,60 €" at bounding box center [466, 330] width 121 height 17
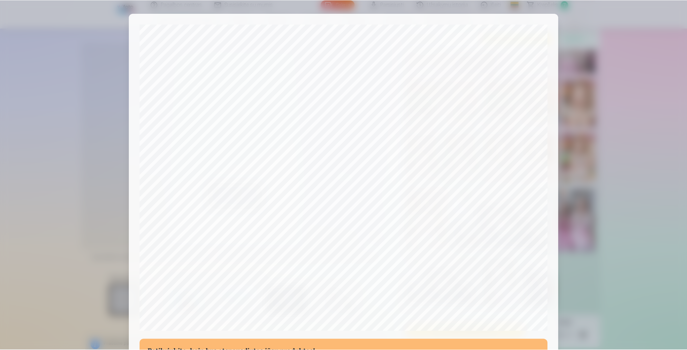
scroll to position [135, 0]
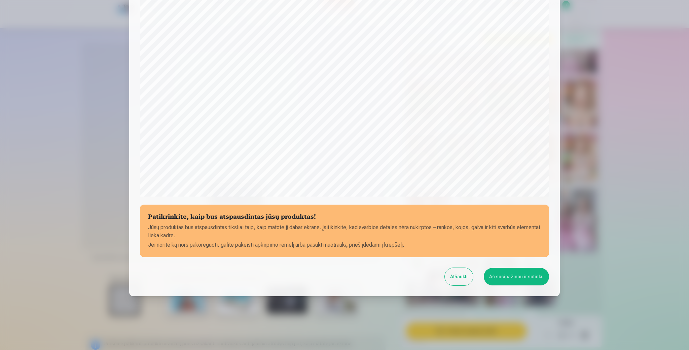
drag, startPoint x: 501, startPoint y: 272, endPoint x: 501, endPoint y: 279, distance: 6.8
click at [501, 274] on button "Aš susipažinau ir sutinku" at bounding box center [516, 276] width 65 height 17
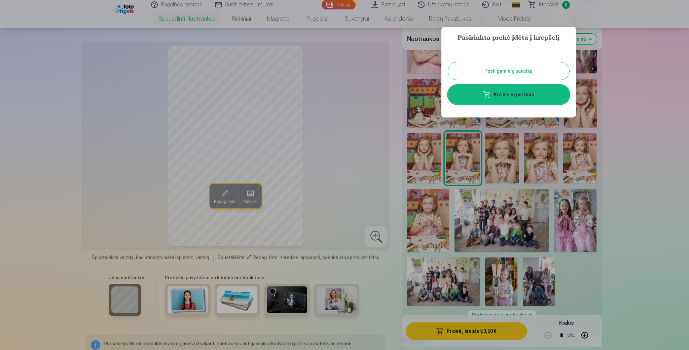
click at [532, 74] on button "Tęsti gaminių paiešką" at bounding box center [508, 70] width 121 height 17
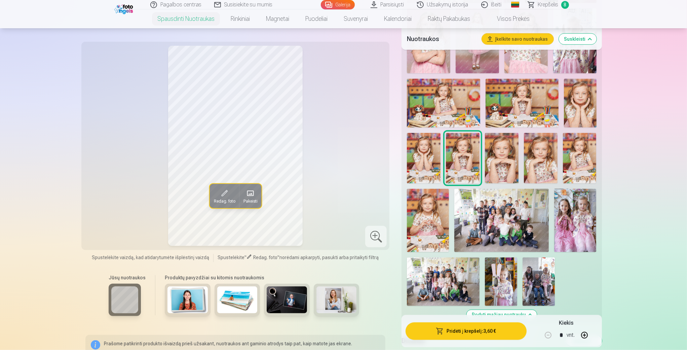
click at [547, 6] on span "Krepšelis" at bounding box center [548, 5] width 21 height 8
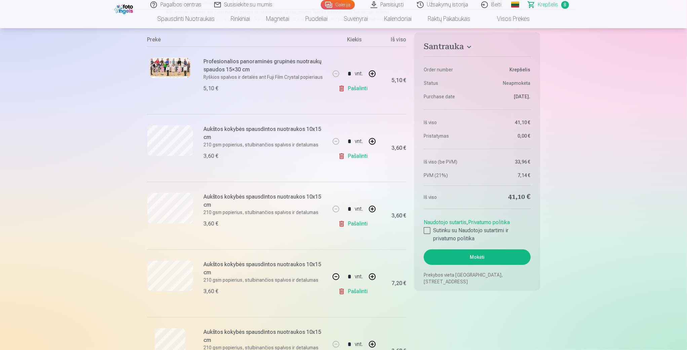
scroll to position [91, 0]
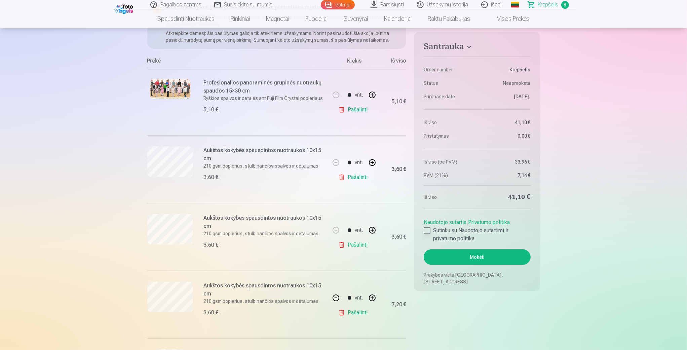
click at [427, 228] on div at bounding box center [427, 230] width 7 height 7
click at [487, 256] on button "Mokėti" at bounding box center [477, 256] width 107 height 15
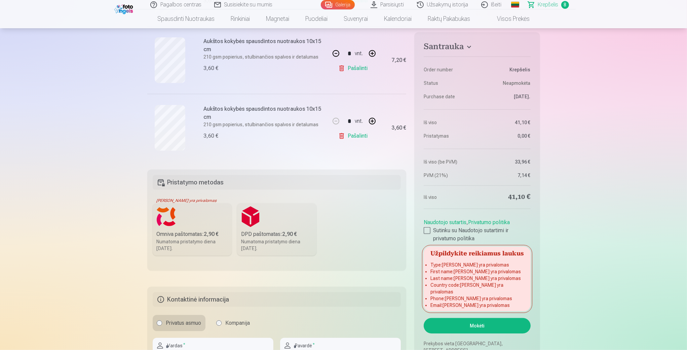
scroll to position [673, 0]
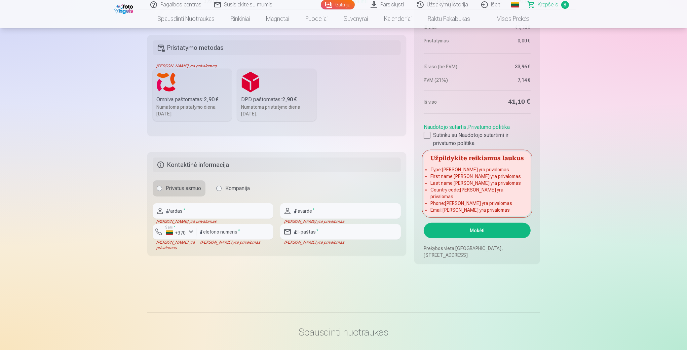
click at [202, 93] on label "Omniva paštomatas : 2,90 € Numatoma pristatymo diena 25.10.2025." at bounding box center [192, 95] width 79 height 52
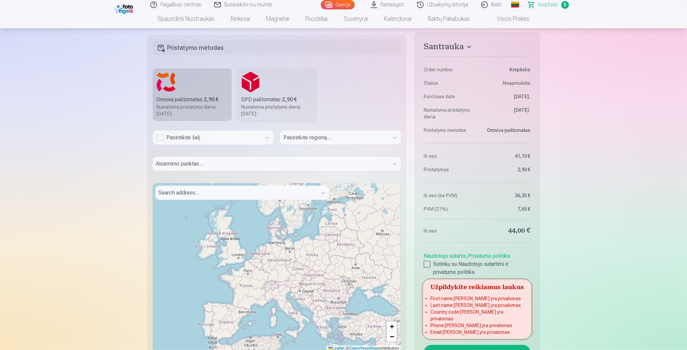
click at [219, 136] on div "Pasirinkite šalį" at bounding box center [207, 138] width 102 height 8
click at [207, 167] on div "Lietuva" at bounding box center [213, 168] width 120 height 13
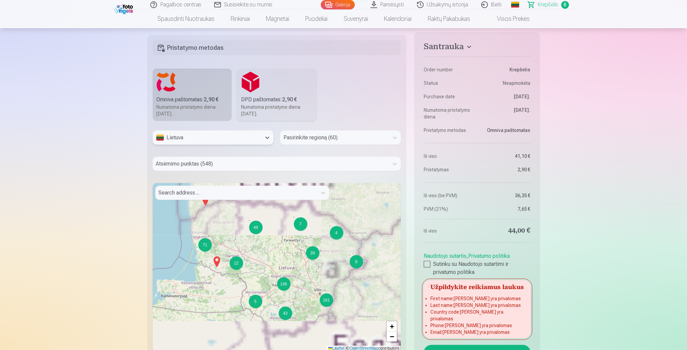
click at [298, 137] on div at bounding box center [335, 137] width 102 height 9
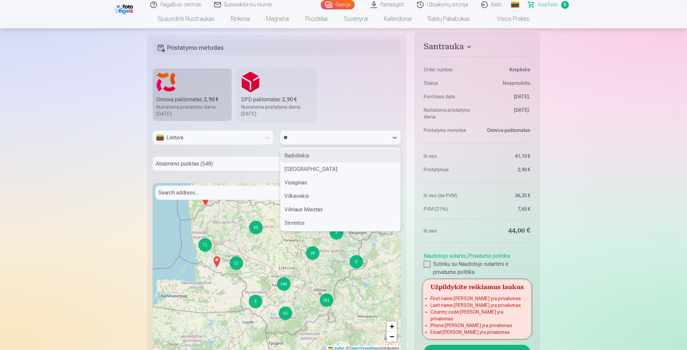
type input "***"
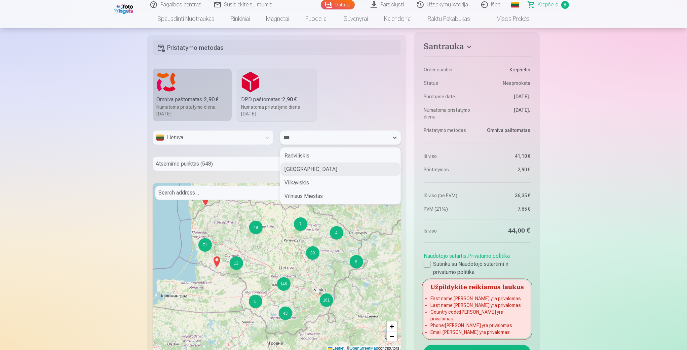
click at [317, 170] on div "Vilnius" at bounding box center [341, 168] width 120 height 13
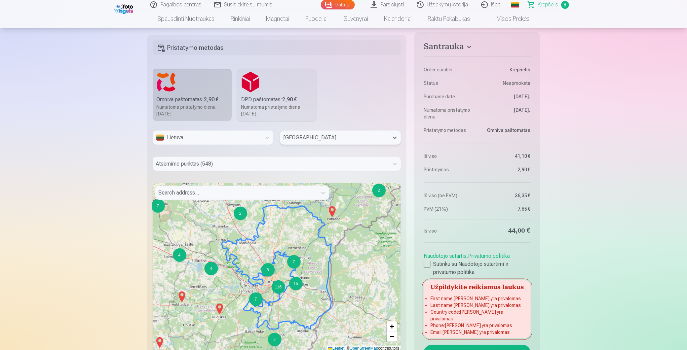
click at [202, 193] on div at bounding box center [236, 192] width 155 height 9
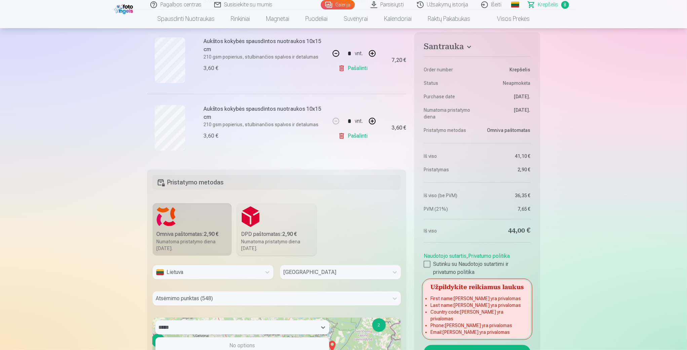
scroll to position [807, 0]
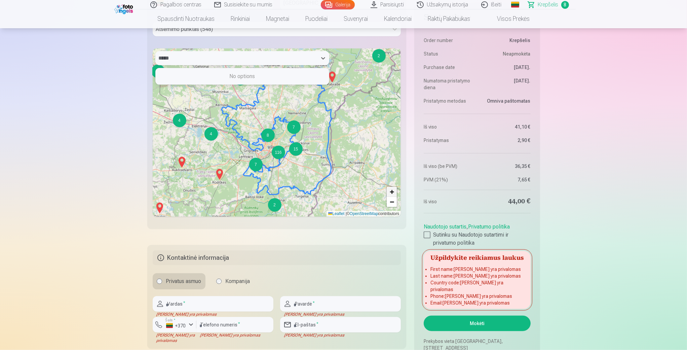
type input "*****"
click at [393, 195] on span "+" at bounding box center [392, 191] width 4 height 8
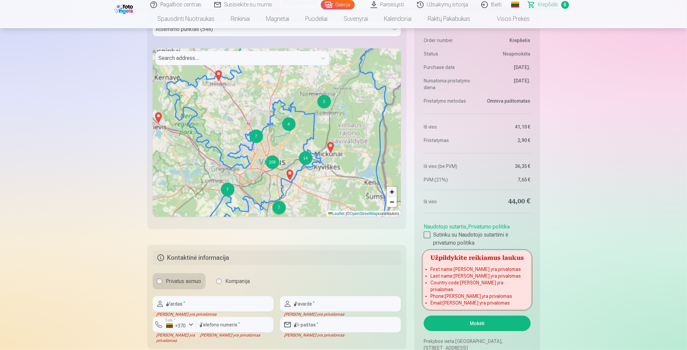
click at [393, 195] on span "+" at bounding box center [392, 191] width 4 height 8
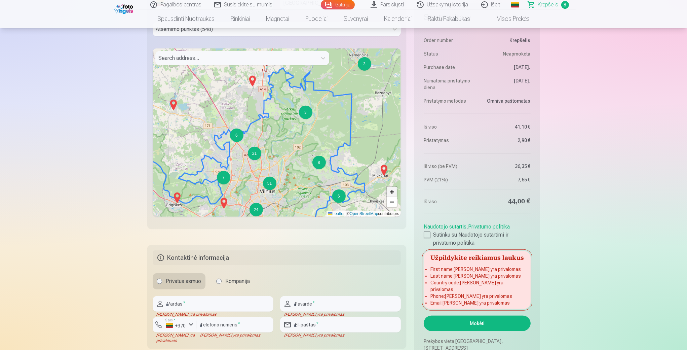
click at [393, 194] on span "+" at bounding box center [392, 191] width 4 height 8
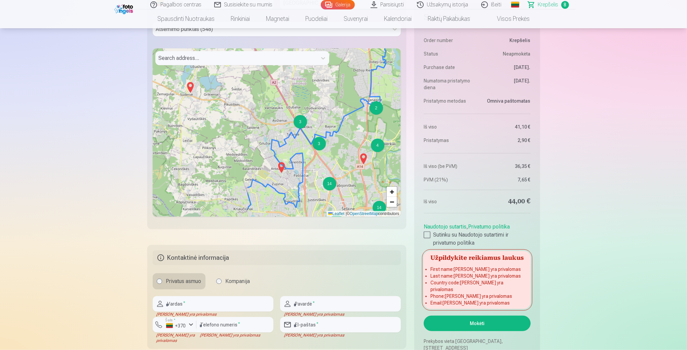
drag, startPoint x: 241, startPoint y: 138, endPoint x: 360, endPoint y: 139, distance: 119.8
click at [360, 139] on div "6 3 3 3 3 2 3 3 6 2 14 4 2 9 12 4 14 8 13 12 2 2 + − Leaflet | © OpenStreetMap …" at bounding box center [277, 132] width 249 height 168
click at [393, 190] on span "+" at bounding box center [392, 191] width 4 height 8
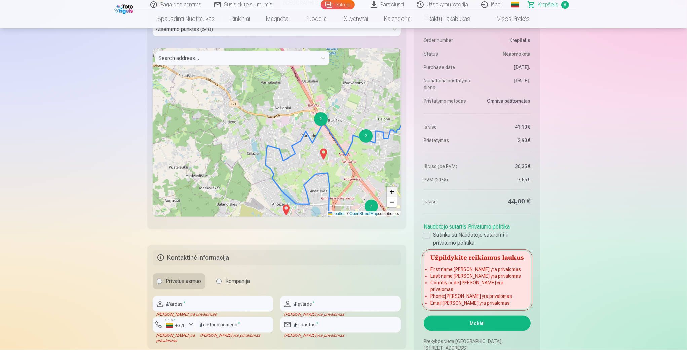
click at [393, 190] on span "+" at bounding box center [392, 191] width 4 height 8
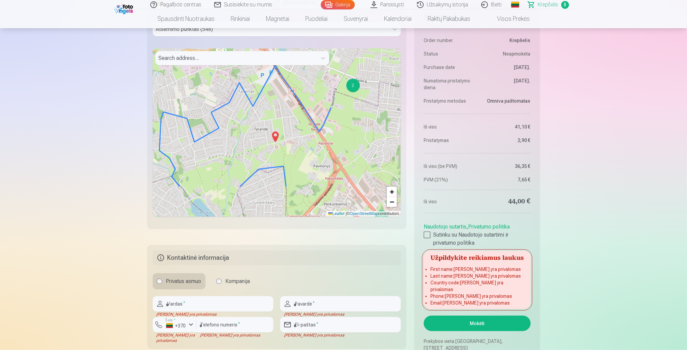
drag, startPoint x: 327, startPoint y: 167, endPoint x: 231, endPoint y: 120, distance: 106.2
click at [231, 120] on div "2 2 4 2 2 + − Leaflet | © OpenStreetMap contributors" at bounding box center [277, 132] width 249 height 168
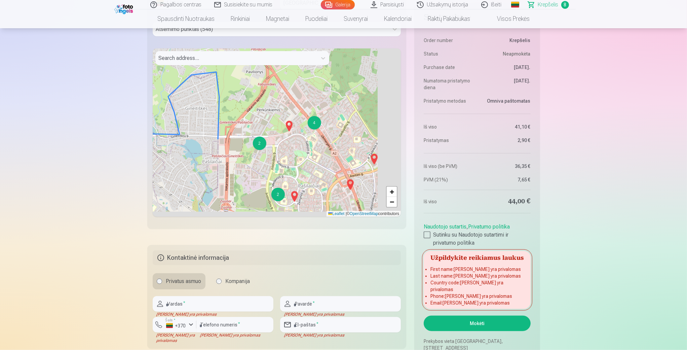
drag, startPoint x: 324, startPoint y: 171, endPoint x: 257, endPoint y: 77, distance: 115.7
click at [257, 77] on div "2 2 4 2 2 2 2 + − Leaflet | © OpenStreetMap contributors" at bounding box center [277, 132] width 249 height 168
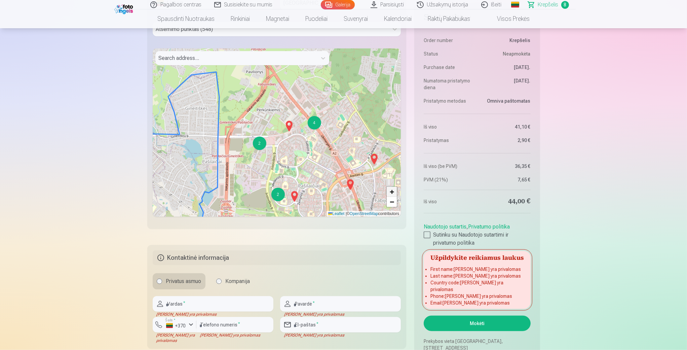
click at [390, 187] on link "+" at bounding box center [392, 192] width 10 height 10
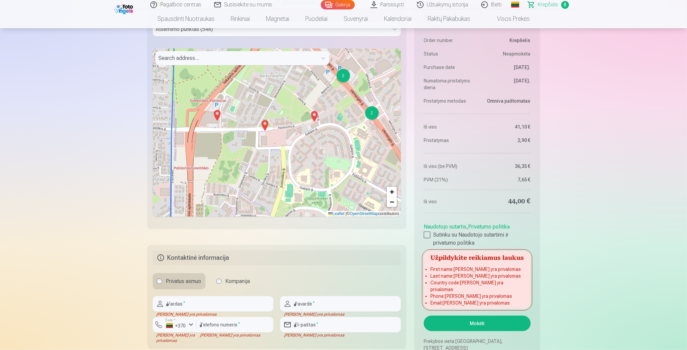
drag, startPoint x: 304, startPoint y: 162, endPoint x: 311, endPoint y: 159, distance: 7.2
click at [311, 159] on div "2 2 2 + − Leaflet | © OpenStreetMap contributors" at bounding box center [277, 132] width 249 height 168
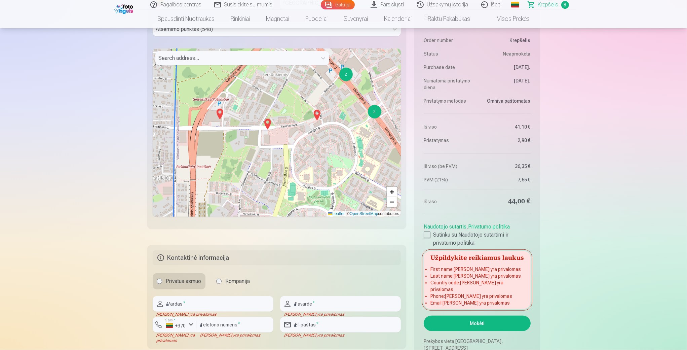
click at [266, 122] on img at bounding box center [267, 124] width 11 height 16
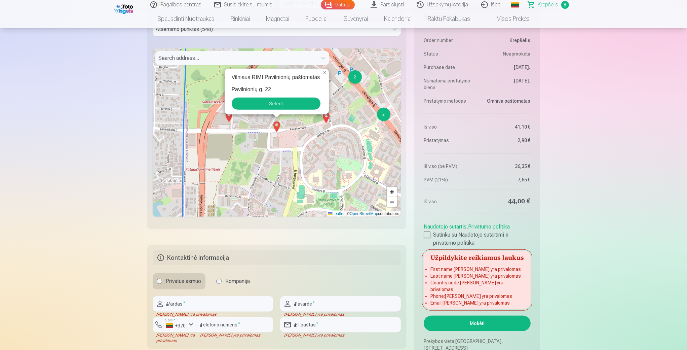
click at [280, 100] on button "Select" at bounding box center [276, 104] width 89 height 12
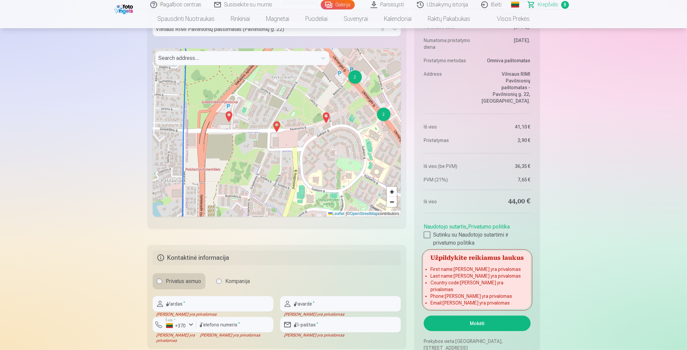
drag, startPoint x: 687, startPoint y: 93, endPoint x: 686, endPoint y: 100, distance: 7.9
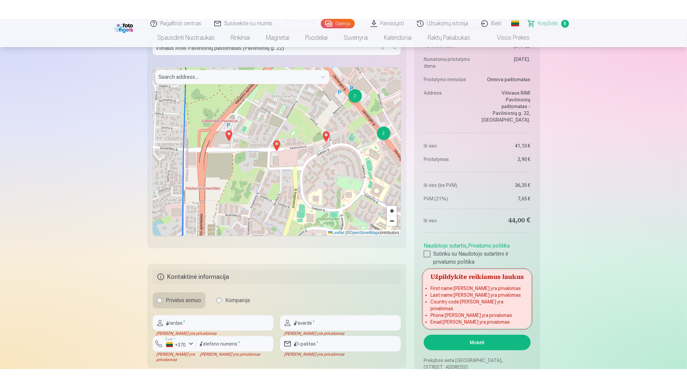
scroll to position [942, 0]
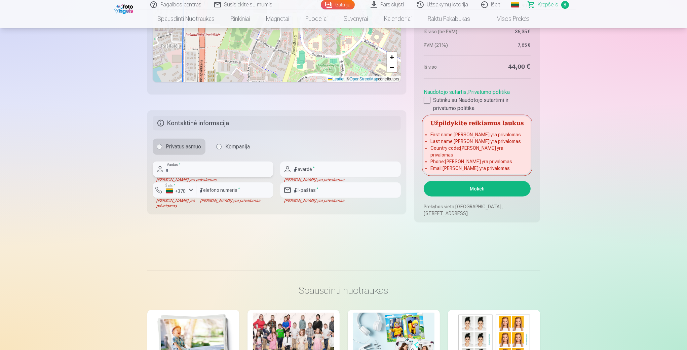
click at [229, 173] on input "text" at bounding box center [213, 168] width 121 height 15
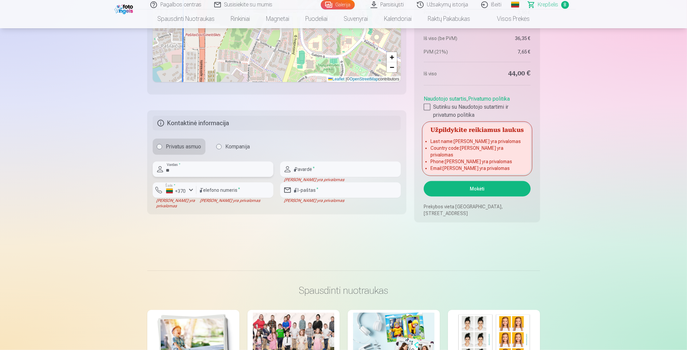
type input "*"
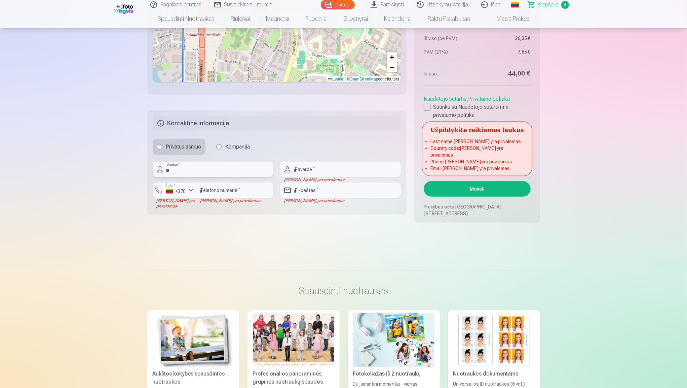
type input "*"
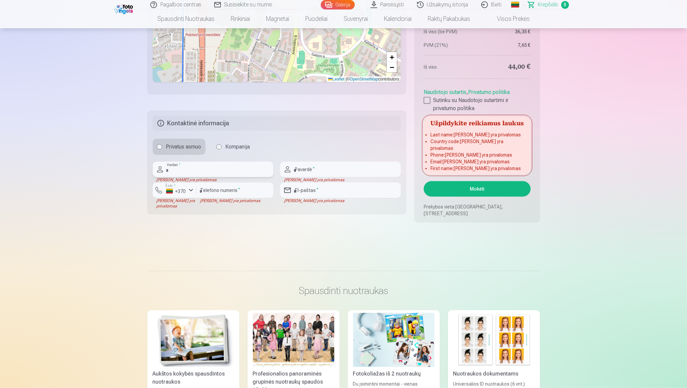
click at [191, 174] on input "text" at bounding box center [213, 168] width 121 height 15
type input "******"
type input "**********"
type input "*********"
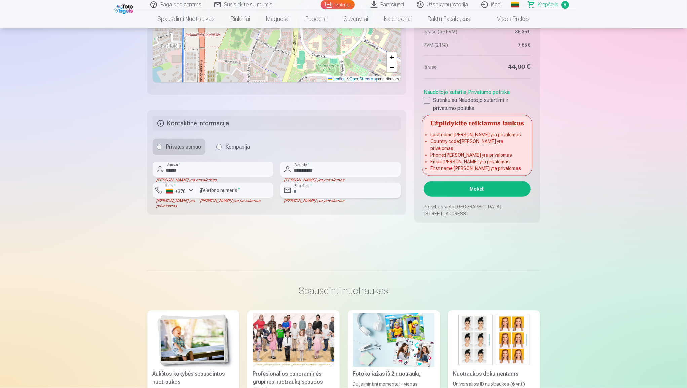
type input "**********"
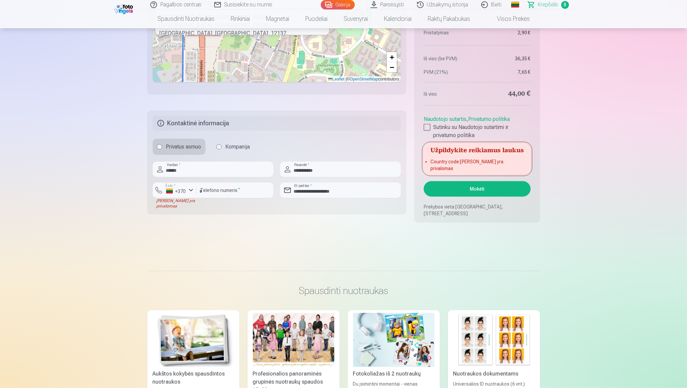
click at [204, 188] on input "*********" at bounding box center [234, 189] width 77 height 15
click at [204, 191] on input "*********" at bounding box center [234, 189] width 77 height 15
click at [202, 190] on input "*********" at bounding box center [234, 189] width 77 height 15
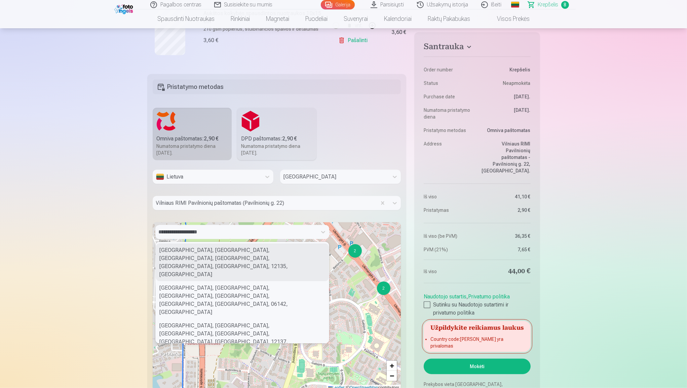
scroll to position [659, 0]
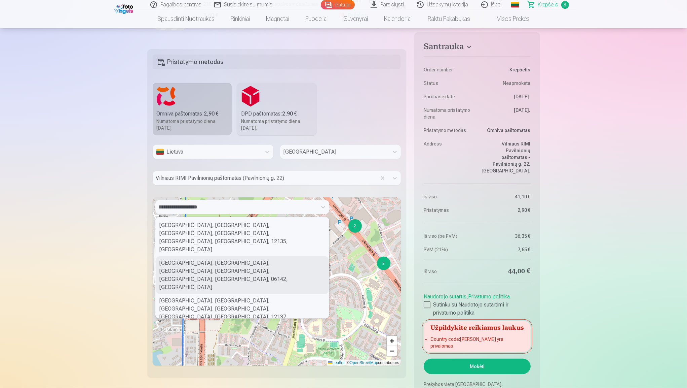
type input "********"
click at [220, 206] on div "**********" at bounding box center [236, 206] width 155 height 9
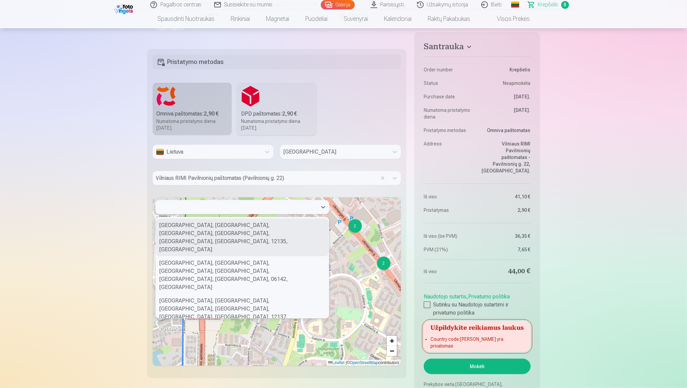
click at [225, 202] on div at bounding box center [236, 206] width 155 height 9
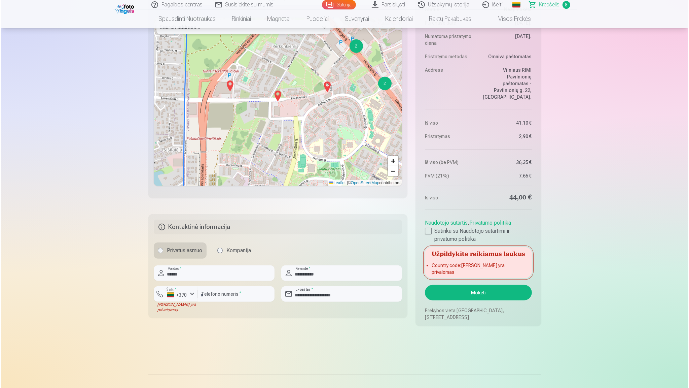
scroll to position [863, 0]
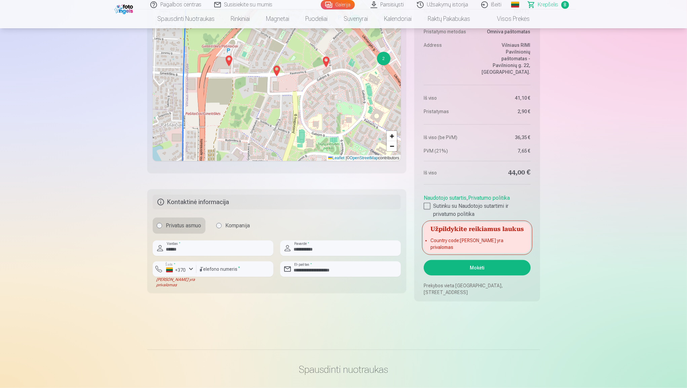
click at [475, 263] on button "Mokėti" at bounding box center [477, 267] width 107 height 15
click at [191, 270] on div "button" at bounding box center [191, 269] width 8 height 8
click at [202, 284] on li "+370 Lietuva" at bounding box center [188, 284] width 61 height 13
click at [480, 263] on button "Mokėti" at bounding box center [477, 267] width 107 height 15
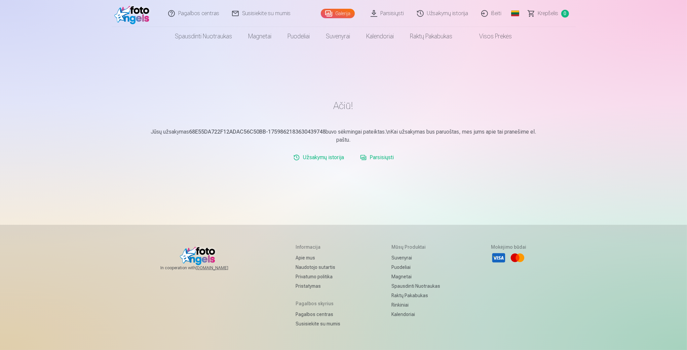
click at [378, 156] on link "Parsisiųsti" at bounding box center [377, 157] width 39 height 13
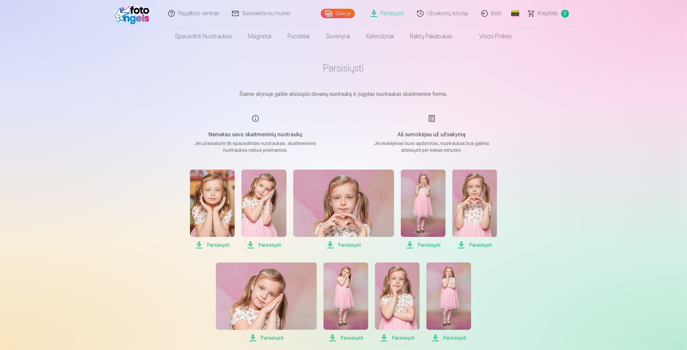
click at [212, 244] on span "Parsisiųsti" at bounding box center [212, 245] width 45 height 8
click at [260, 246] on span "Parsisiųsti" at bounding box center [264, 245] width 45 height 8
click at [334, 246] on span "Parsisiųsti" at bounding box center [343, 245] width 101 height 8
click at [413, 243] on span "Parsisiųsti" at bounding box center [423, 245] width 45 height 8
click at [464, 242] on span "Parsisiųsti" at bounding box center [474, 245] width 45 height 8
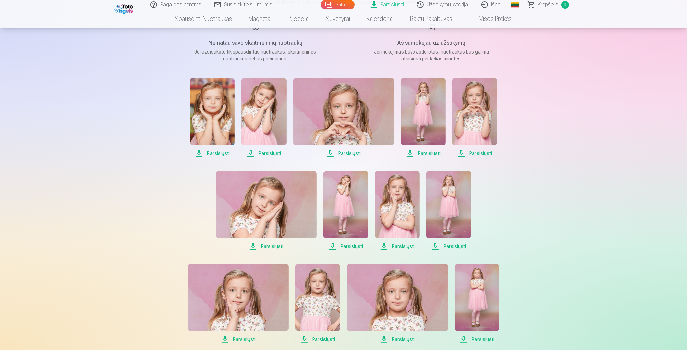
scroll to position [93, 0]
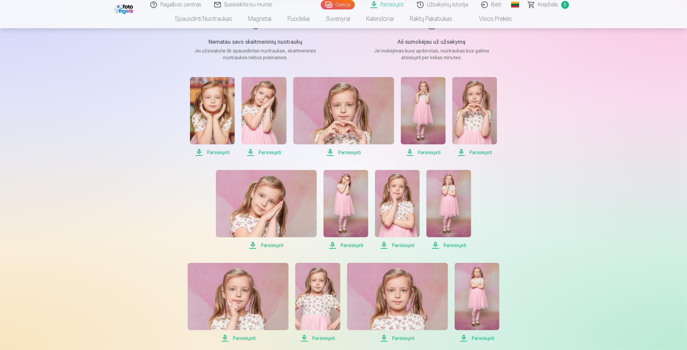
click at [278, 243] on span "Parsisiųsti" at bounding box center [266, 245] width 101 height 8
click at [347, 245] on span "Parsisiųsti" at bounding box center [346, 245] width 45 height 8
click at [397, 243] on span "Parsisiųsti" at bounding box center [397, 245] width 45 height 8
click at [451, 244] on span "Parsisiųsti" at bounding box center [449, 245] width 45 height 8
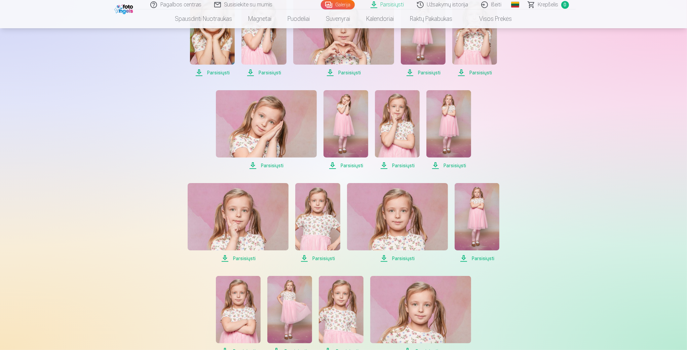
scroll to position [176, 0]
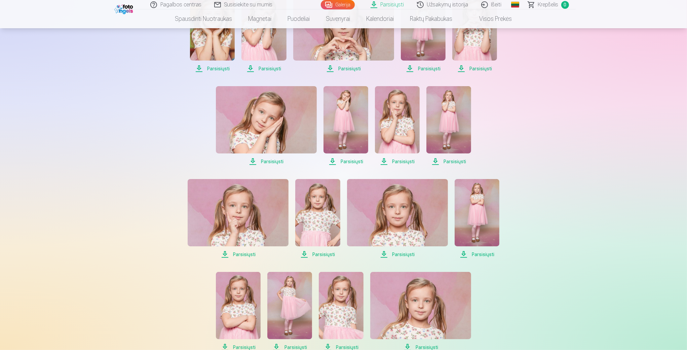
click at [246, 254] on span "Parsisiųsti" at bounding box center [238, 254] width 101 height 8
click at [312, 252] on span "Parsisiųsti" at bounding box center [317, 254] width 45 height 8
click at [400, 251] on span "Parsisiųsti" at bounding box center [397, 254] width 101 height 8
click at [480, 253] on span "Parsisiųsti" at bounding box center [477, 254] width 45 height 8
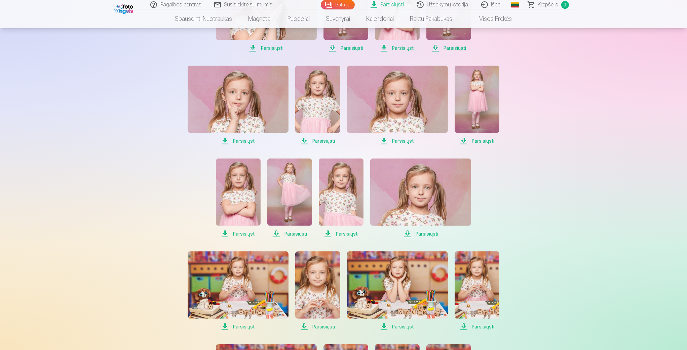
scroll to position [301, 0]
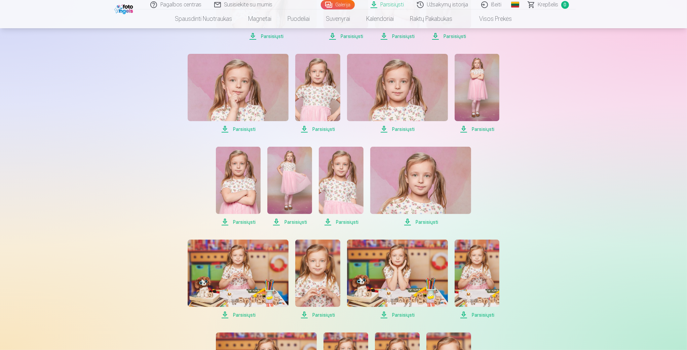
click at [240, 219] on span "Parsisiųsti" at bounding box center [238, 222] width 45 height 8
click at [288, 222] on span "Parsisiųsti" at bounding box center [289, 222] width 45 height 8
click at [343, 220] on span "Parsisiųsti" at bounding box center [341, 222] width 45 height 8
click at [419, 219] on span "Parsisiųsti" at bounding box center [420, 222] width 101 height 8
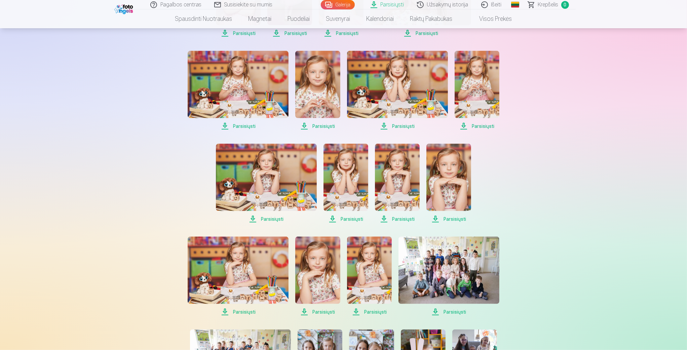
scroll to position [499, 0]
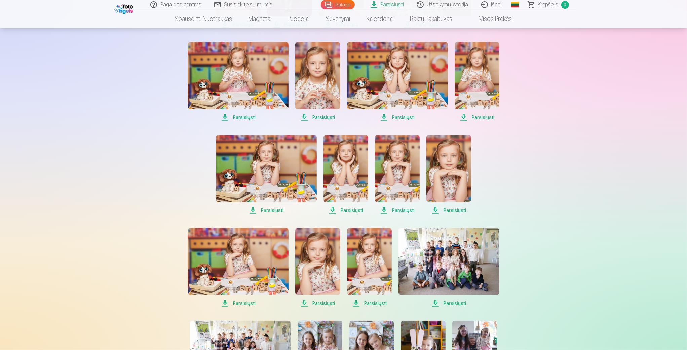
click at [251, 118] on span "Parsisiųsti" at bounding box center [238, 117] width 101 height 8
click at [325, 117] on span "Parsisiųsti" at bounding box center [317, 117] width 45 height 8
click at [398, 117] on span "Parsisiųsti" at bounding box center [397, 117] width 101 height 8
click at [483, 114] on span "Parsisiųsti" at bounding box center [477, 117] width 45 height 8
click at [271, 210] on span "Parsisiųsti" at bounding box center [266, 210] width 101 height 8
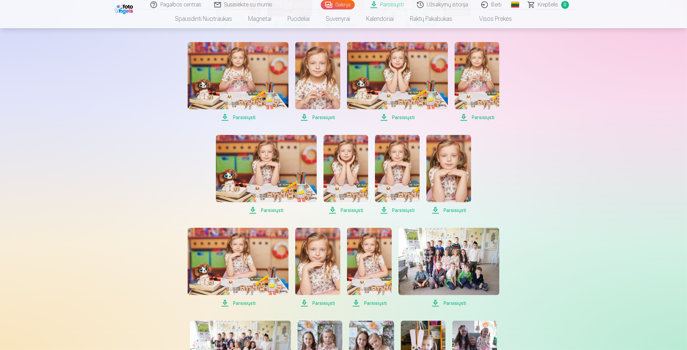
click at [348, 209] on span "Parsisiųsti" at bounding box center [346, 210] width 45 height 8
click at [401, 209] on span "Parsisiųsti" at bounding box center [397, 210] width 45 height 8
click at [462, 210] on span "Parsisiųsti" at bounding box center [449, 210] width 45 height 8
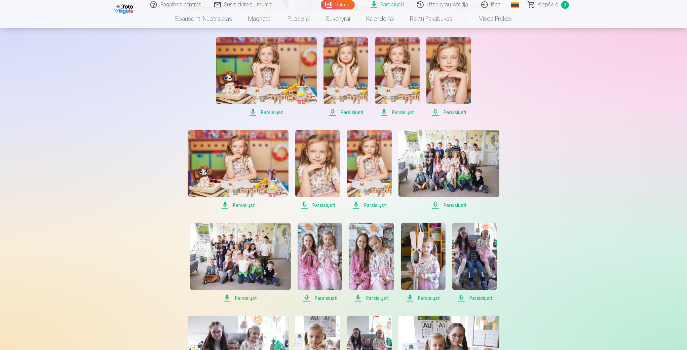
scroll to position [615, 0]
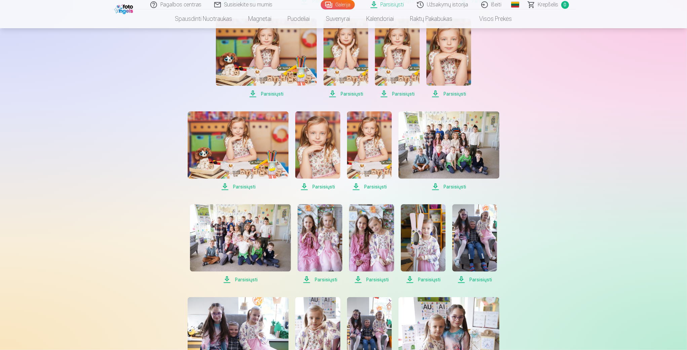
click at [242, 185] on span "Parsisiųsti" at bounding box center [238, 187] width 101 height 8
click at [327, 186] on span "Parsisiųsti" at bounding box center [317, 187] width 45 height 8
click at [372, 186] on span "Parsisiųsti" at bounding box center [369, 187] width 45 height 8
click at [457, 184] on span "Parsisiųsti" at bounding box center [449, 187] width 101 height 8
click at [245, 278] on span "Parsisiųsti" at bounding box center [240, 279] width 101 height 8
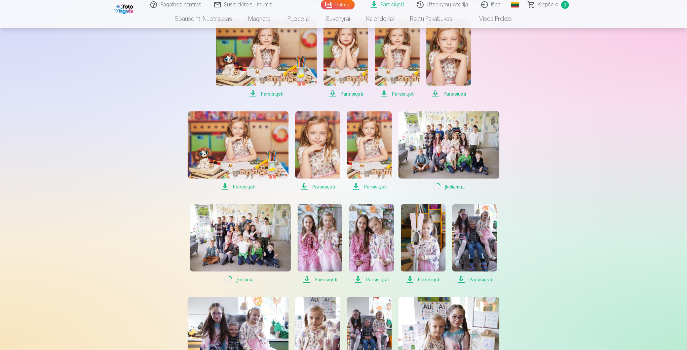
click at [320, 278] on span "Parsisiųsti" at bounding box center [320, 279] width 45 height 8
click at [372, 278] on span "Parsisiųsti" at bounding box center [371, 279] width 45 height 8
click at [427, 278] on span "Parsisiųsti" at bounding box center [423, 279] width 45 height 8
click at [484, 277] on span "Parsisiųsti" at bounding box center [474, 279] width 45 height 8
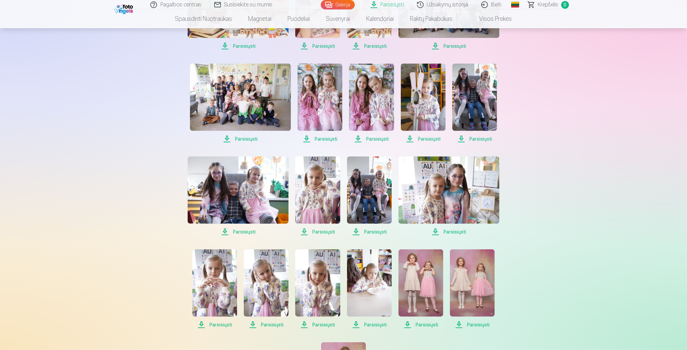
scroll to position [757, 0]
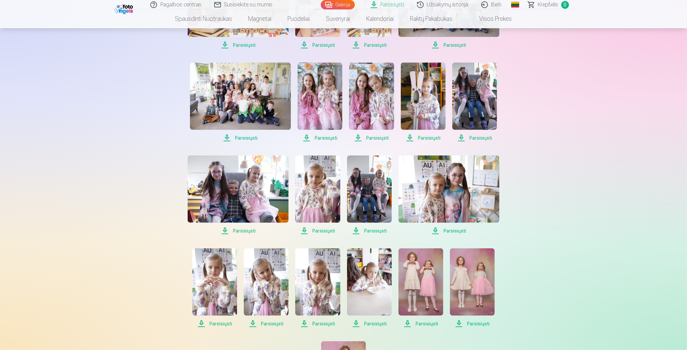
click at [248, 228] on span "Parsisiųsti" at bounding box center [238, 231] width 101 height 8
click at [325, 229] on span "Parsisiųsti" at bounding box center [317, 231] width 45 height 8
click at [377, 231] on span "Parsisiųsti" at bounding box center [369, 231] width 45 height 8
click at [458, 230] on span "Parsisiųsti" at bounding box center [449, 231] width 101 height 8
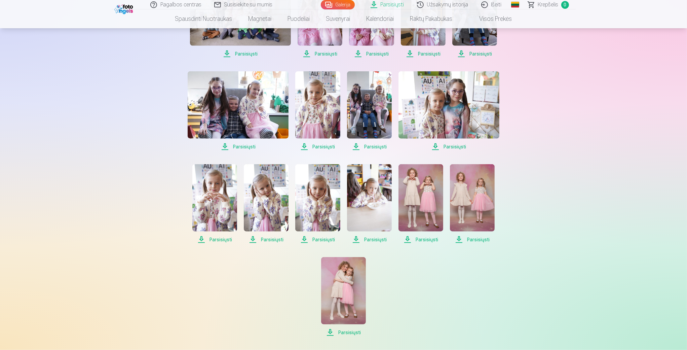
scroll to position [870, 0]
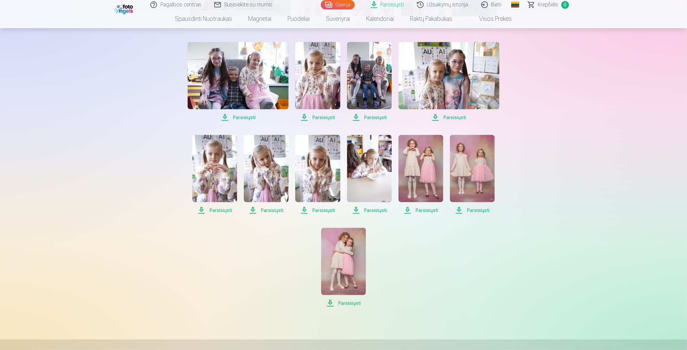
click at [225, 211] on span "Parsisiųsti" at bounding box center [214, 210] width 45 height 8
click at [272, 210] on span "Parsisiųsti" at bounding box center [266, 210] width 45 height 8
click at [321, 210] on span "Parsisiųsti" at bounding box center [317, 210] width 45 height 8
click at [371, 210] on span "Parsisiųsti" at bounding box center [369, 210] width 45 height 8
click at [428, 210] on span "Parsisiųsti" at bounding box center [421, 210] width 45 height 8
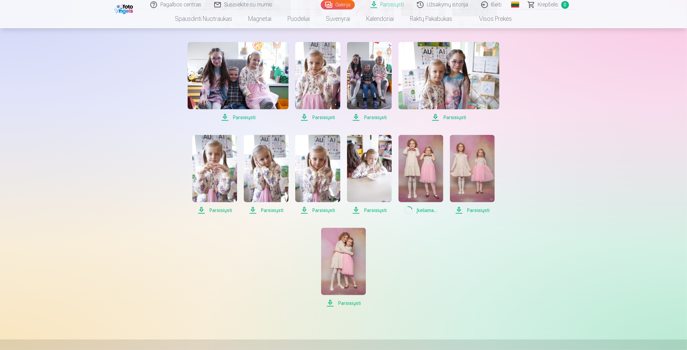
click at [480, 210] on span "Parsisiųsti" at bounding box center [472, 210] width 45 height 8
click at [348, 301] on span "Parsisiųsti" at bounding box center [343, 303] width 45 height 8
